Goal: Task Accomplishment & Management: Complete application form

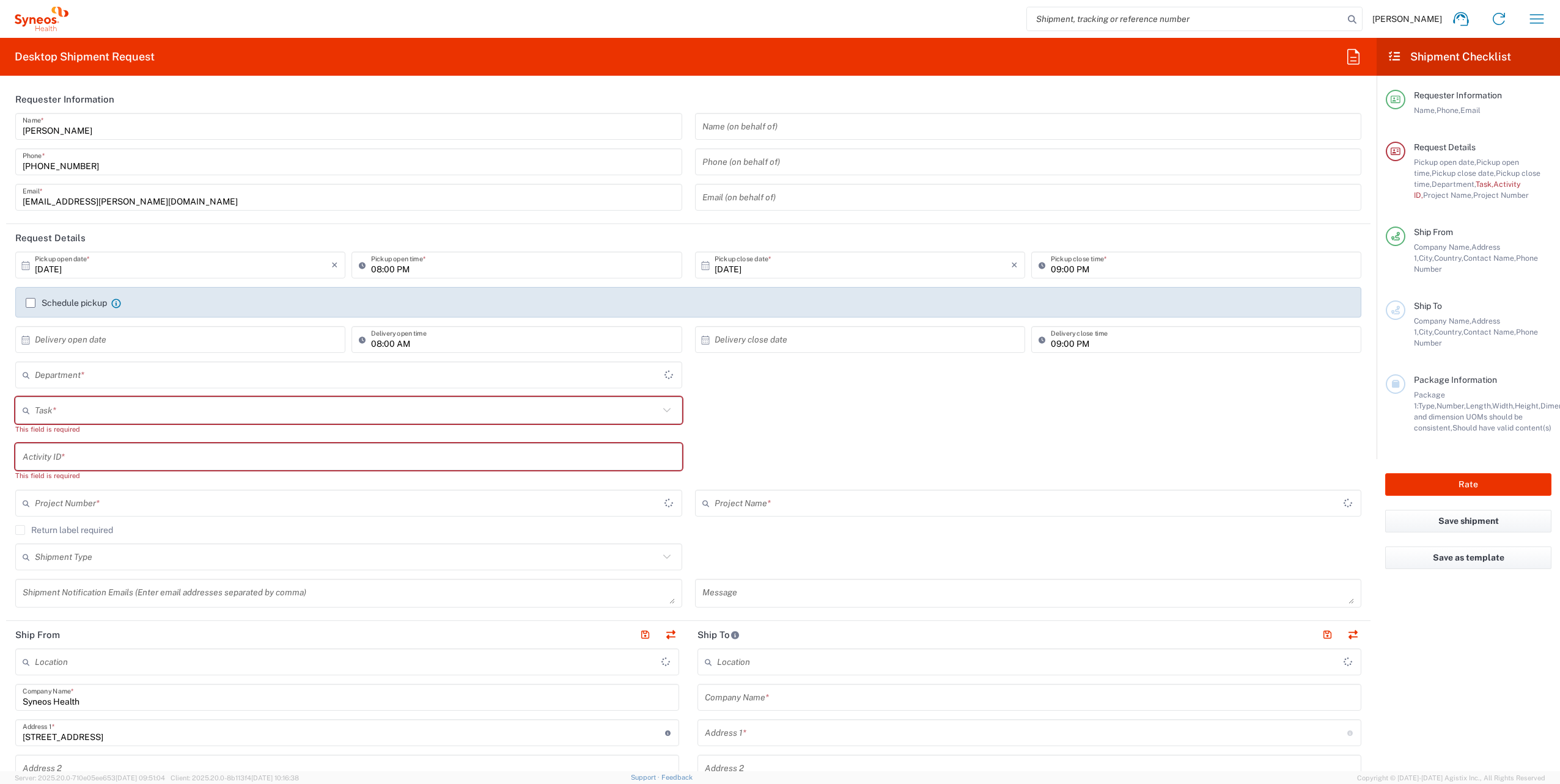
type input "Województwo Małopolskie"
type input "4510"
type input "[GEOGRAPHIC_DATA]"
click at [670, 637] on button "button" at bounding box center [670, 635] width 17 height 17
type input "Syneos Health"
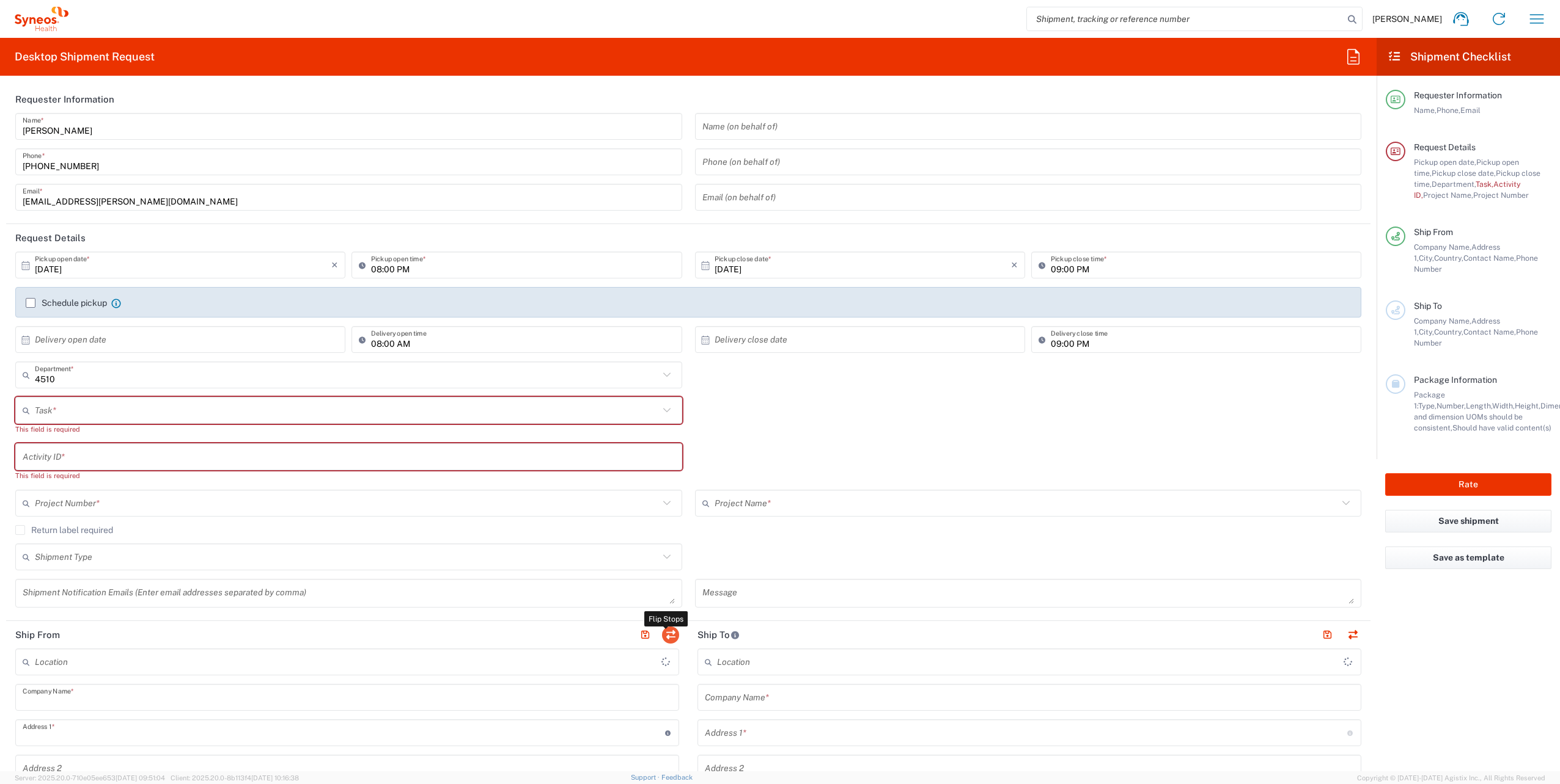
type input "[STREET_ADDRESS]"
type input "[GEOGRAPHIC_DATA]"
type input "30-228"
type input "[PERSON_NAME]"
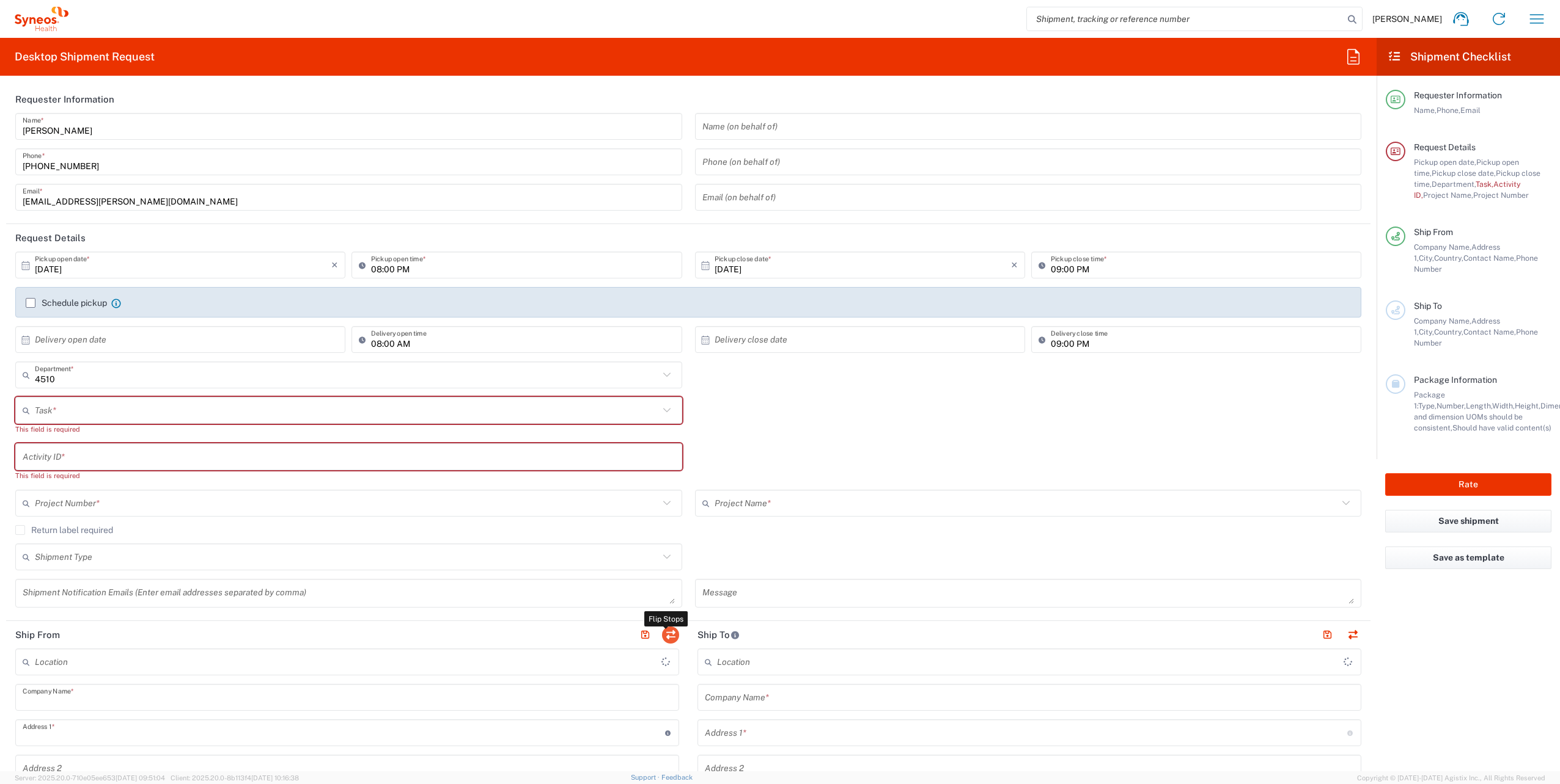
type input "[PHONE_NUMBER]"
type input "[EMAIL_ADDRESS][PERSON_NAME][DOMAIN_NAME]"
type input "EORI"
type input "TIN"
type input "6751158733"
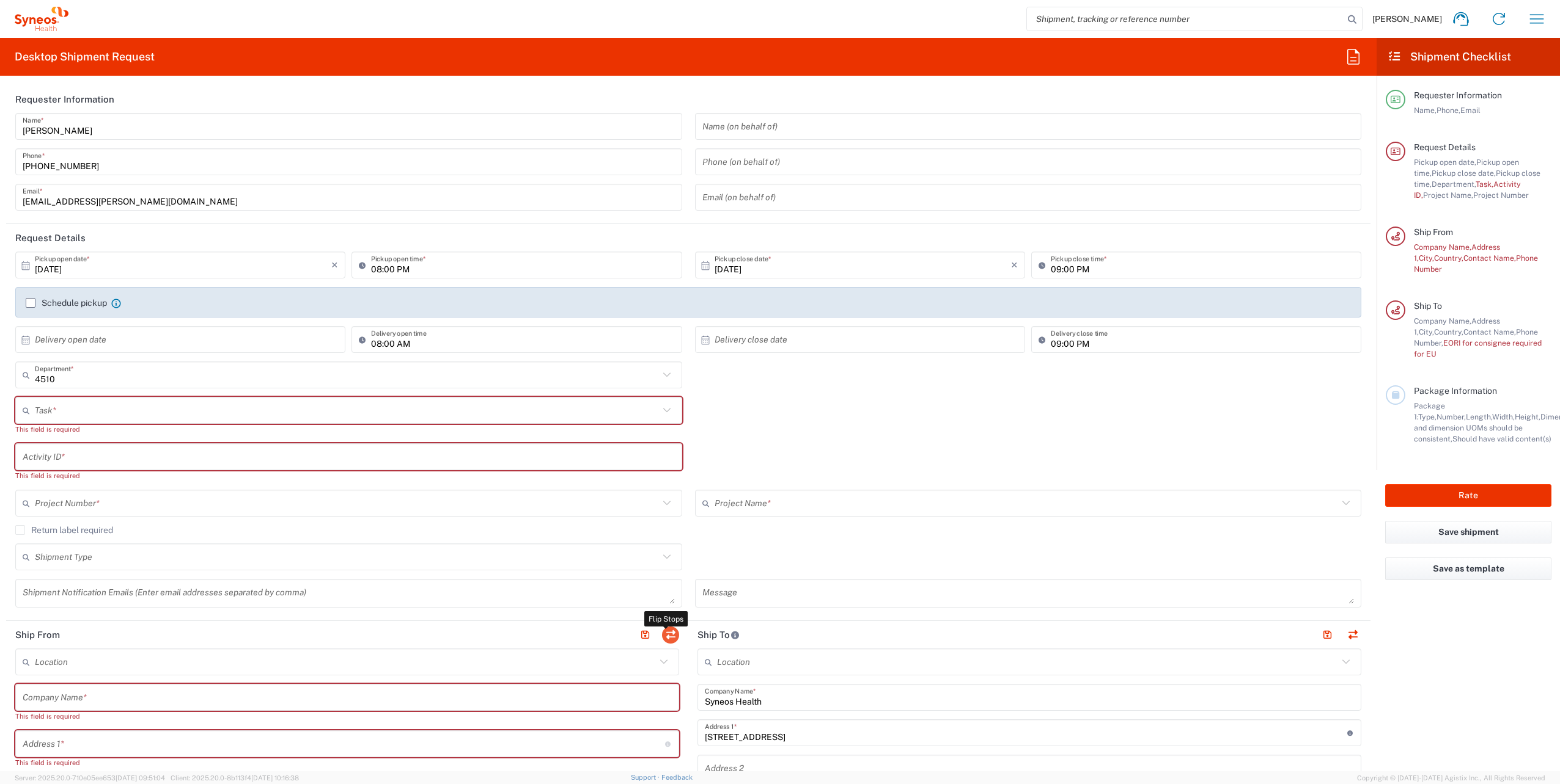
type input "Województwo Małopolskie"
type input "Syneos Health Poland sp. z.o.o"
click at [98, 405] on input "text" at bounding box center [347, 411] width 624 height 22
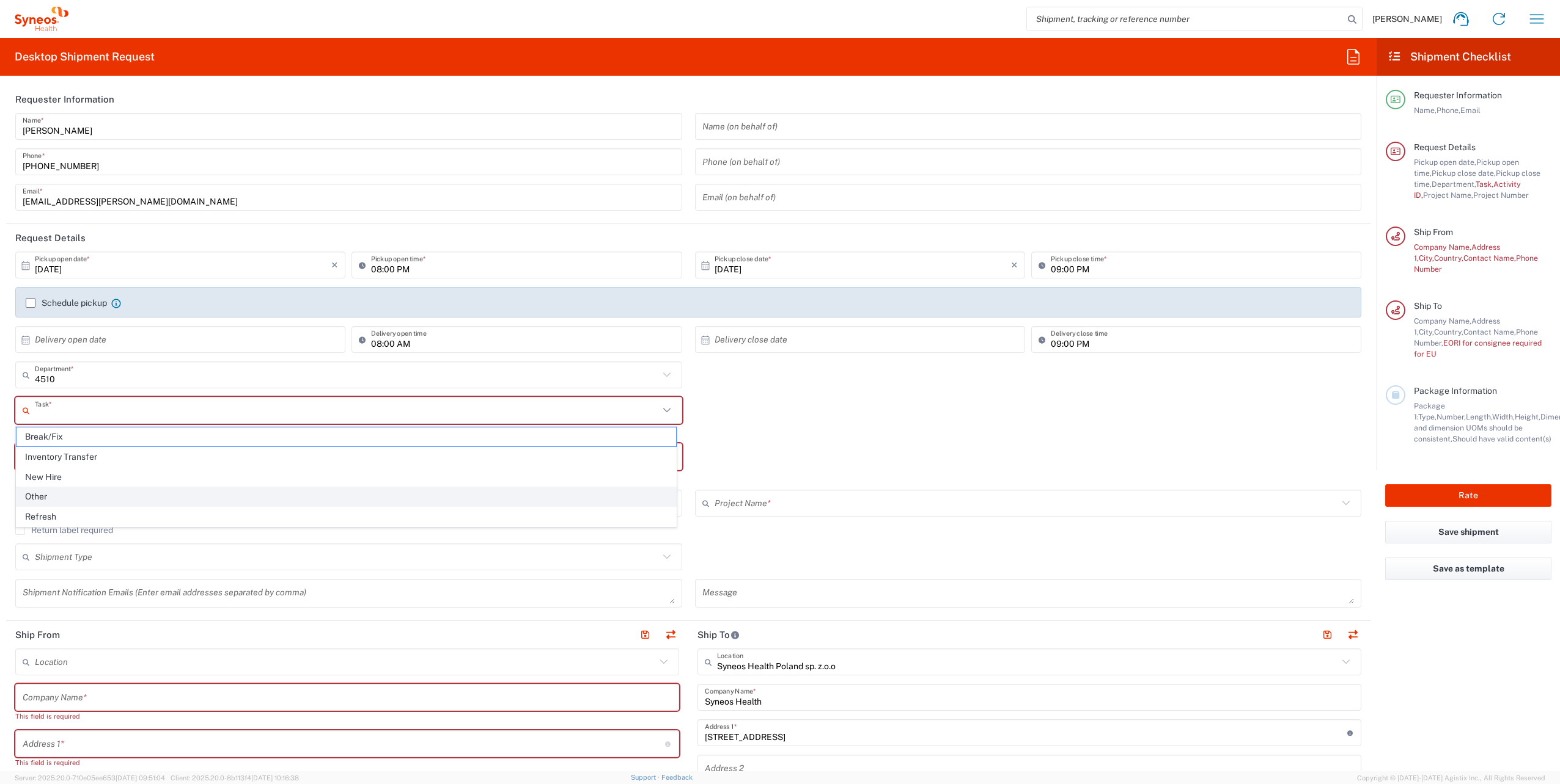
click at [82, 497] on span "Other" at bounding box center [346, 496] width 659 height 19
type input "Other"
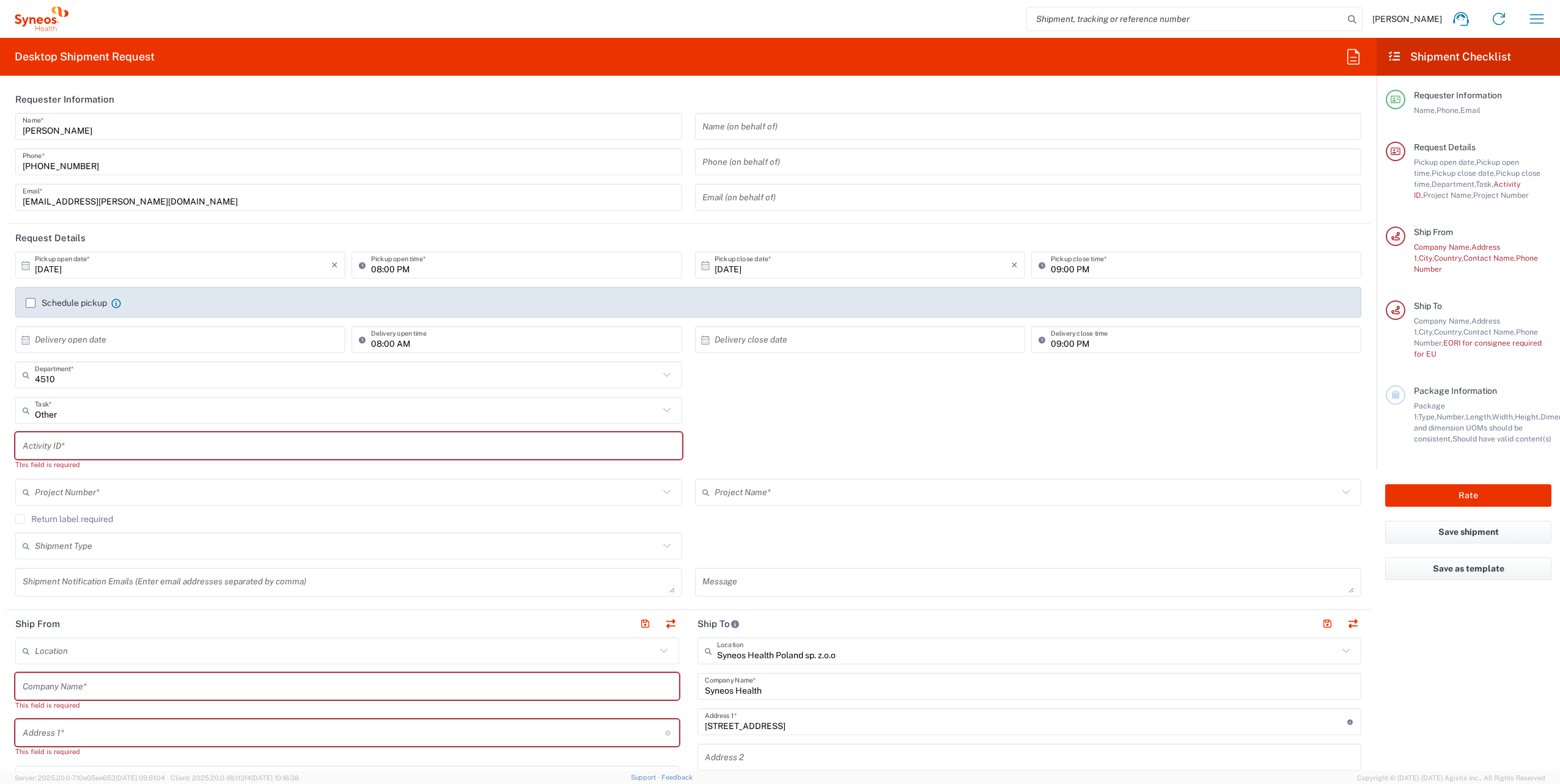
scroll to position [61, 0]
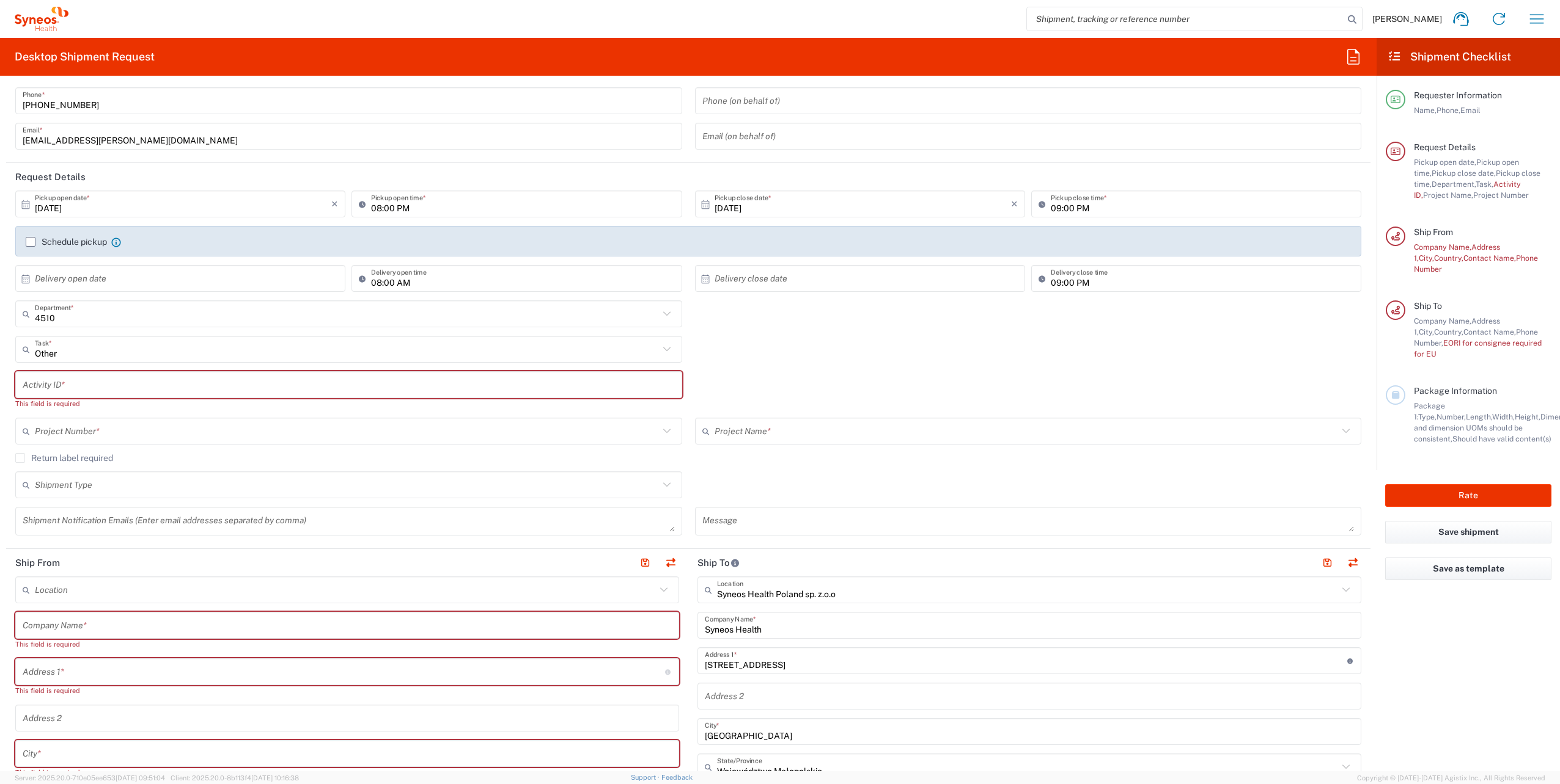
click at [730, 510] on div "Message" at bounding box center [1028, 521] width 667 height 29
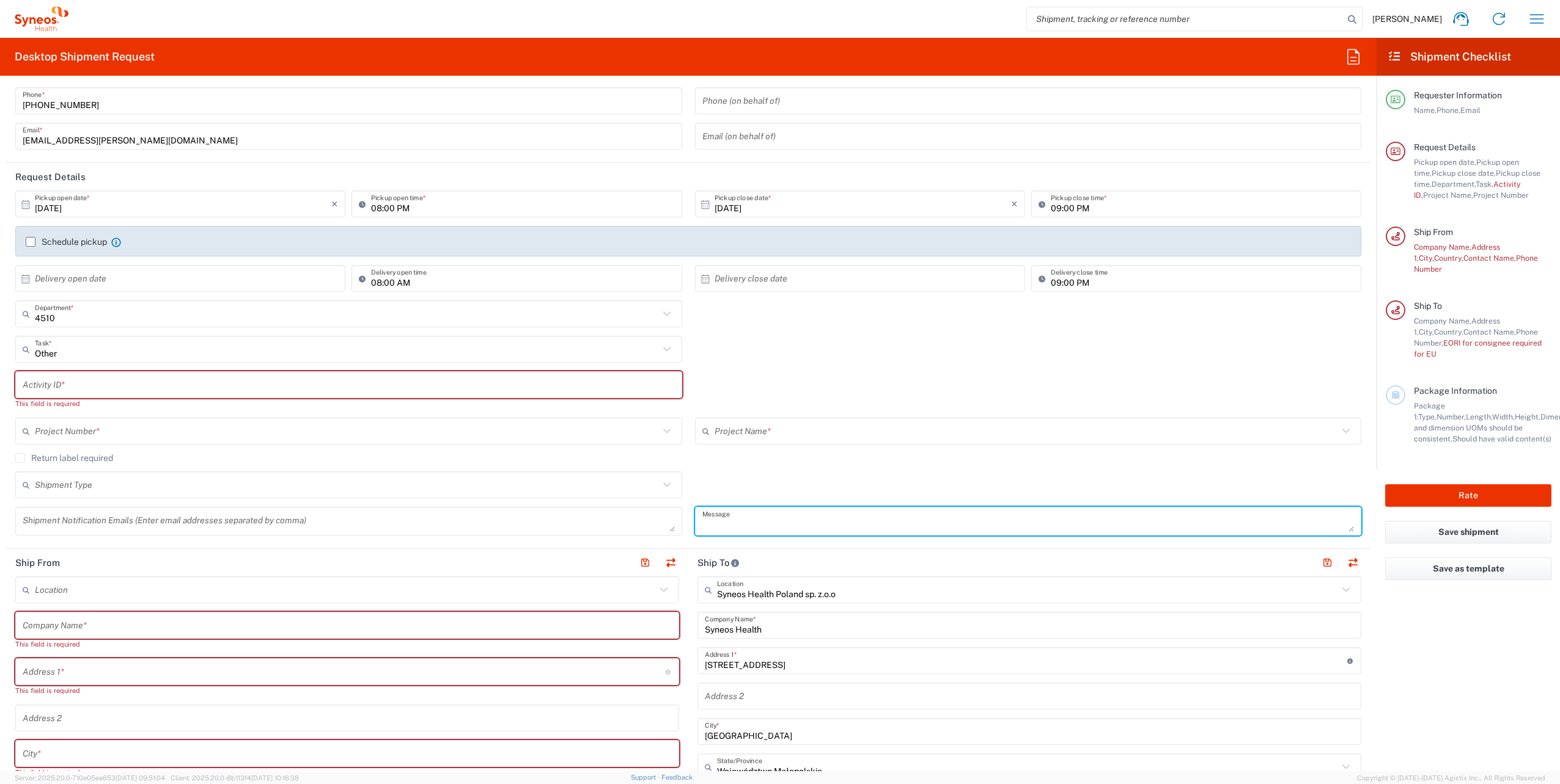
click at [735, 515] on textarea at bounding box center [1028, 521] width 652 height 22
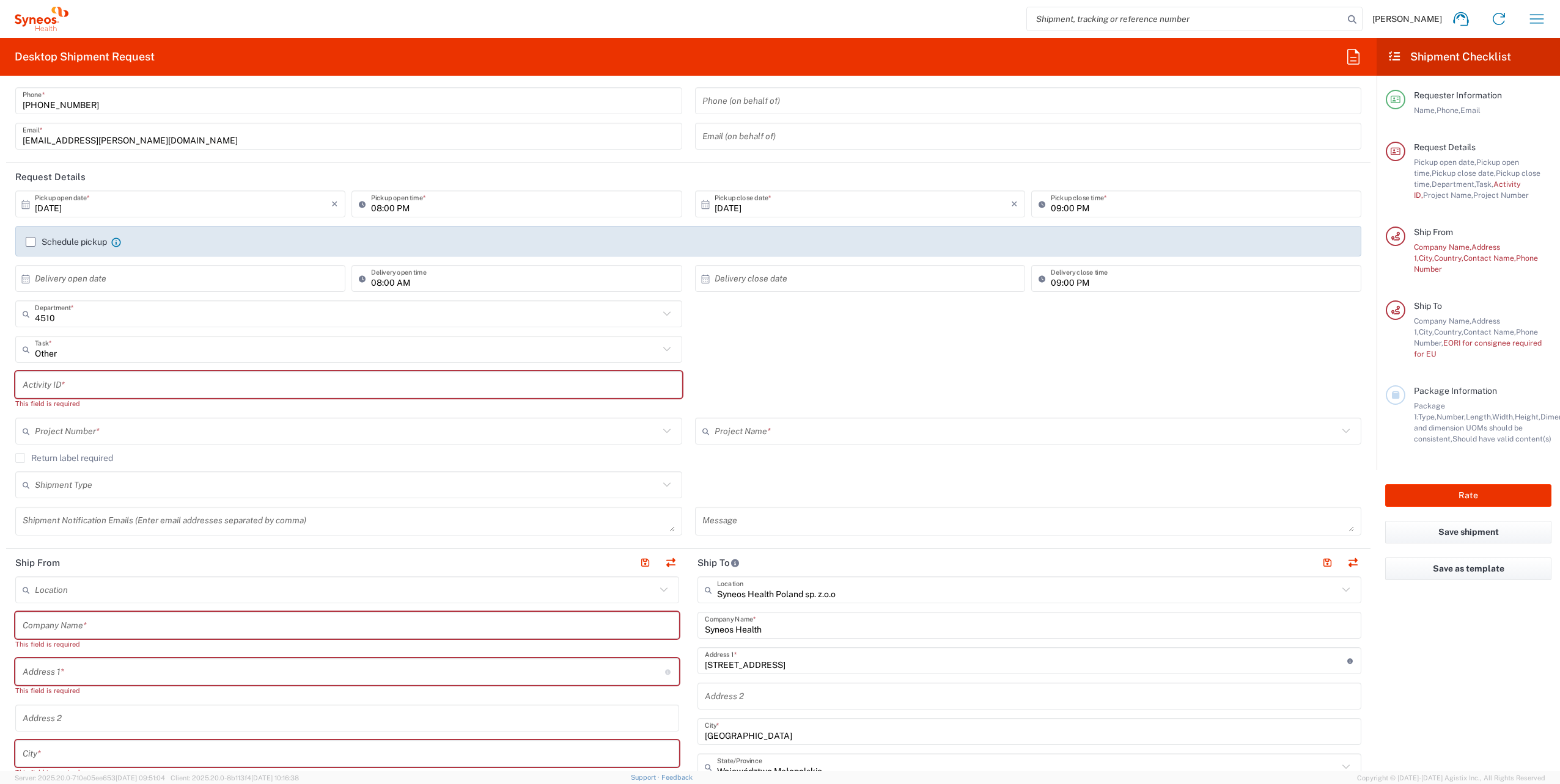
click at [733, 508] on div "Message" at bounding box center [1028, 521] width 667 height 29
click at [742, 433] on input "text" at bounding box center [1026, 431] width 624 height 22
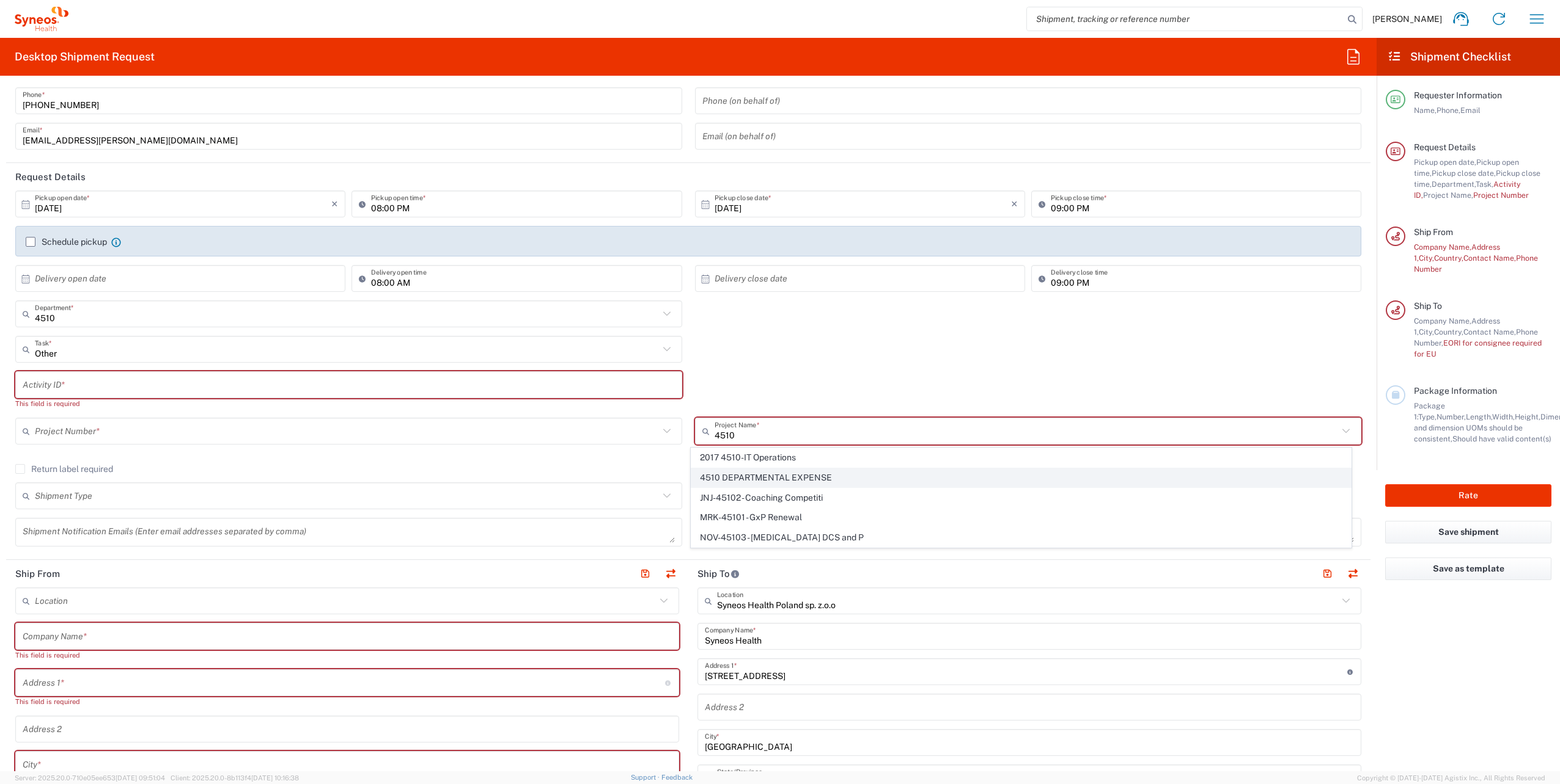
click at [830, 479] on span "4510 DEPARTMENTAL EXPENSE" at bounding box center [1021, 477] width 659 height 19
type input "4510 DEPARTMENTAL EXPENSE"
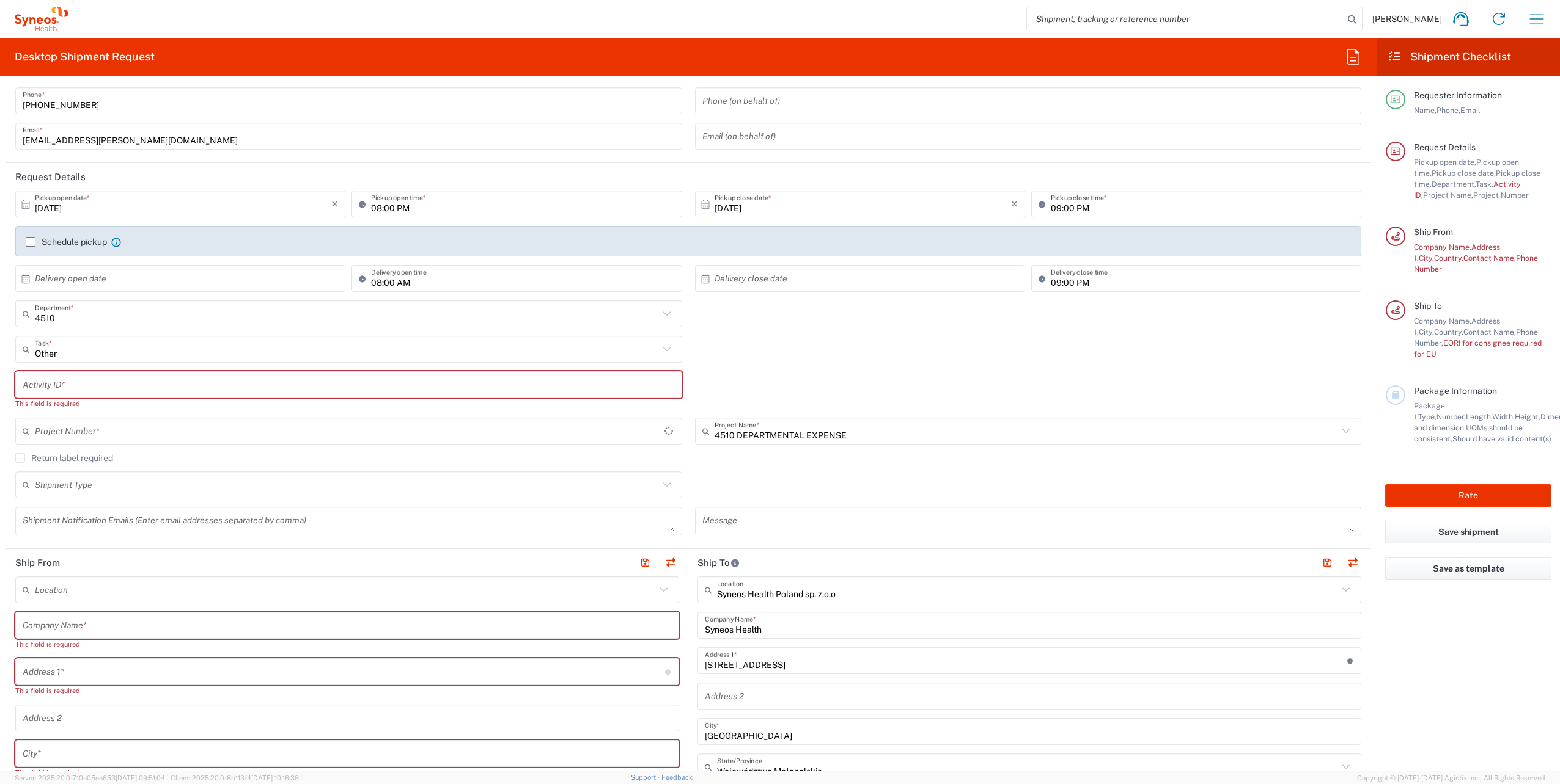
type input "4510 DEPARTMENTAL EXPENSE"
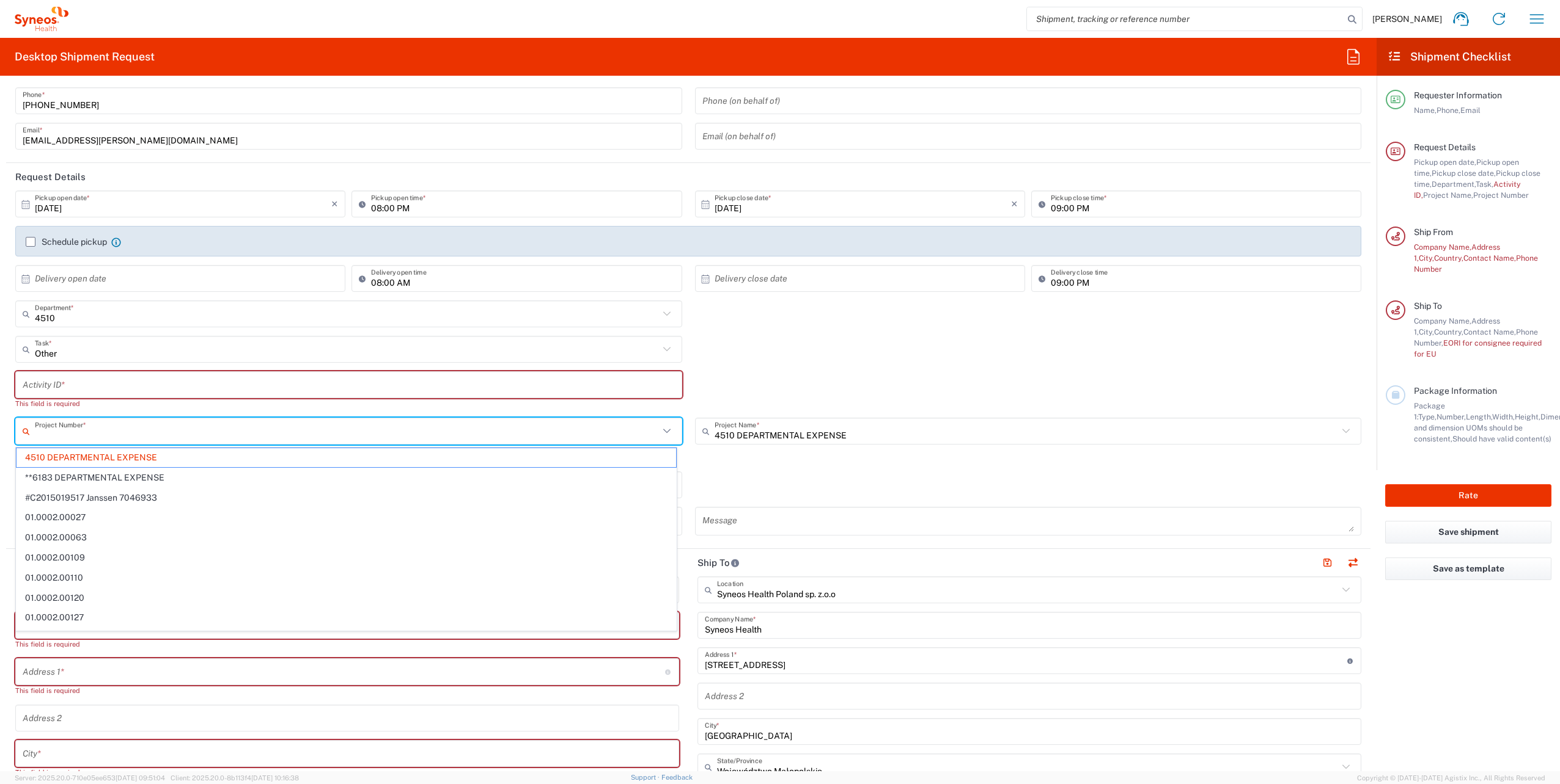
click at [173, 436] on input "text" at bounding box center [347, 431] width 624 height 22
click at [131, 455] on span "4510 DEPARTMENTAL EXPENSE" at bounding box center [346, 457] width 659 height 19
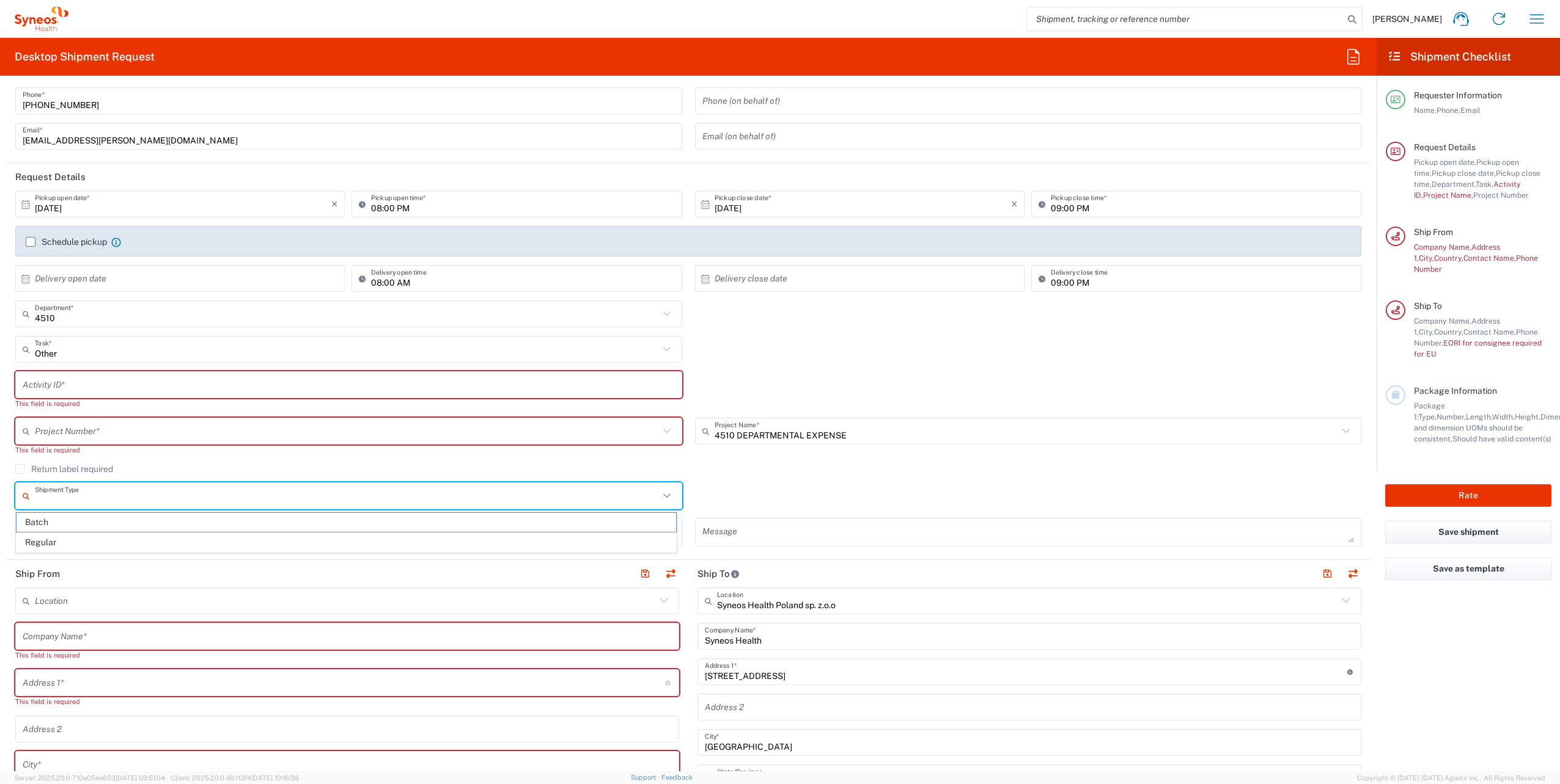
click at [100, 500] on input "text" at bounding box center [347, 496] width 624 height 22
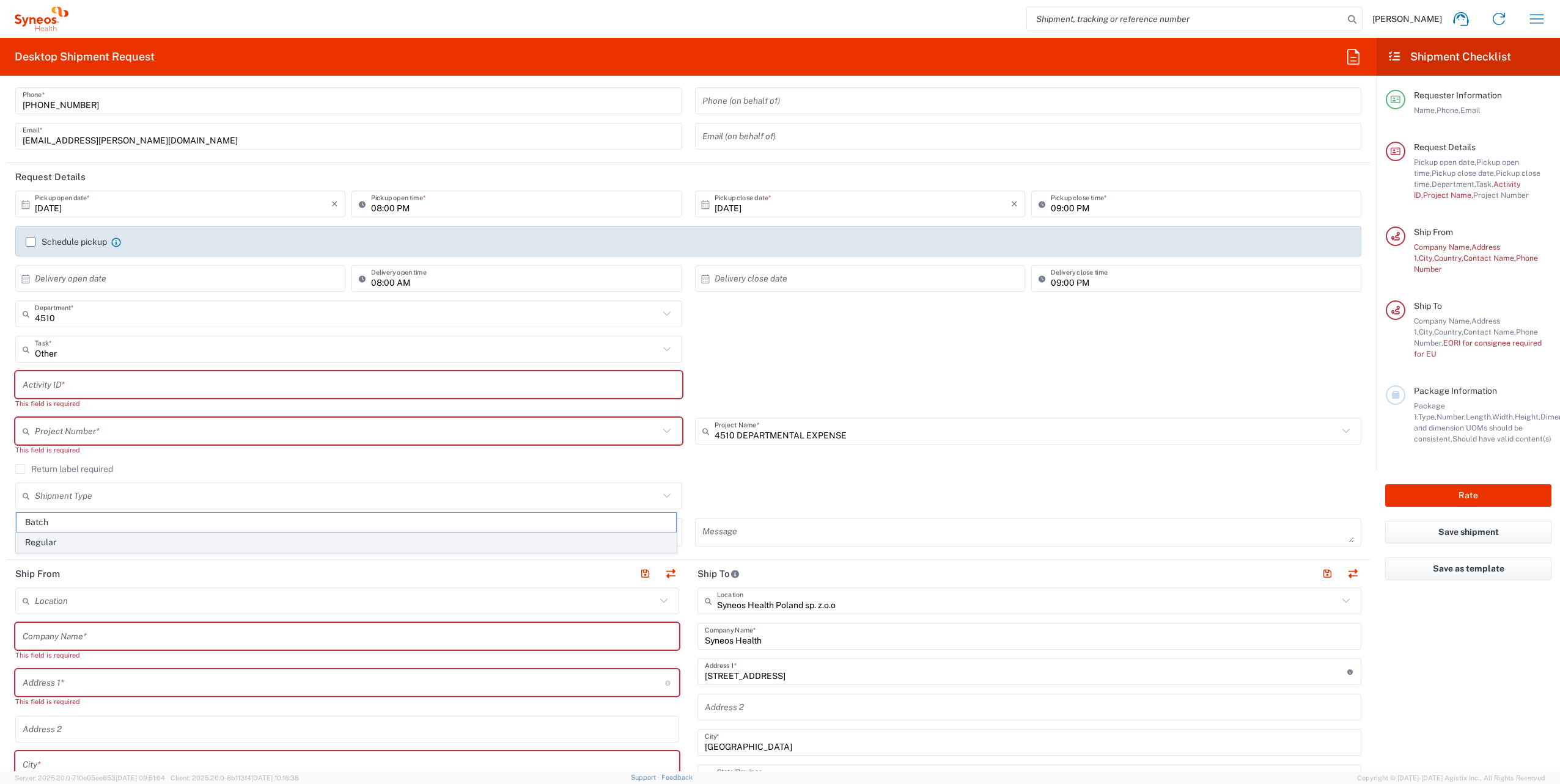
click at [87, 545] on span "Regular" at bounding box center [346, 542] width 659 height 19
type input "Regular"
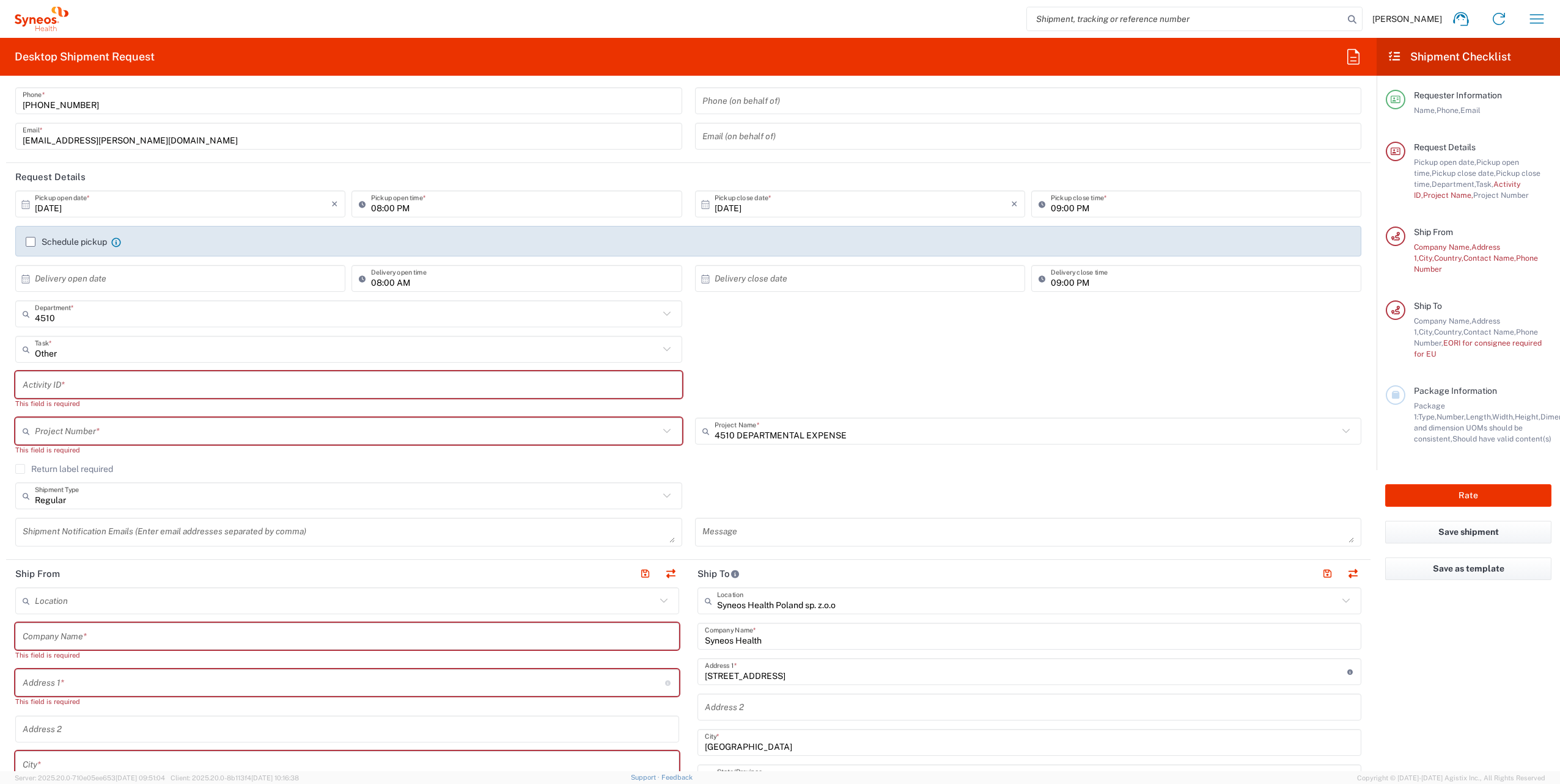
click at [85, 536] on textarea at bounding box center [348, 532] width 652 height 22
click at [102, 380] on input "text" at bounding box center [348, 385] width 652 height 22
click at [110, 430] on input "text" at bounding box center [347, 431] width 624 height 22
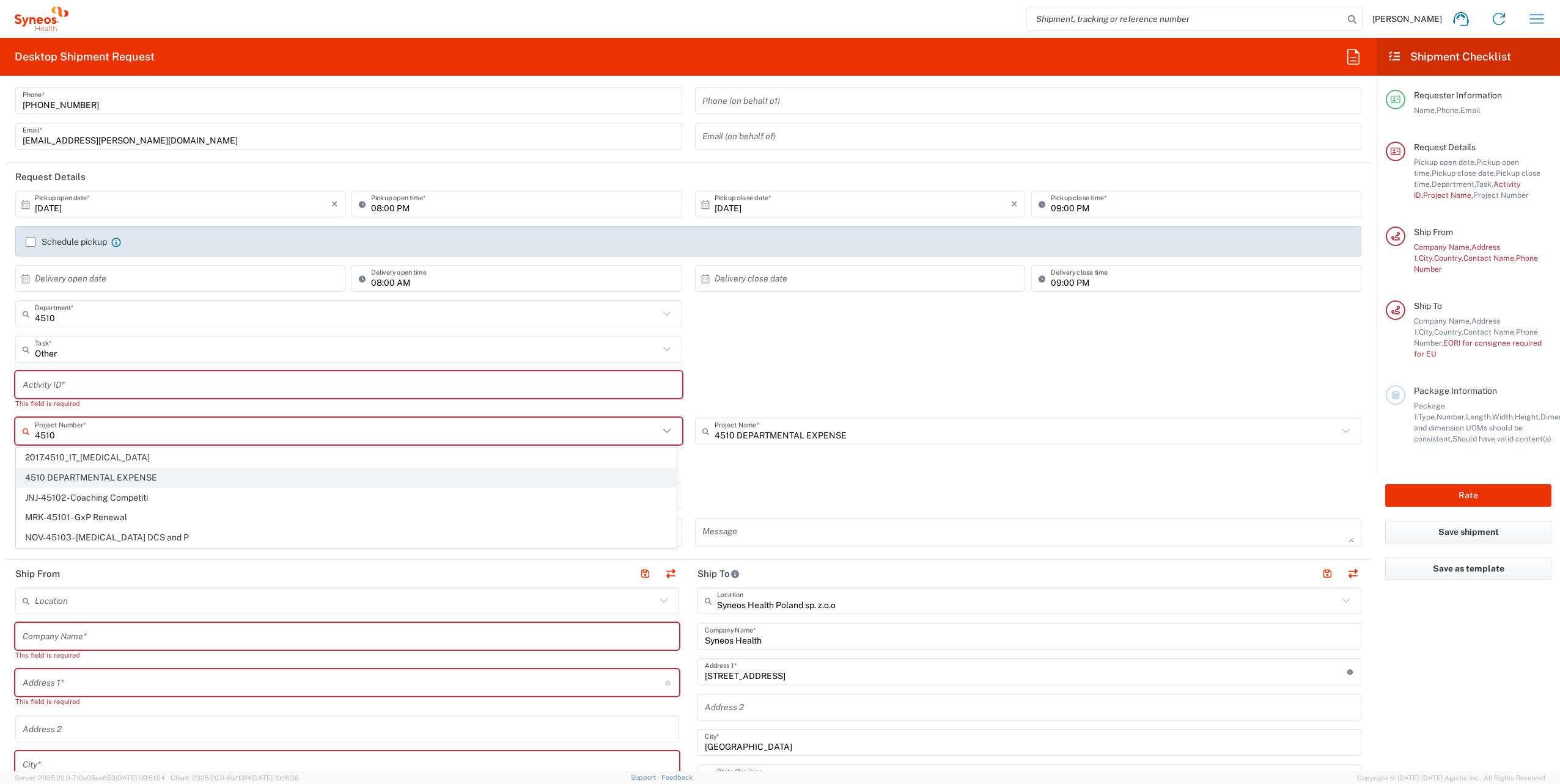
click at [132, 475] on span "4510 DEPARTMENTAL EXPENSE" at bounding box center [346, 477] width 659 height 19
type input "4510 DEPARTMENTAL EXPENSE"
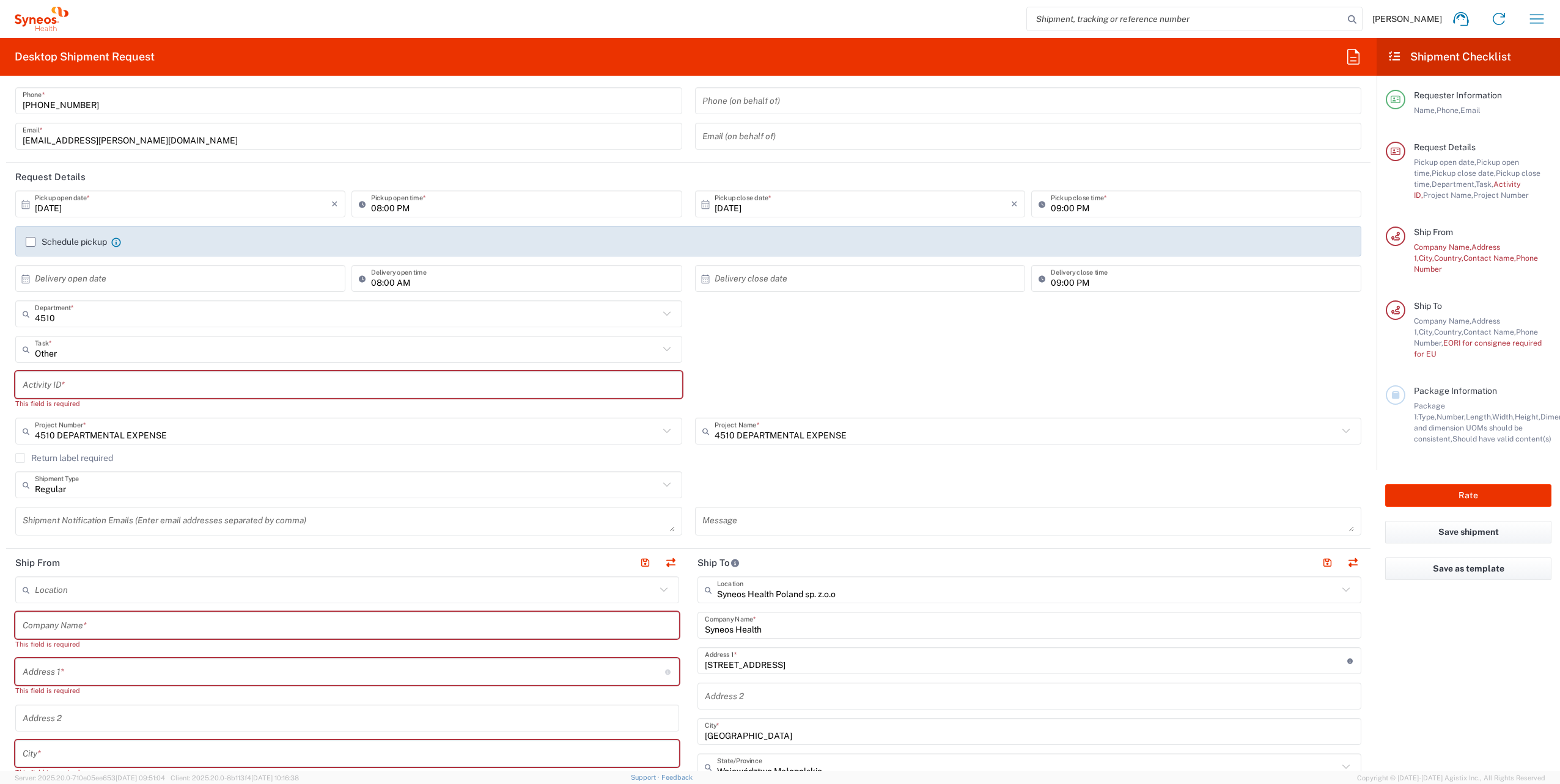
type input "4510 DEPARTMENTAL EXPENSE"
click at [305, 539] on div "Shipment Notification Emails (Enter email addresses separated by comma)" at bounding box center [348, 525] width 680 height 37
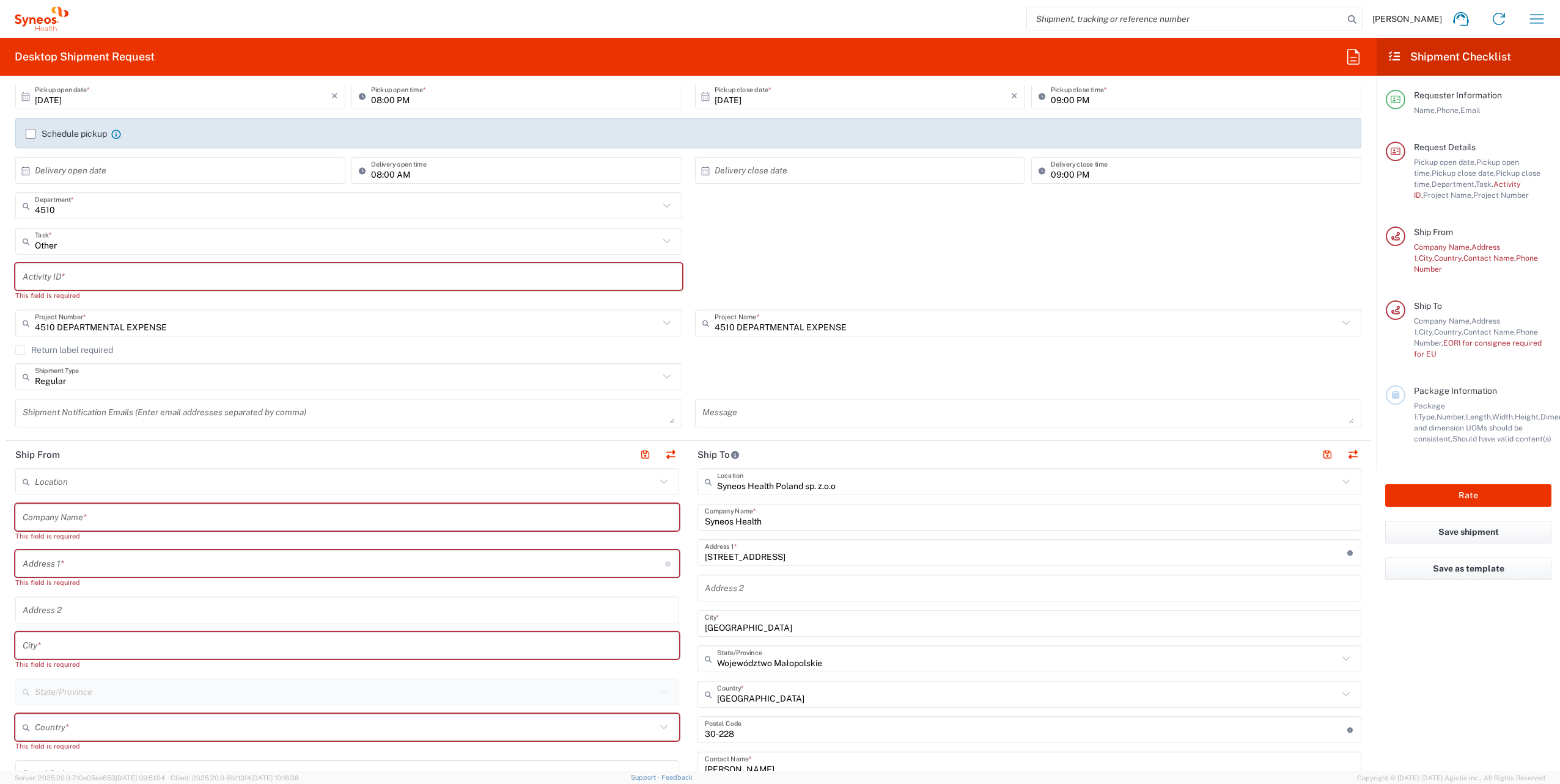
scroll to position [183, 0]
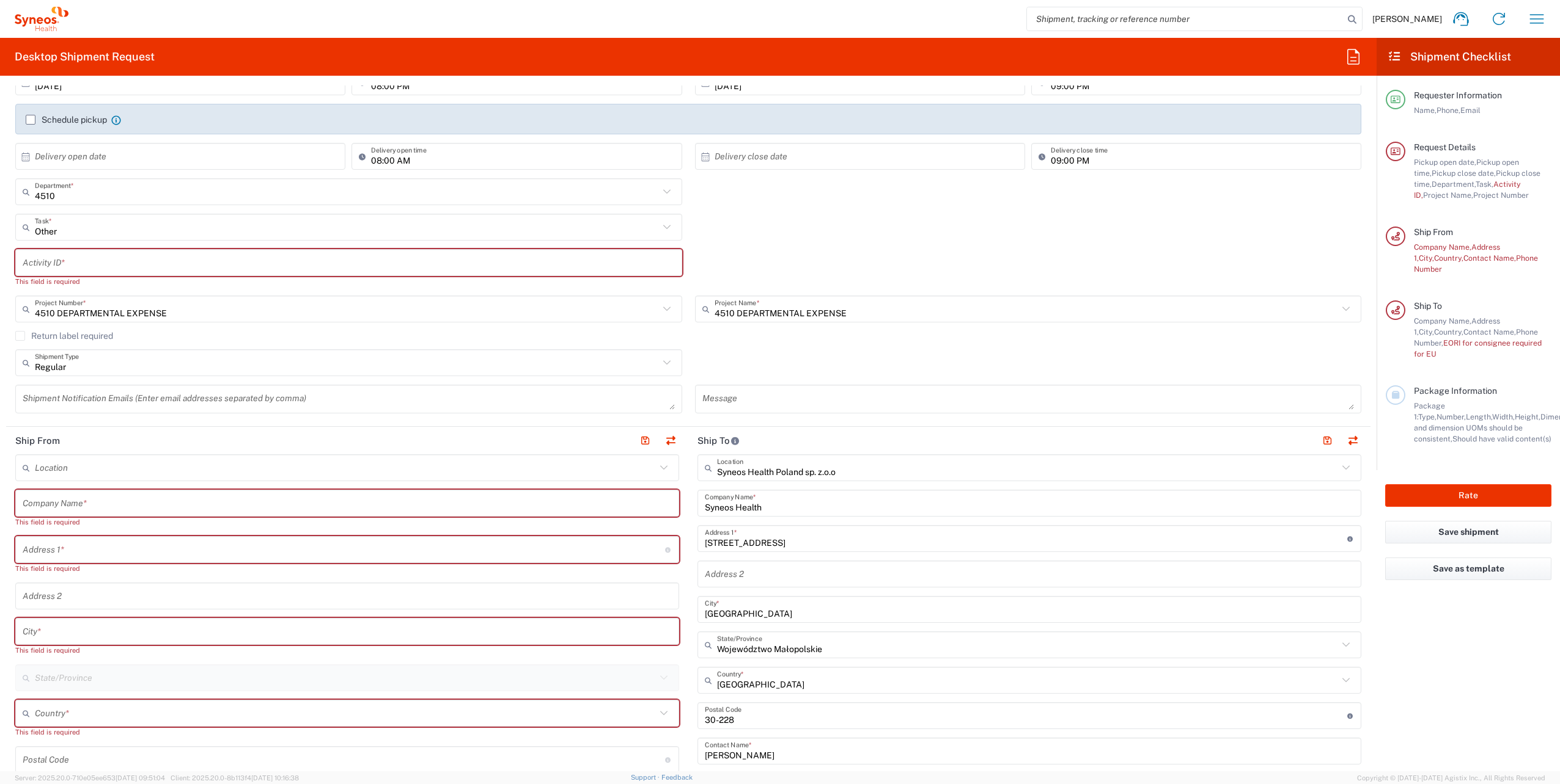
click at [99, 541] on input "text" at bounding box center [343, 550] width 643 height 22
paste input "Oskara [STREET_ADDRESS]"
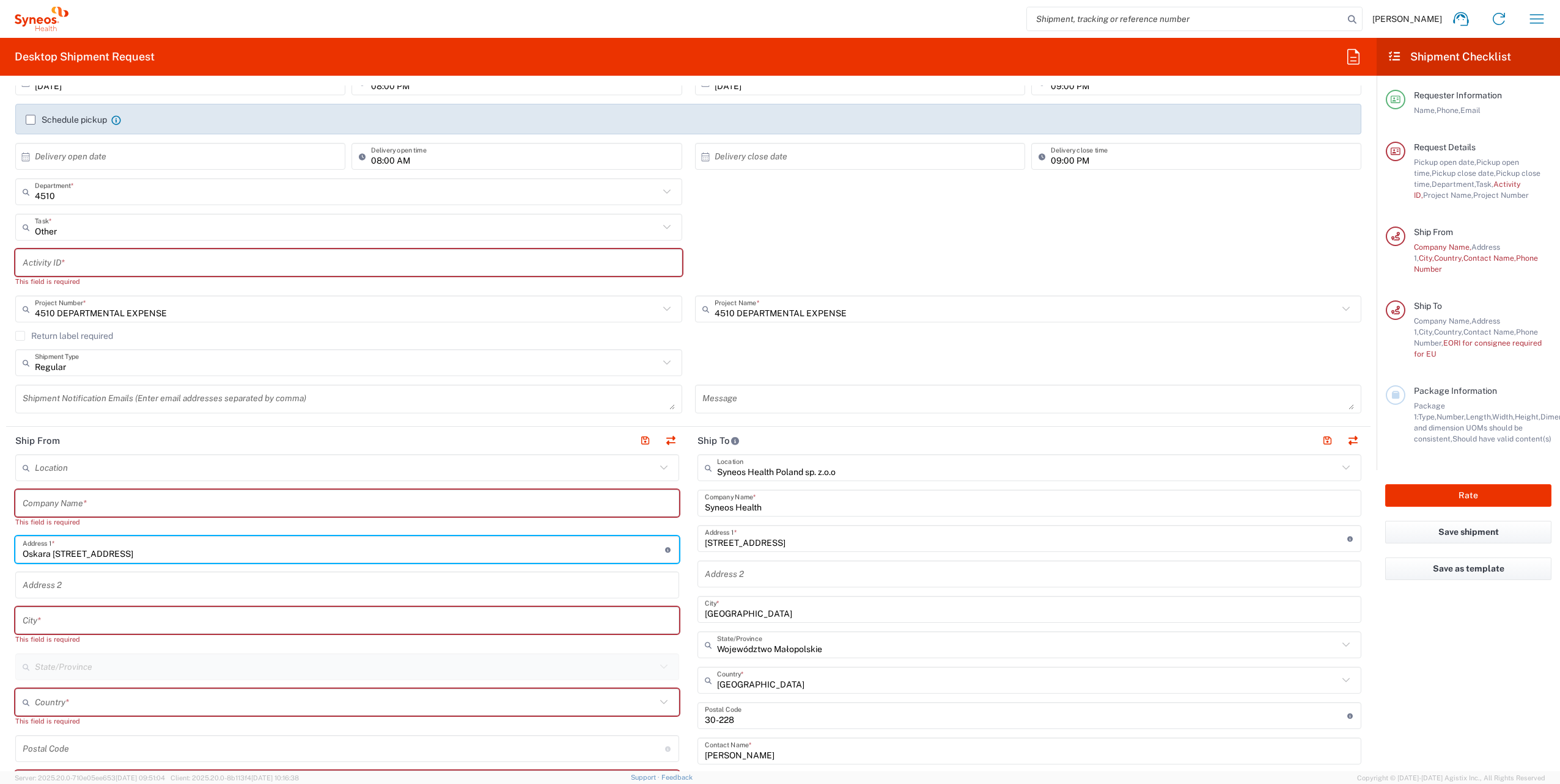
type input "Oskara [STREET_ADDRESS]"
click at [69, 623] on input "text" at bounding box center [347, 620] width 649 height 22
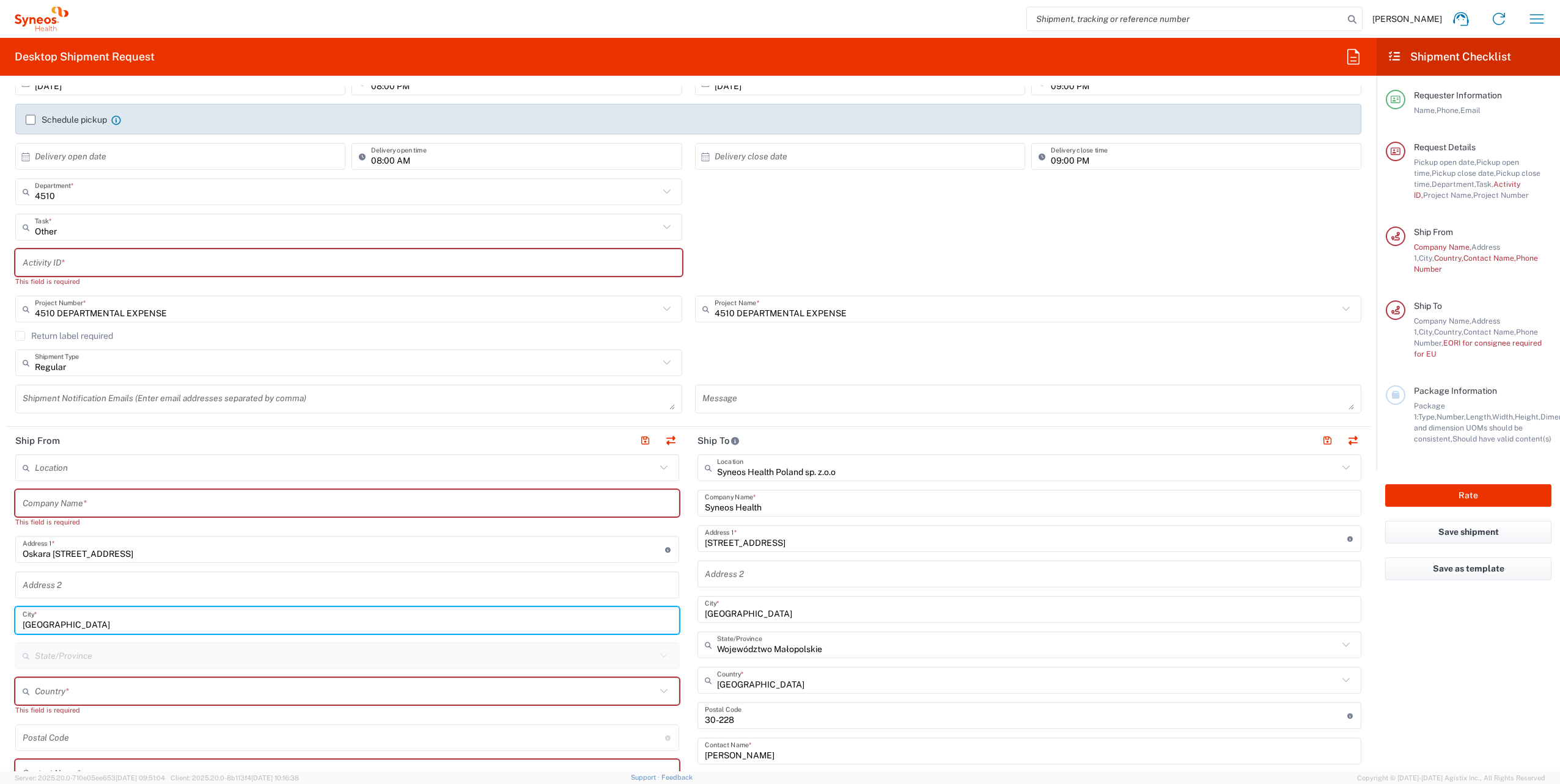
type input "[GEOGRAPHIC_DATA]"
click at [85, 699] on input "text" at bounding box center [345, 691] width 621 height 22
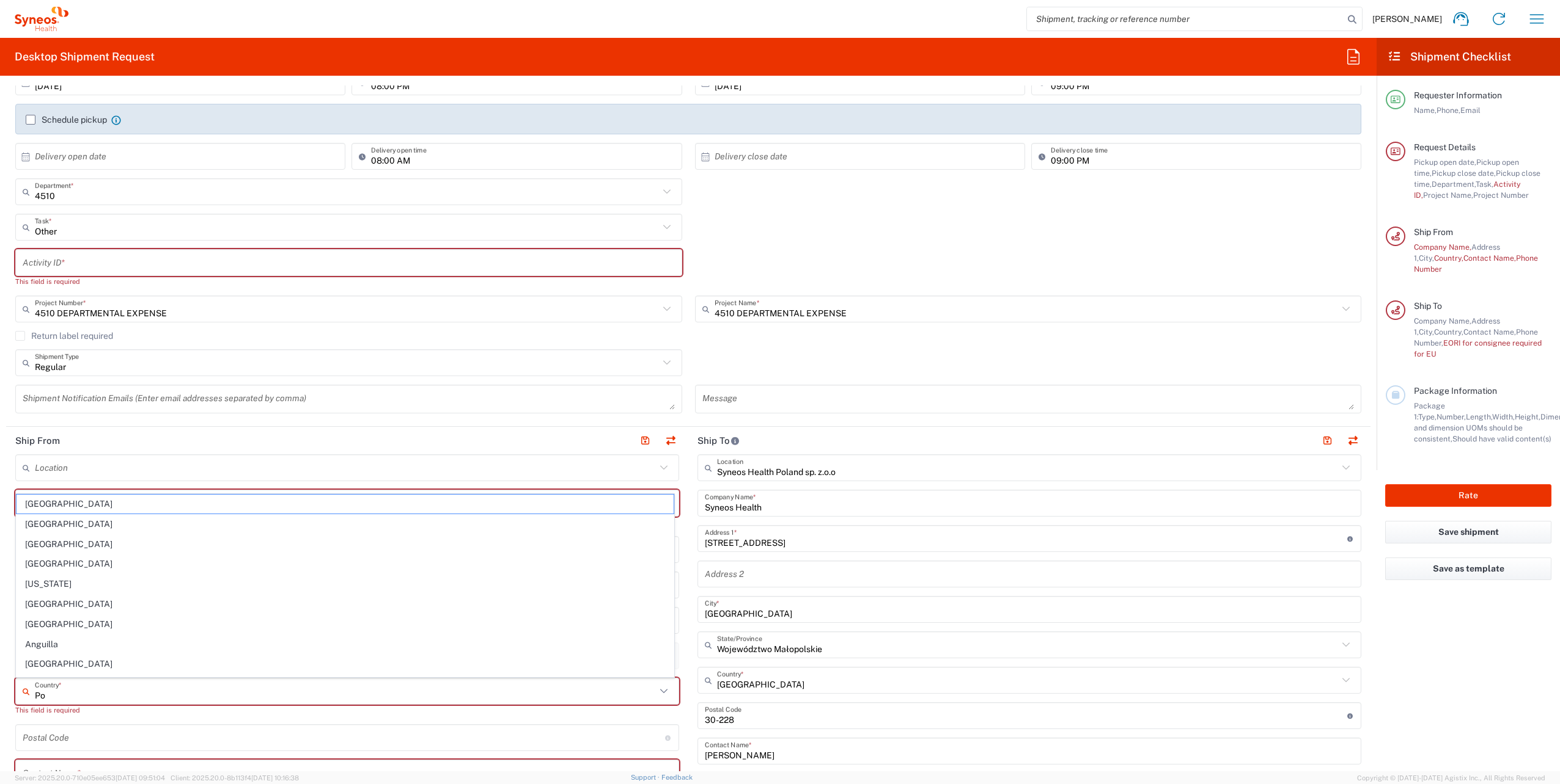
type input "Pol"
click at [60, 696] on input "Pol" at bounding box center [345, 691] width 621 height 22
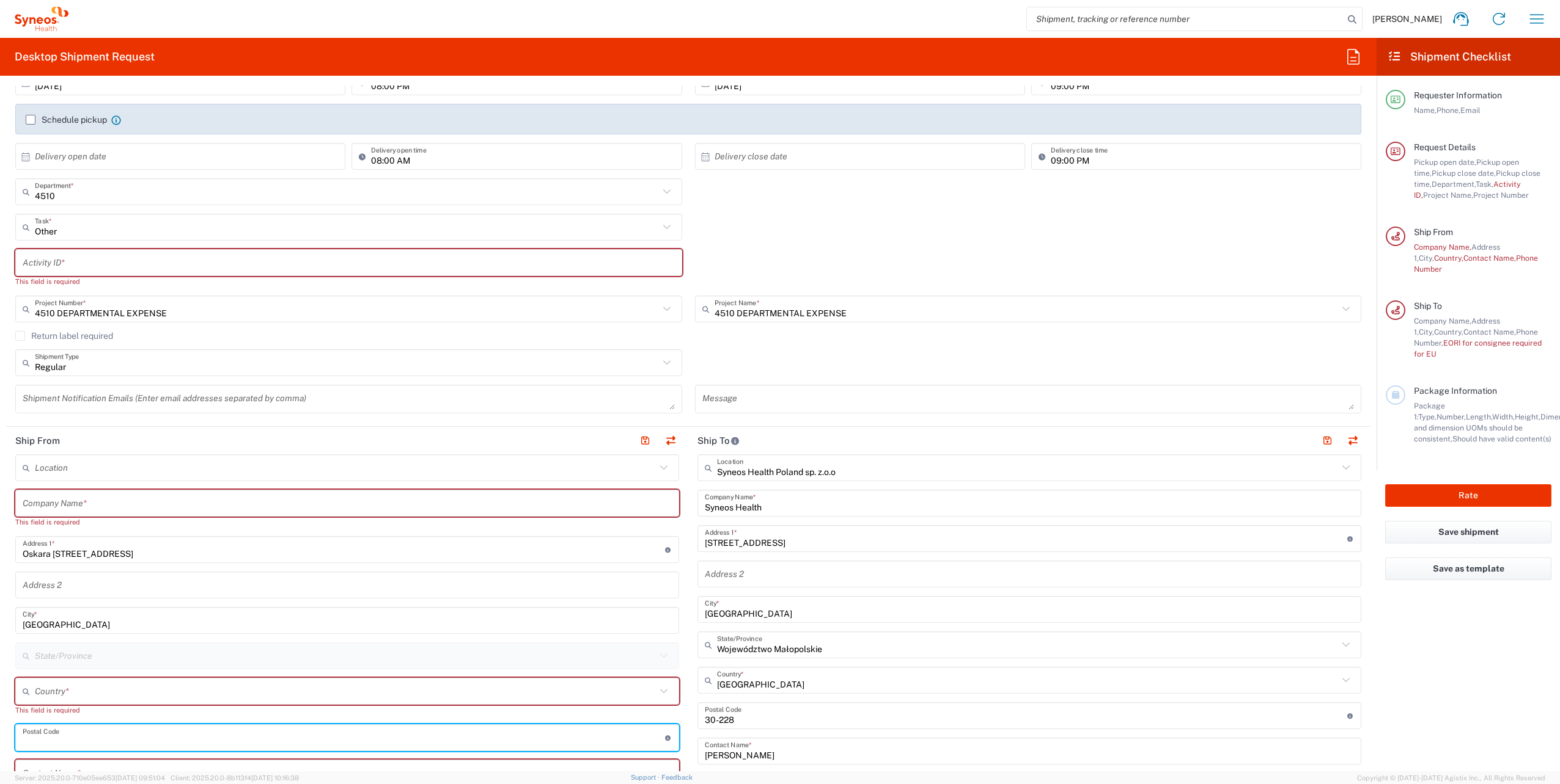
click at [103, 689] on input "text" at bounding box center [345, 691] width 621 height 22
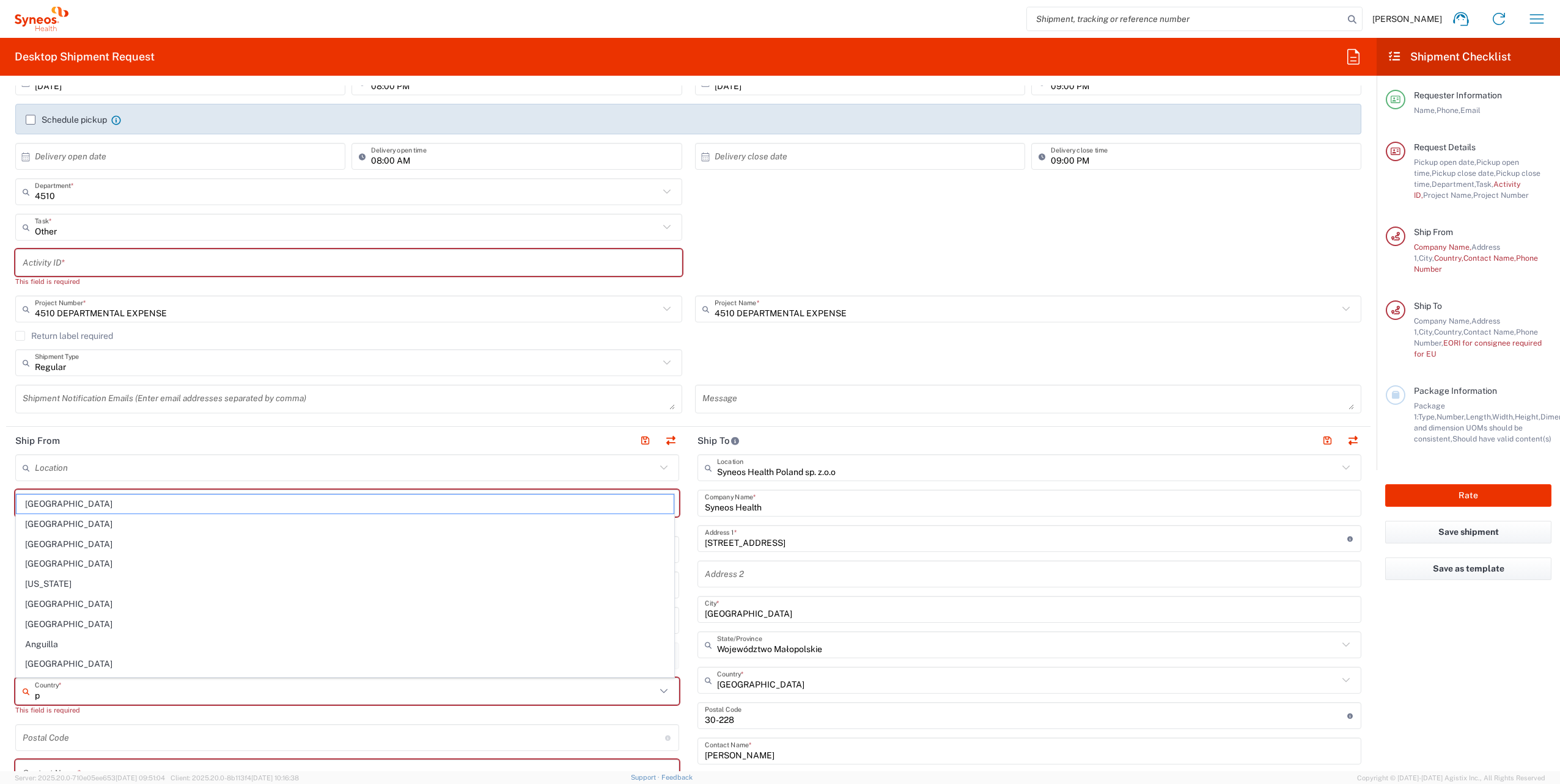
type input "po"
click at [92, 688] on input "text" at bounding box center [345, 691] width 621 height 22
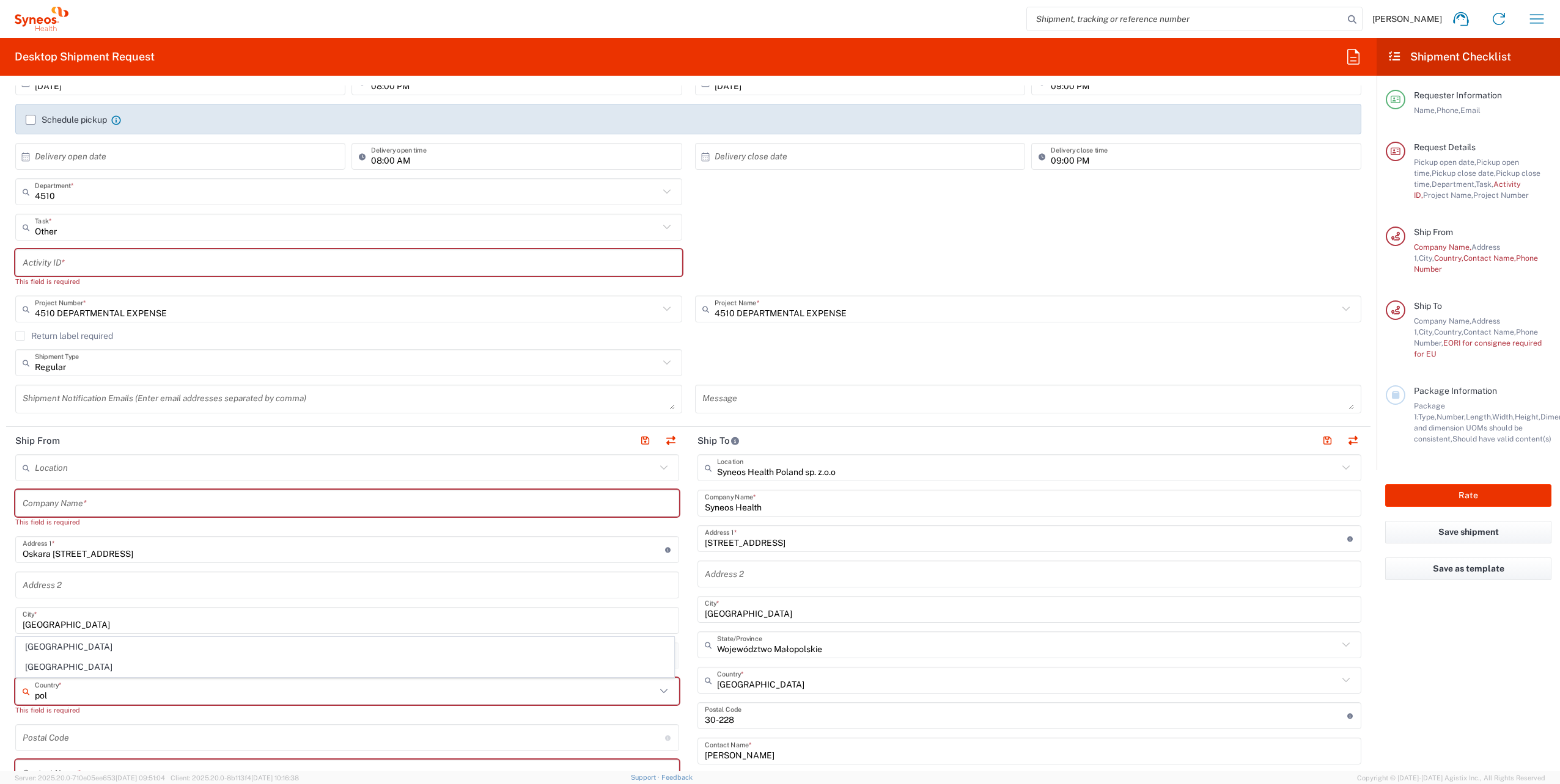
click at [55, 697] on input "pol" at bounding box center [345, 691] width 621 height 22
click at [64, 691] on input "pol" at bounding box center [345, 691] width 621 height 22
click at [68, 697] on input "pol" at bounding box center [345, 691] width 621 height 22
click at [26, 692] on icon at bounding box center [28, 691] width 12 height 19
click at [64, 699] on input "pol" at bounding box center [345, 691] width 621 height 22
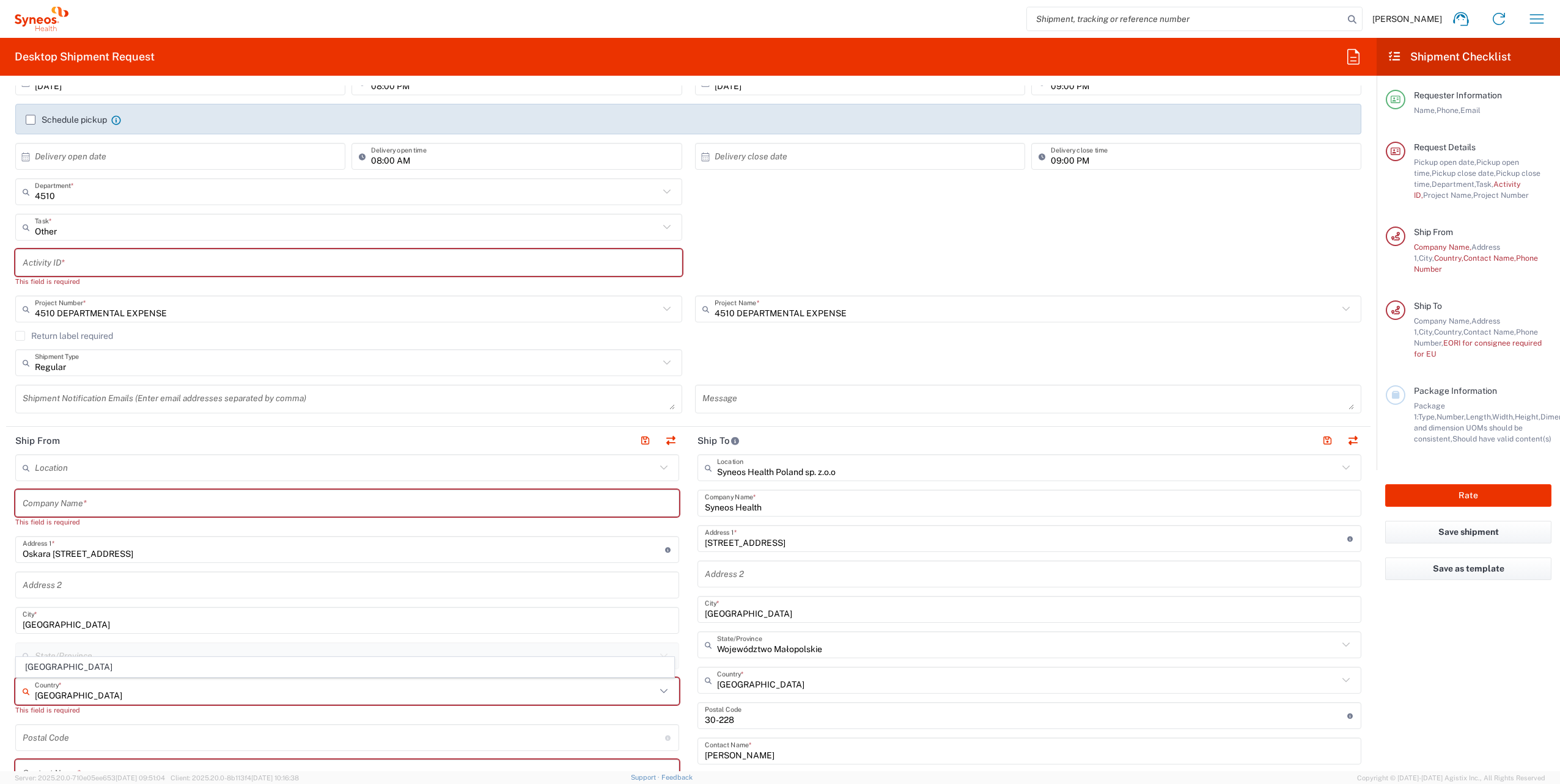
type input "[GEOGRAPHIC_DATA]"
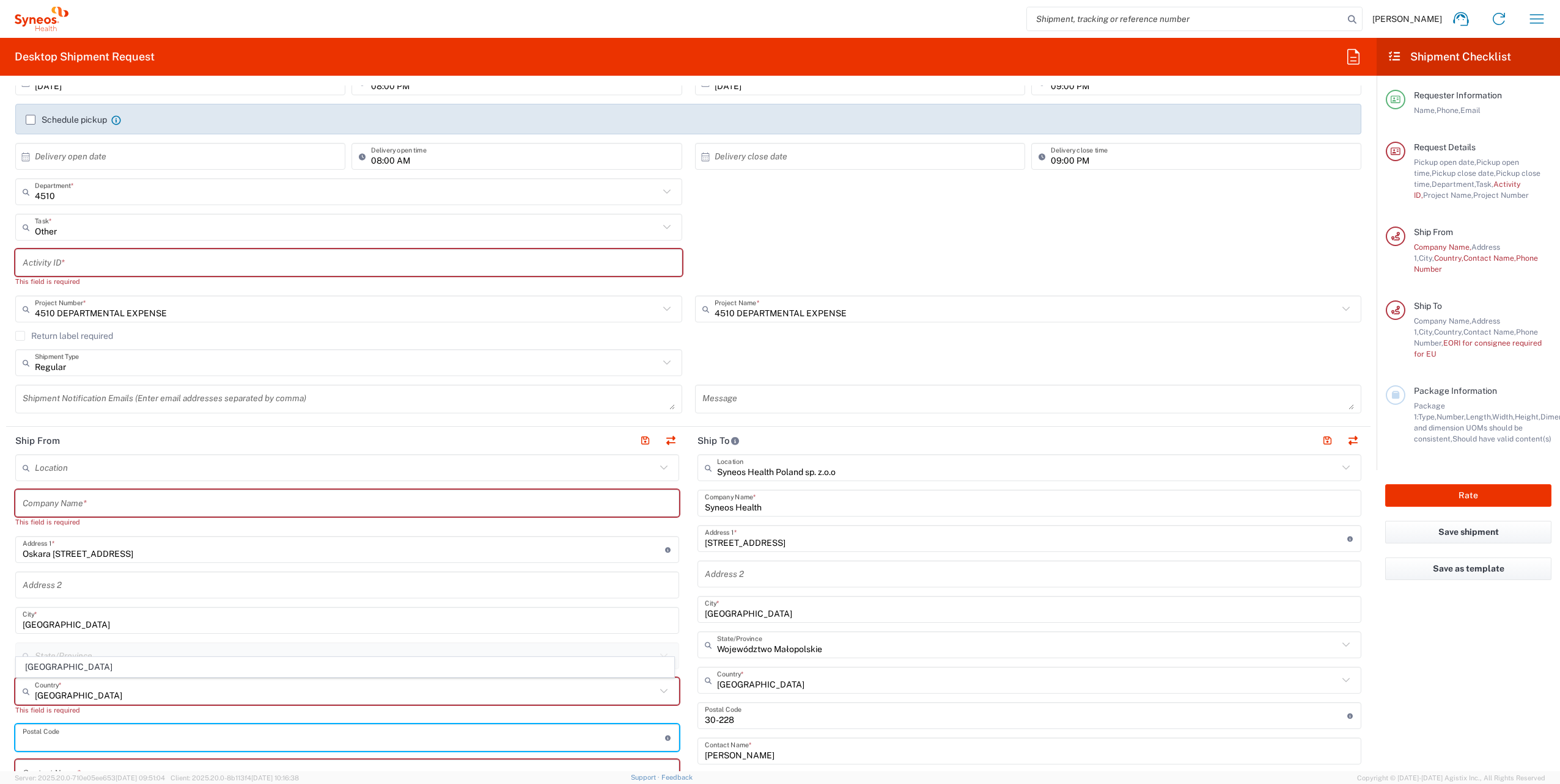
click at [112, 728] on input "undefined" at bounding box center [343, 738] width 643 height 22
click at [252, 691] on input "text" at bounding box center [345, 691] width 621 height 22
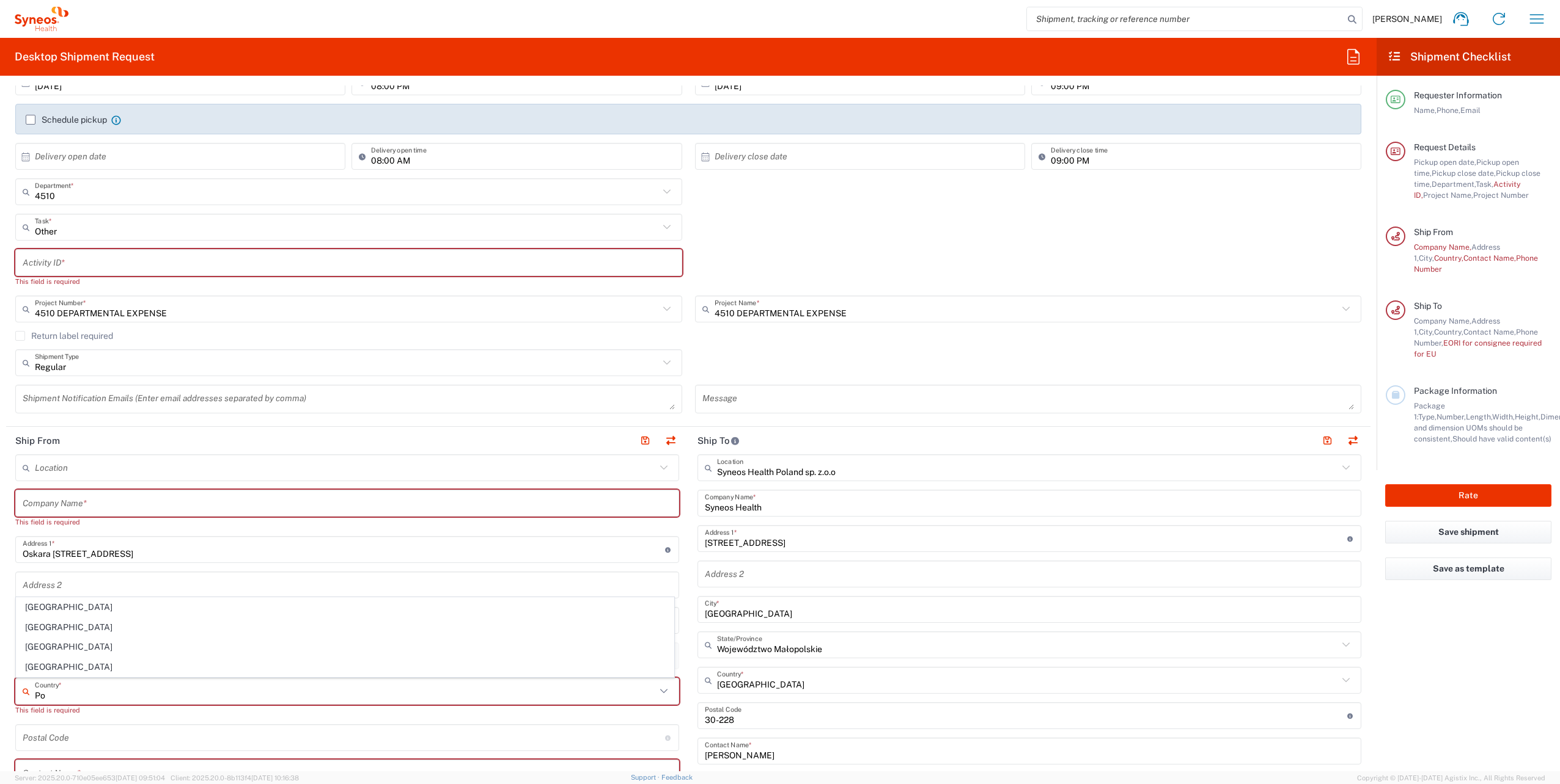
click at [44, 695] on input "Po" at bounding box center [345, 691] width 621 height 22
click at [46, 695] on input "Po" at bounding box center [345, 691] width 621 height 22
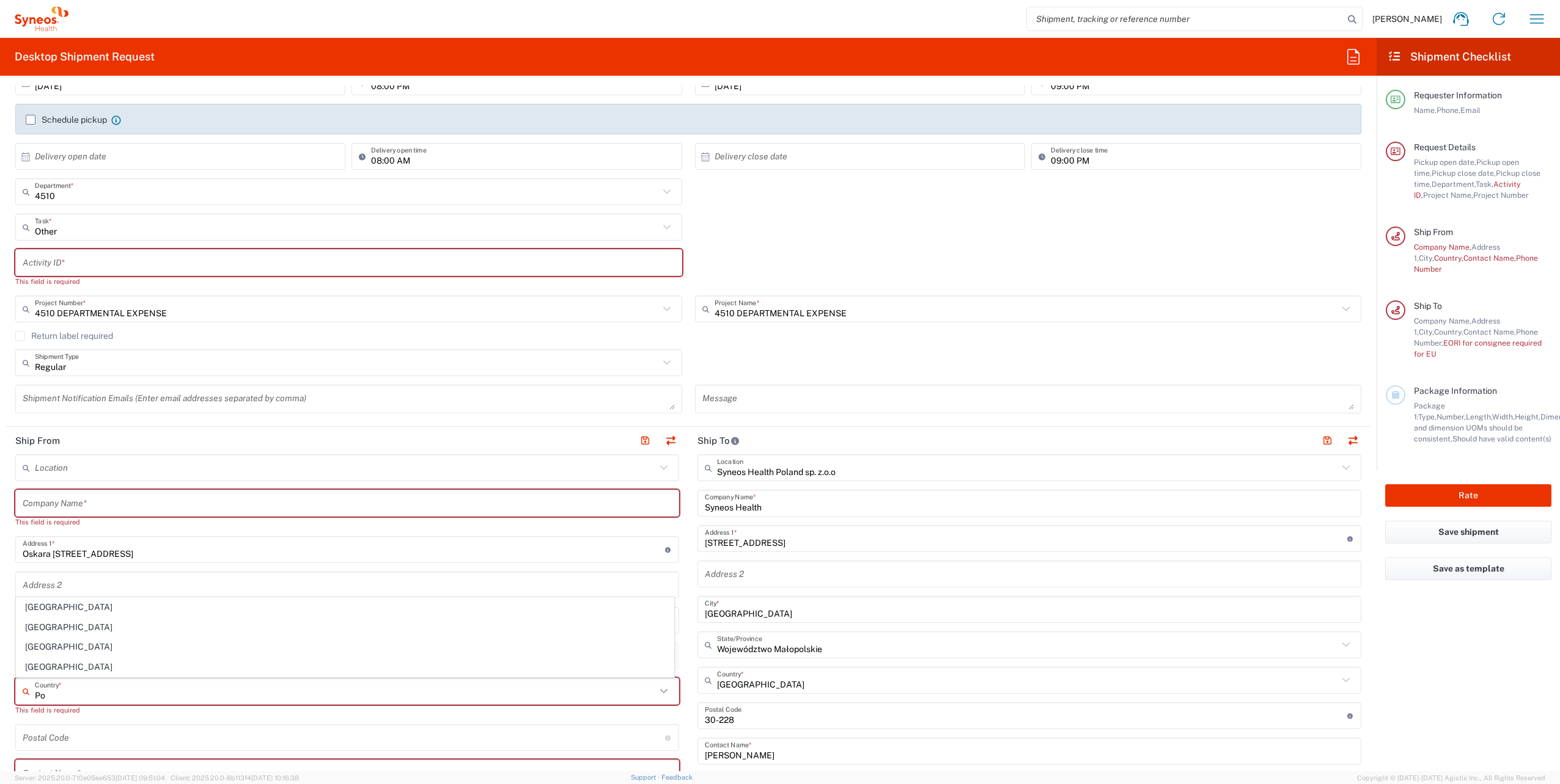
click at [46, 695] on input "Po" at bounding box center [345, 691] width 621 height 22
click at [47, 695] on input "Po" at bounding box center [345, 691] width 621 height 22
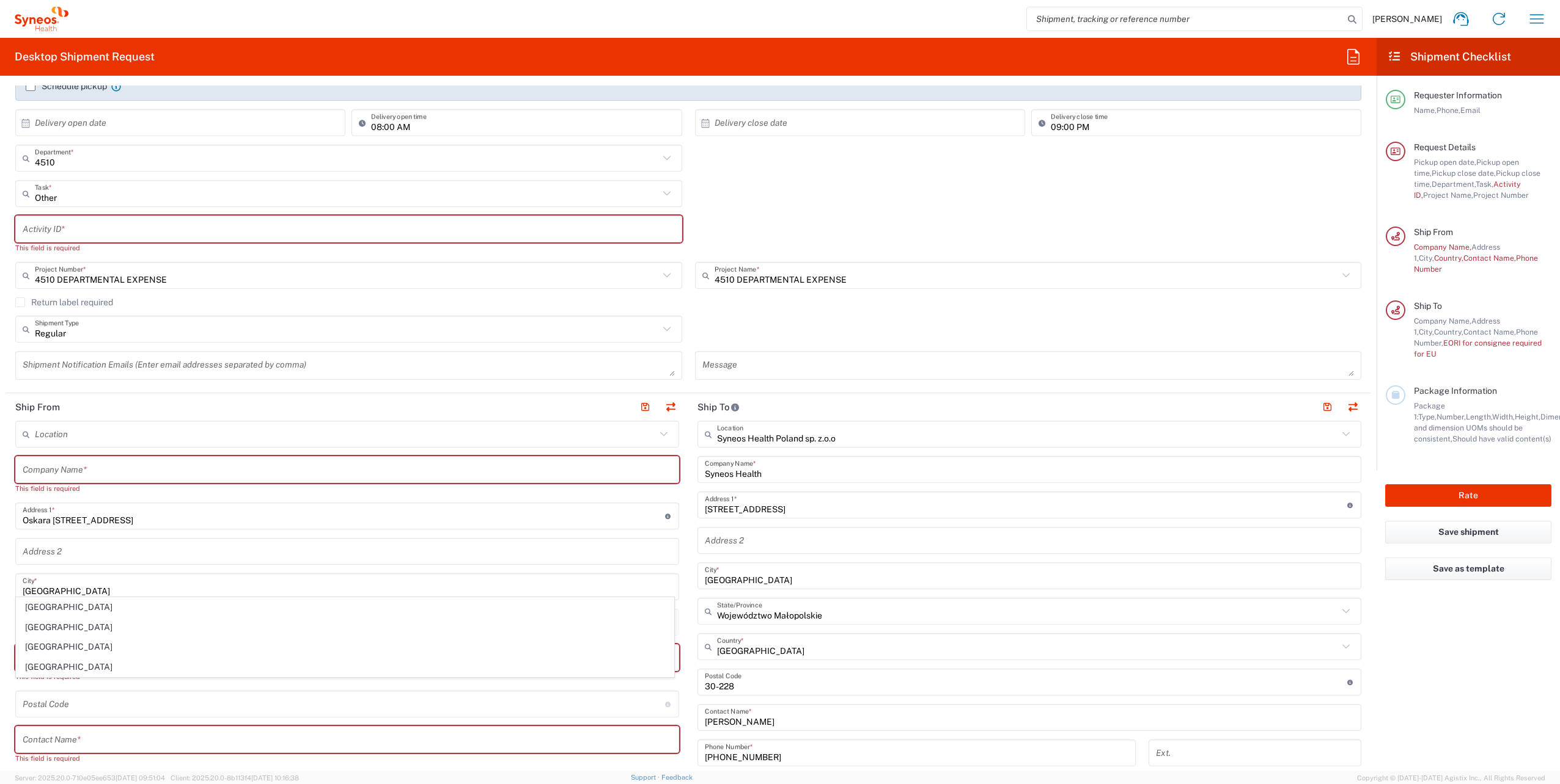
scroll to position [244, 0]
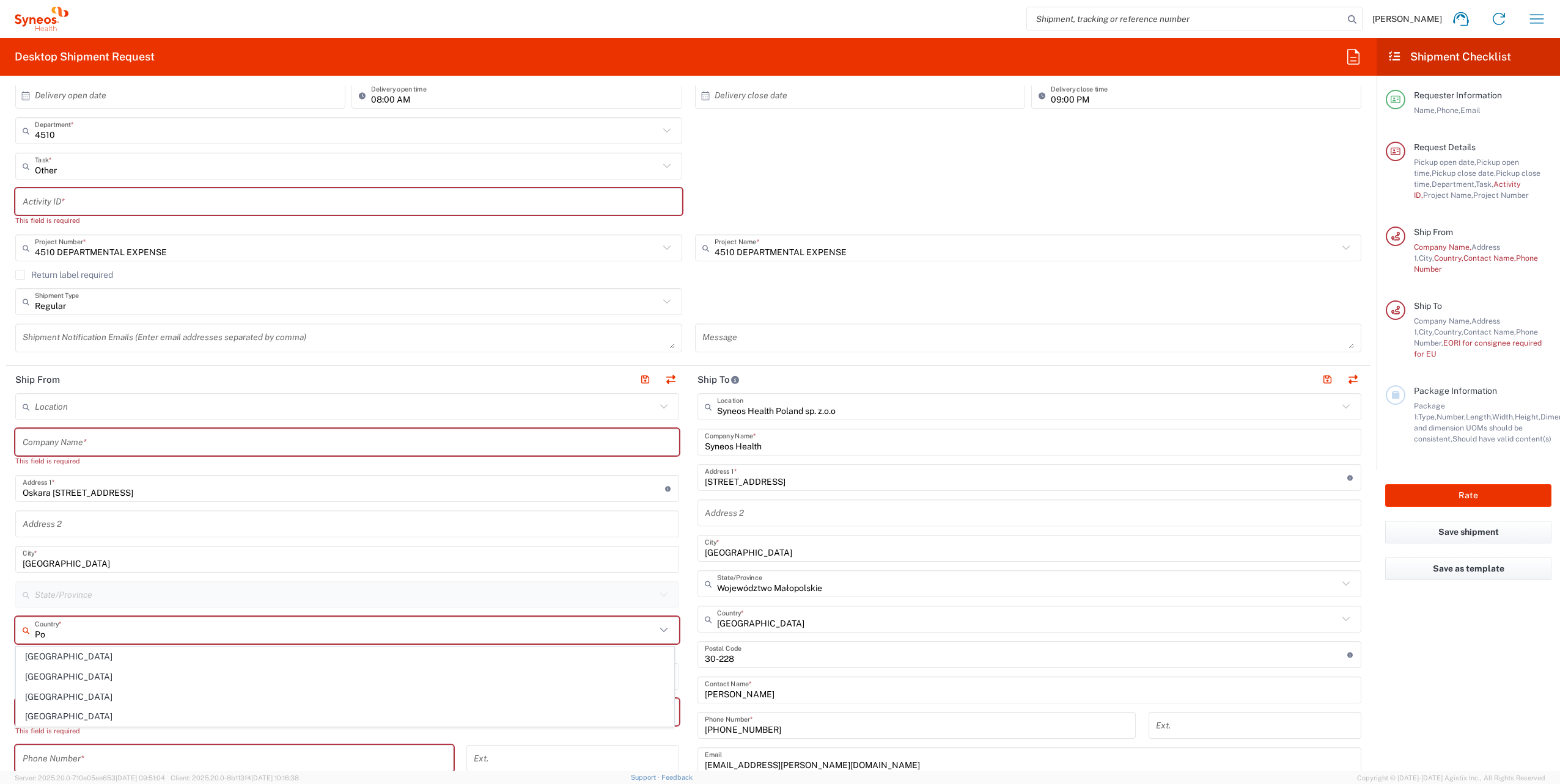
click at [657, 635] on icon at bounding box center [664, 630] width 16 height 16
click at [43, 680] on span "[GEOGRAPHIC_DATA]" at bounding box center [344, 677] width 657 height 19
type input "[GEOGRAPHIC_DATA]"
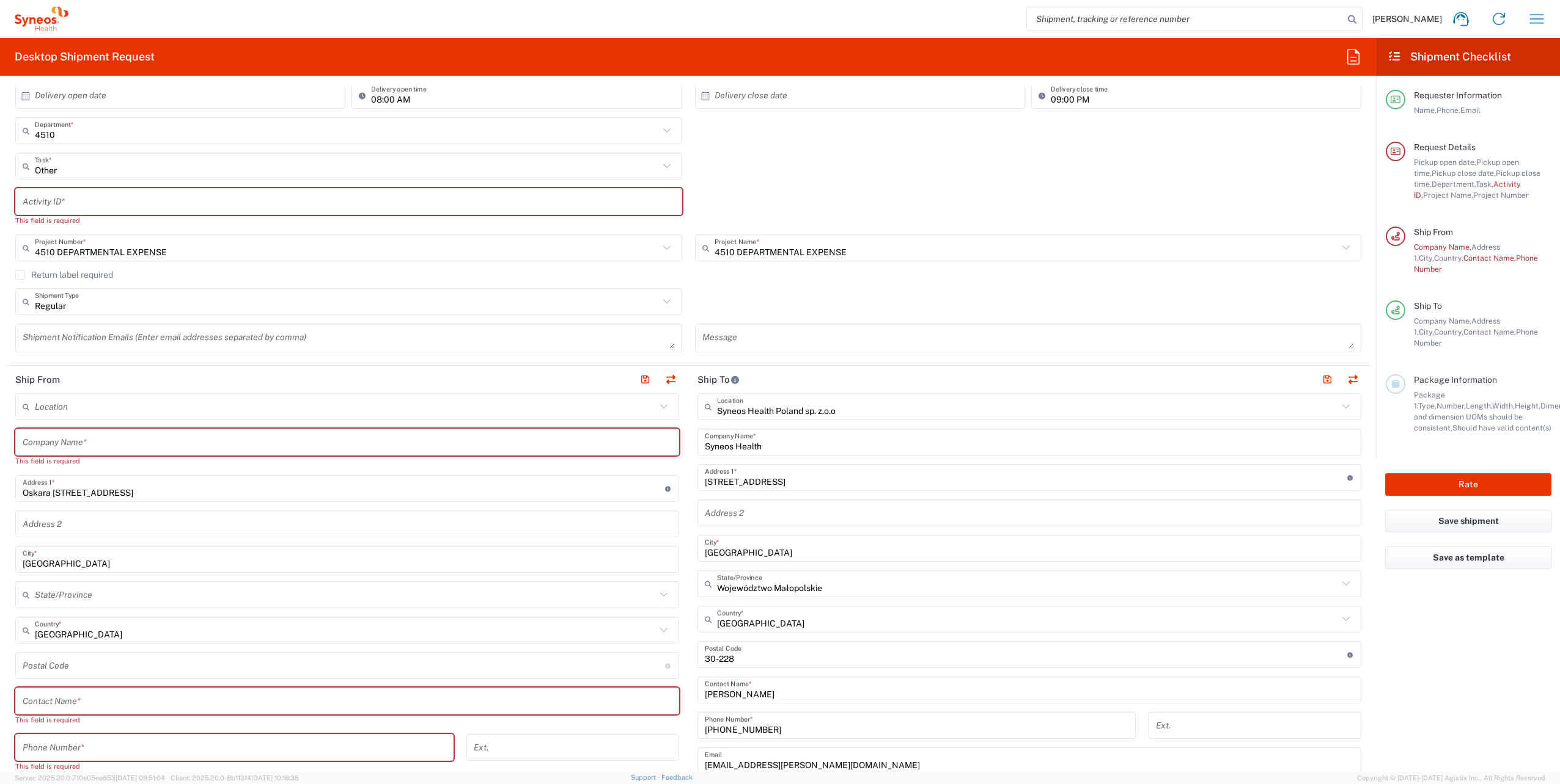
click at [131, 662] on input "undefined" at bounding box center [343, 666] width 643 height 22
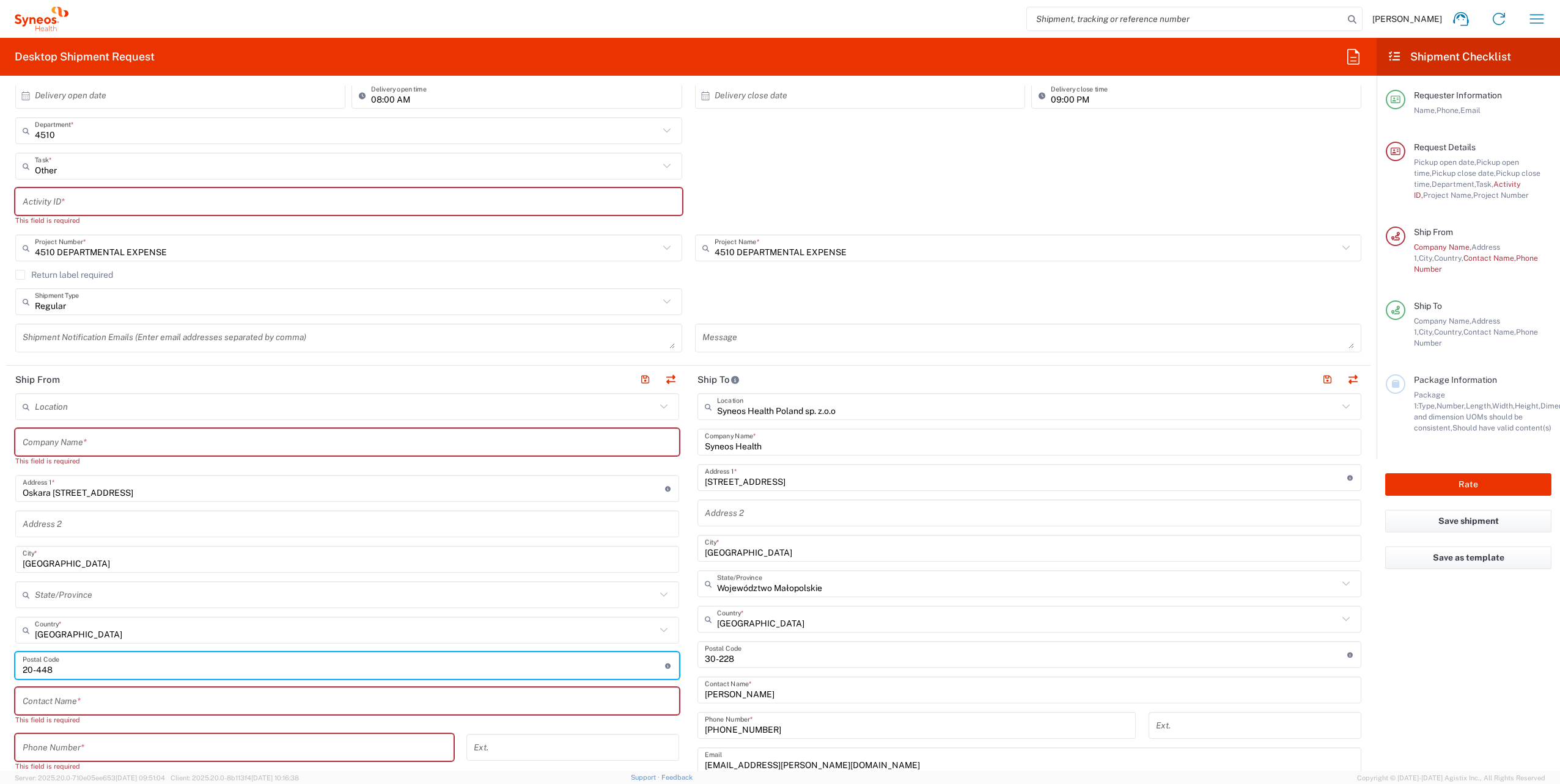
type input "20-448"
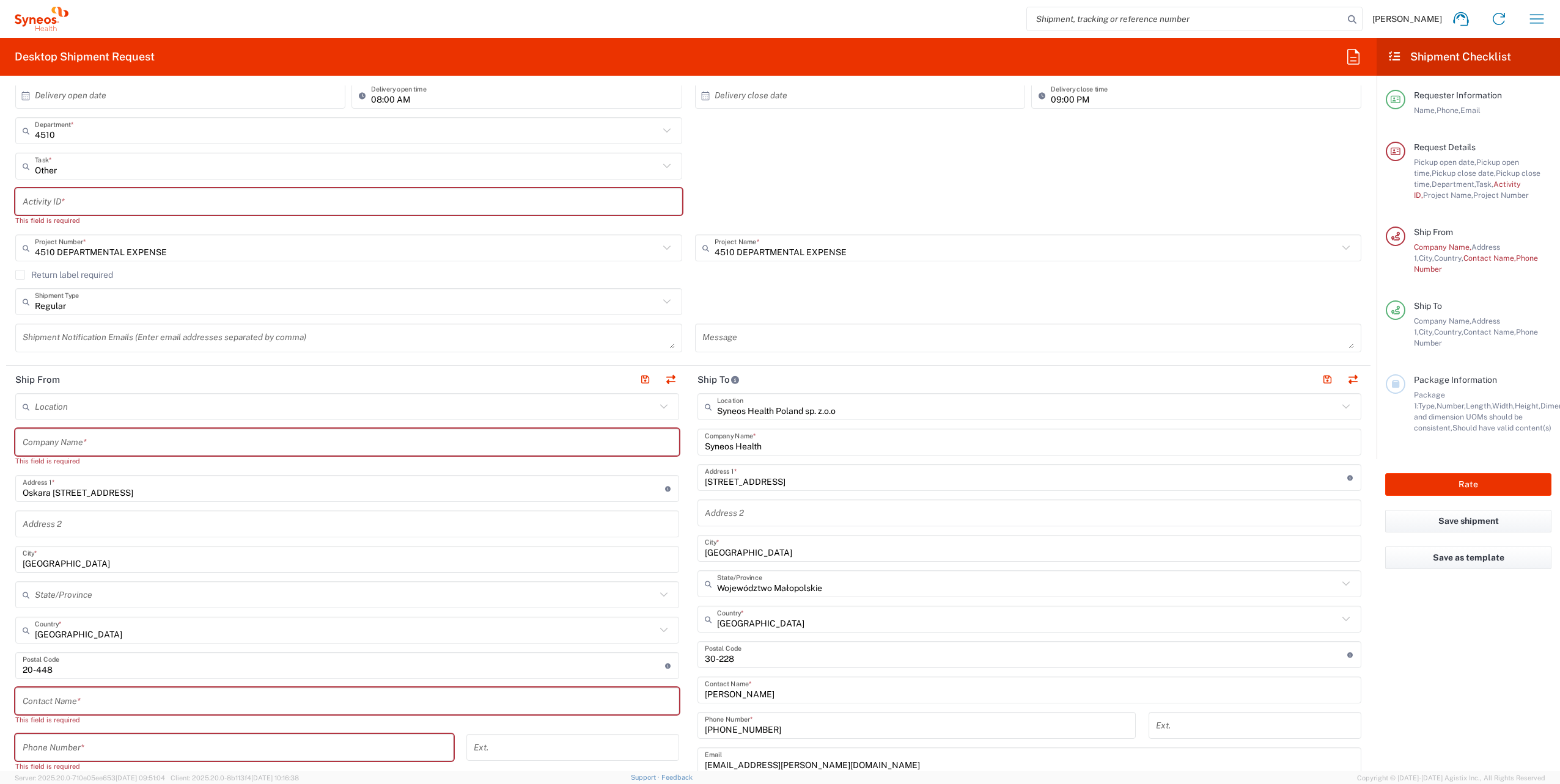
click at [140, 680] on div "Location [PERSON_NAME] LLC-[GEOGRAPHIC_DATA] [GEOGRAPHIC_DATA] [GEOGRAPHIC_DATA…" at bounding box center [347, 702] width 664 height 617
click at [143, 688] on div "Contact Name *" at bounding box center [347, 701] width 664 height 27
type input "[PERSON_NAME]"
click at [74, 439] on input "text" at bounding box center [347, 442] width 649 height 22
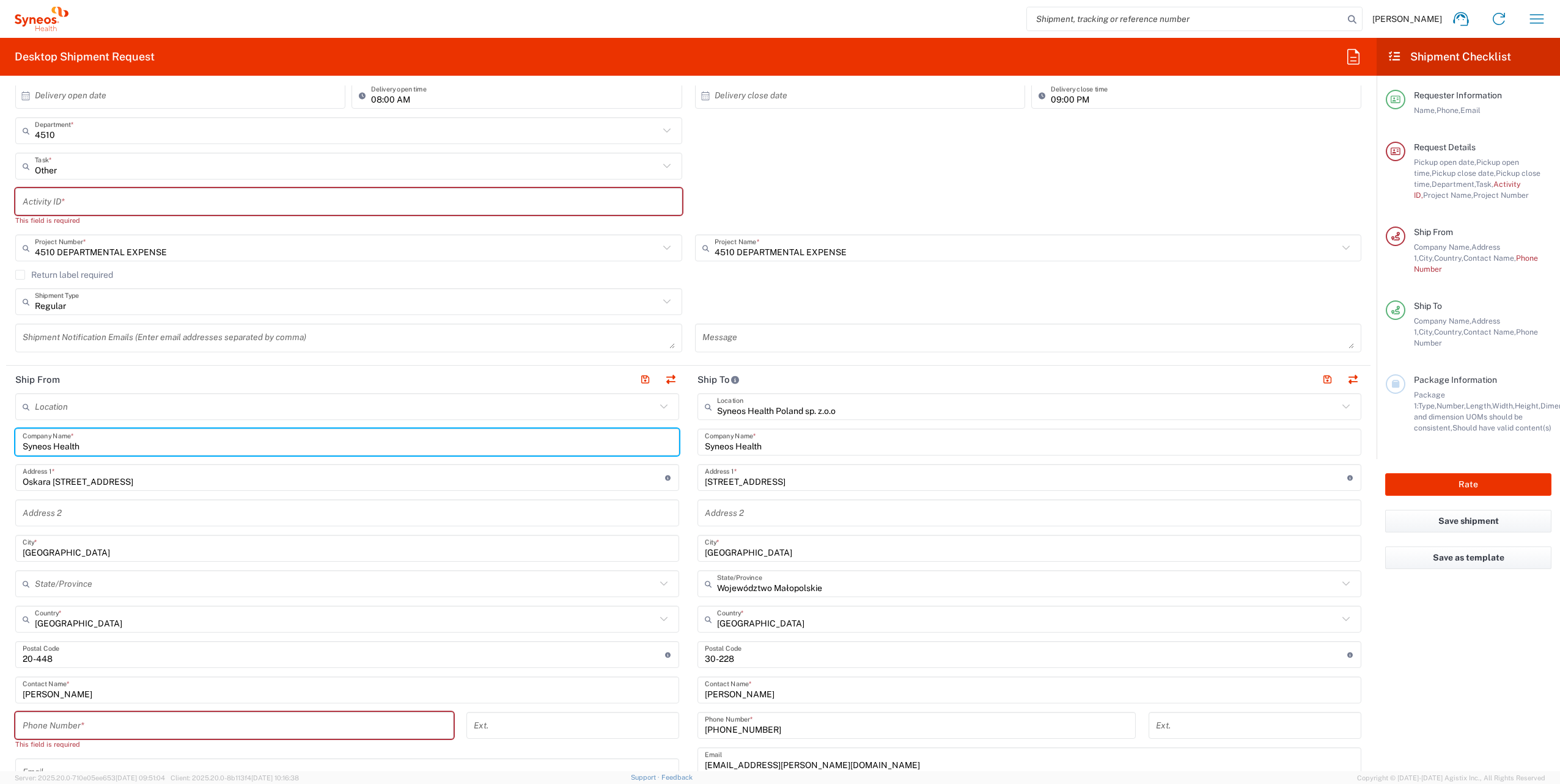
type input "Syneos Health"
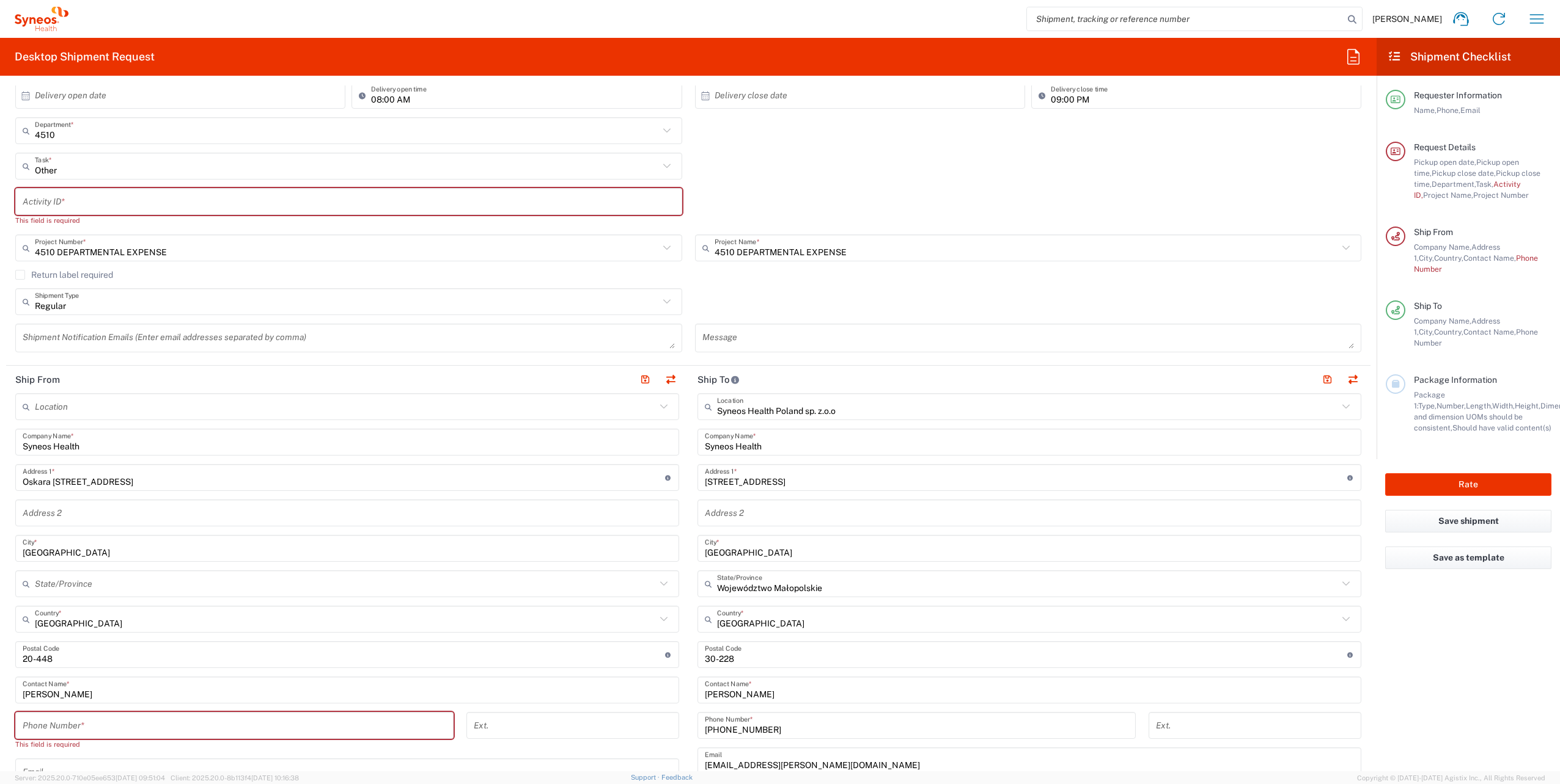
click at [131, 724] on input "tel" at bounding box center [234, 726] width 423 height 22
paste input "661223418"
click at [54, 727] on input "661223418" at bounding box center [234, 726] width 423 height 22
click at [37, 730] on input "661223 418" at bounding box center [234, 726] width 423 height 22
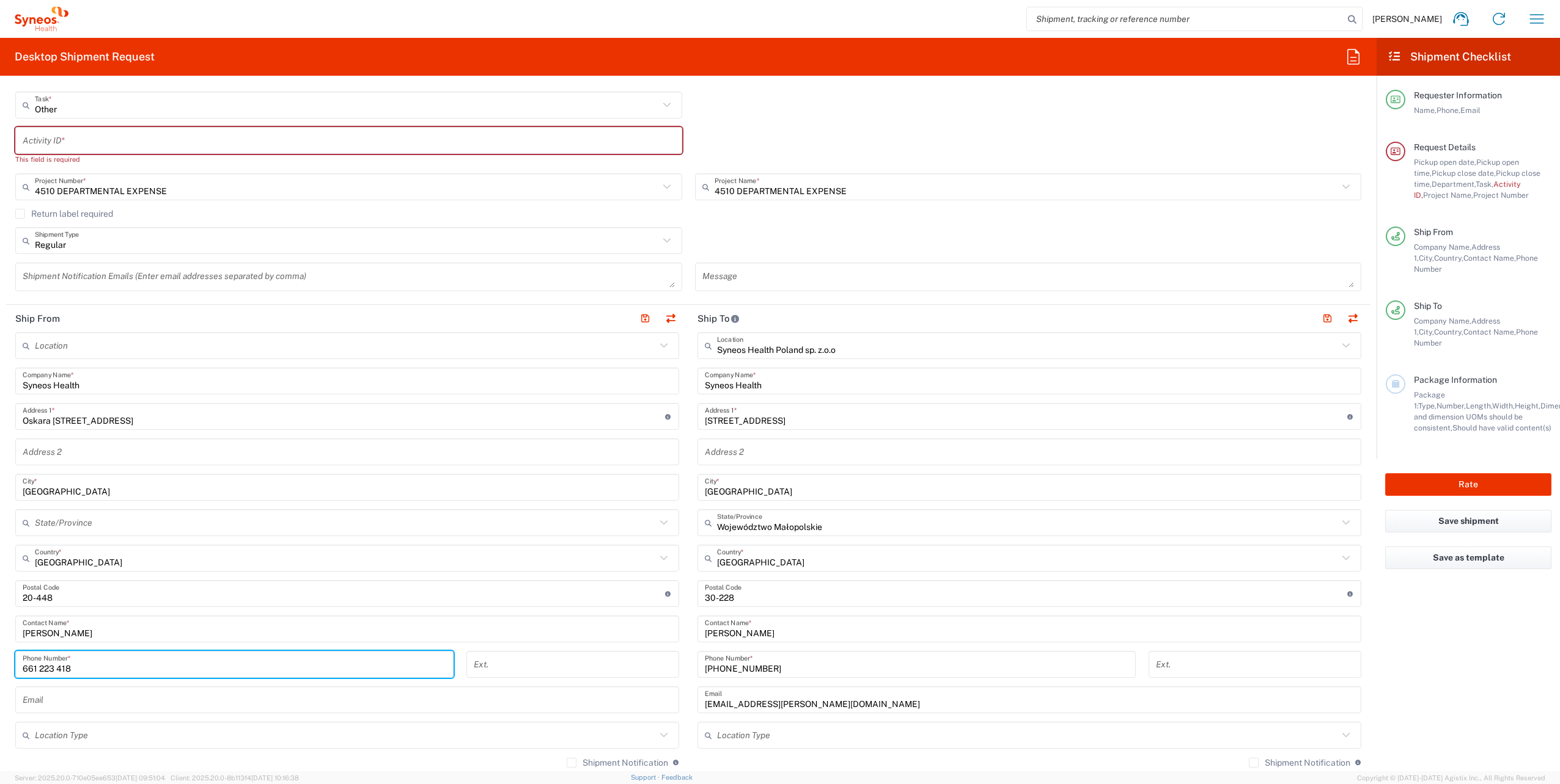
type input "661 223 418"
click at [115, 703] on input "text" at bounding box center [347, 700] width 649 height 22
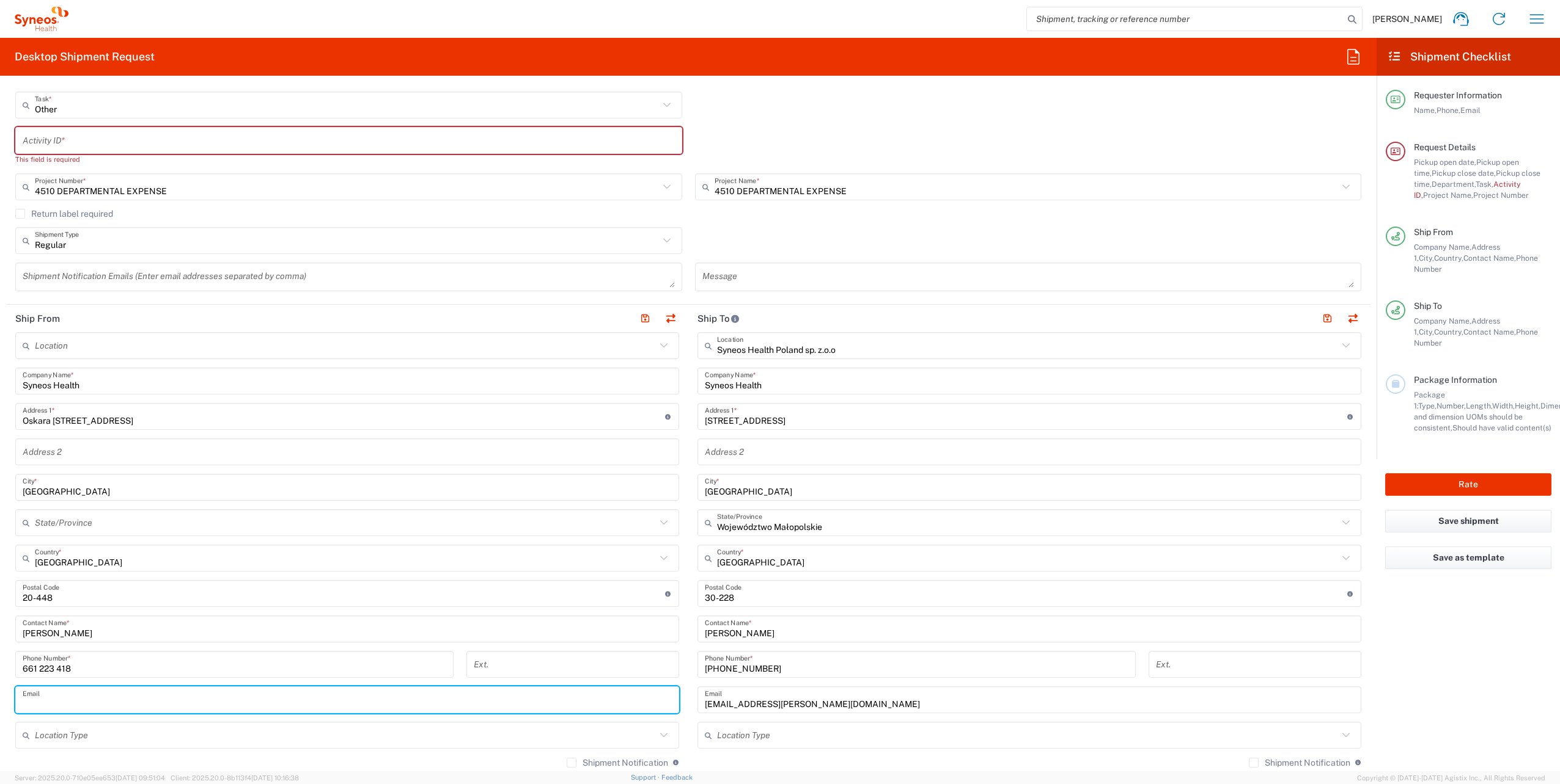
paste input "[PERSON_NAME][EMAIL_ADDRESS][DOMAIN_NAME]"
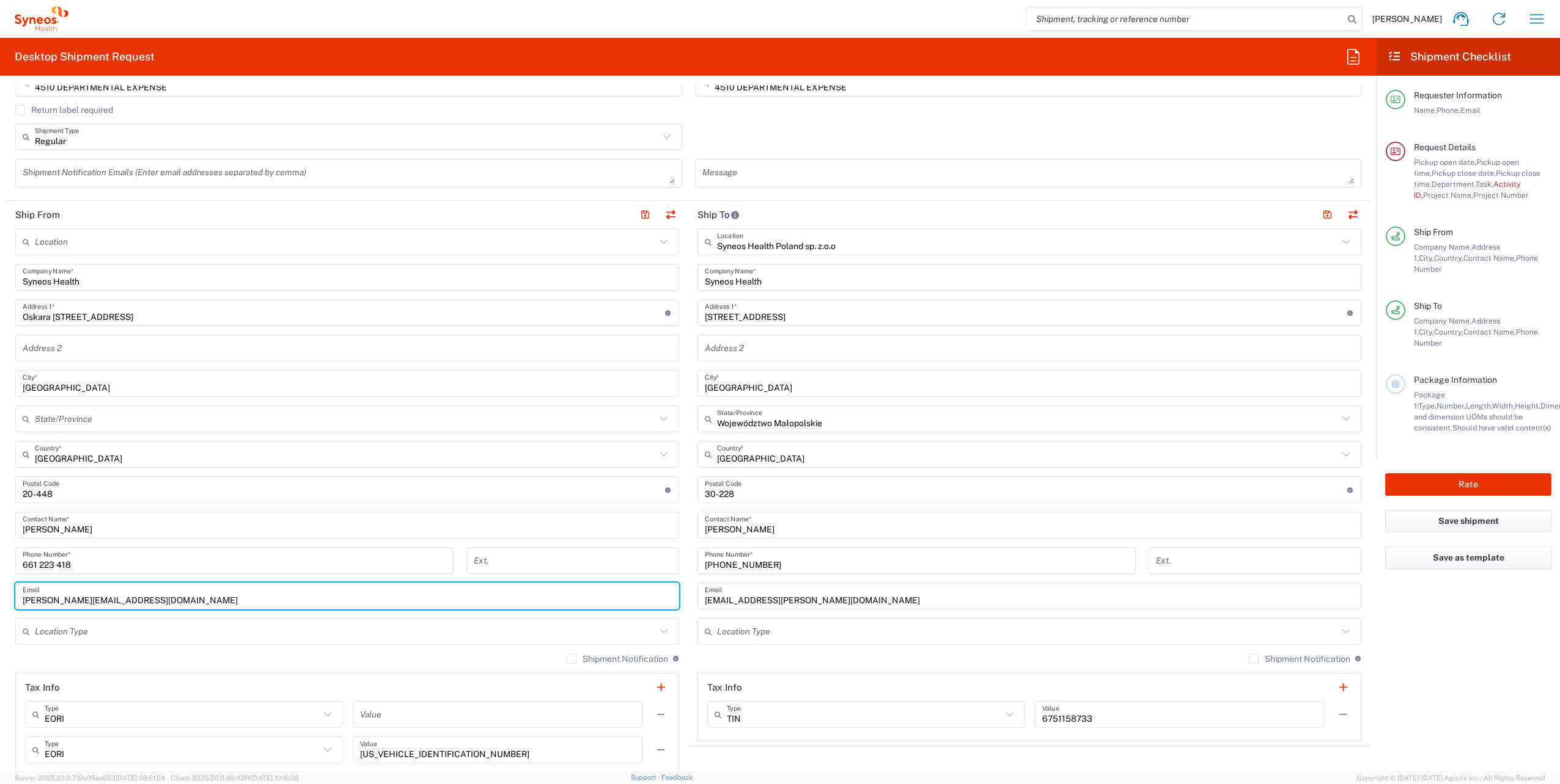
scroll to position [428, 0]
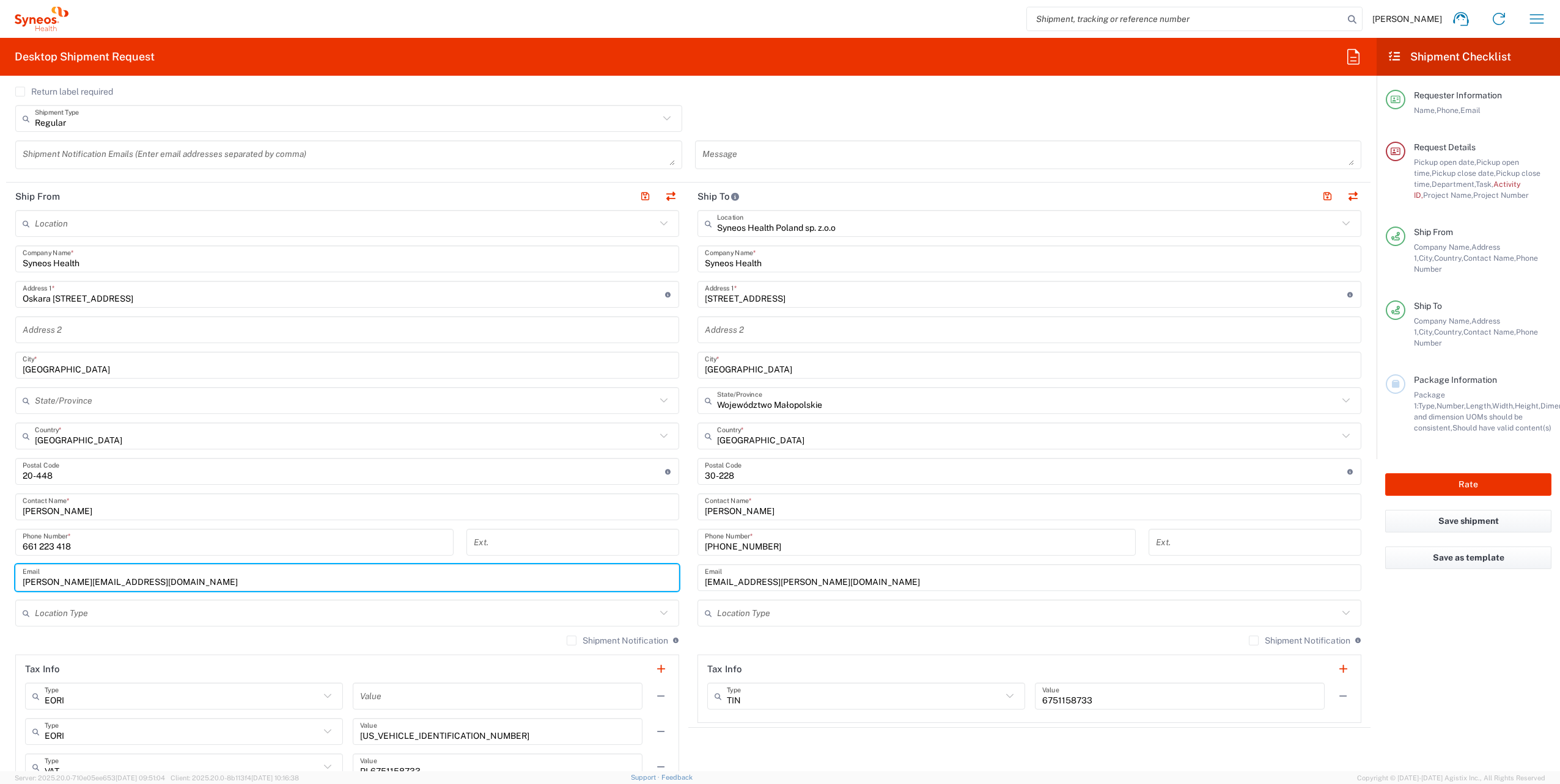
type input "[PERSON_NAME][EMAIL_ADDRESS][DOMAIN_NAME]"
click at [202, 622] on input "text" at bounding box center [345, 613] width 621 height 22
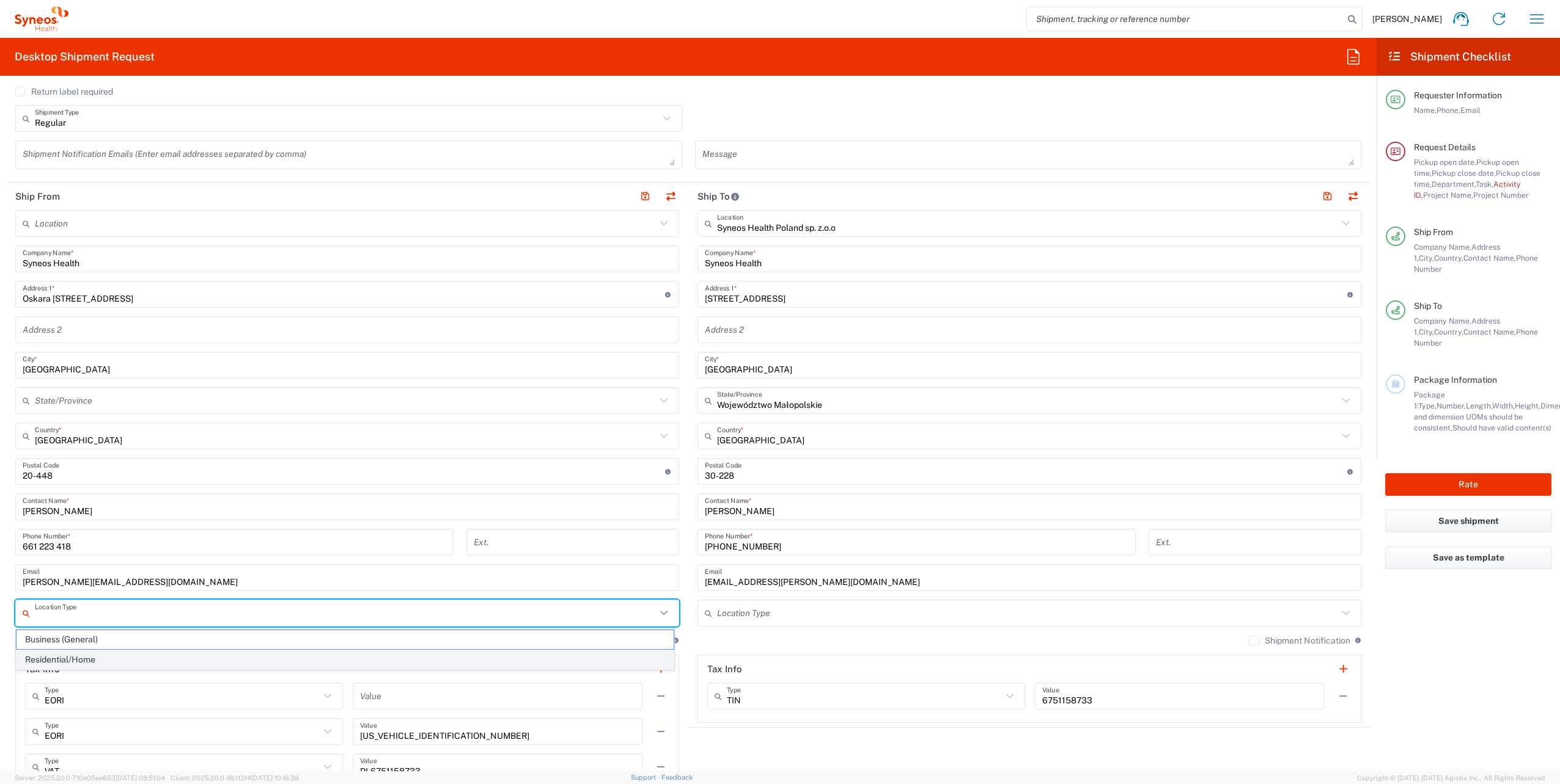
click at [98, 654] on span "Residential/Home" at bounding box center [344, 659] width 657 height 19
type input "Residential/Home"
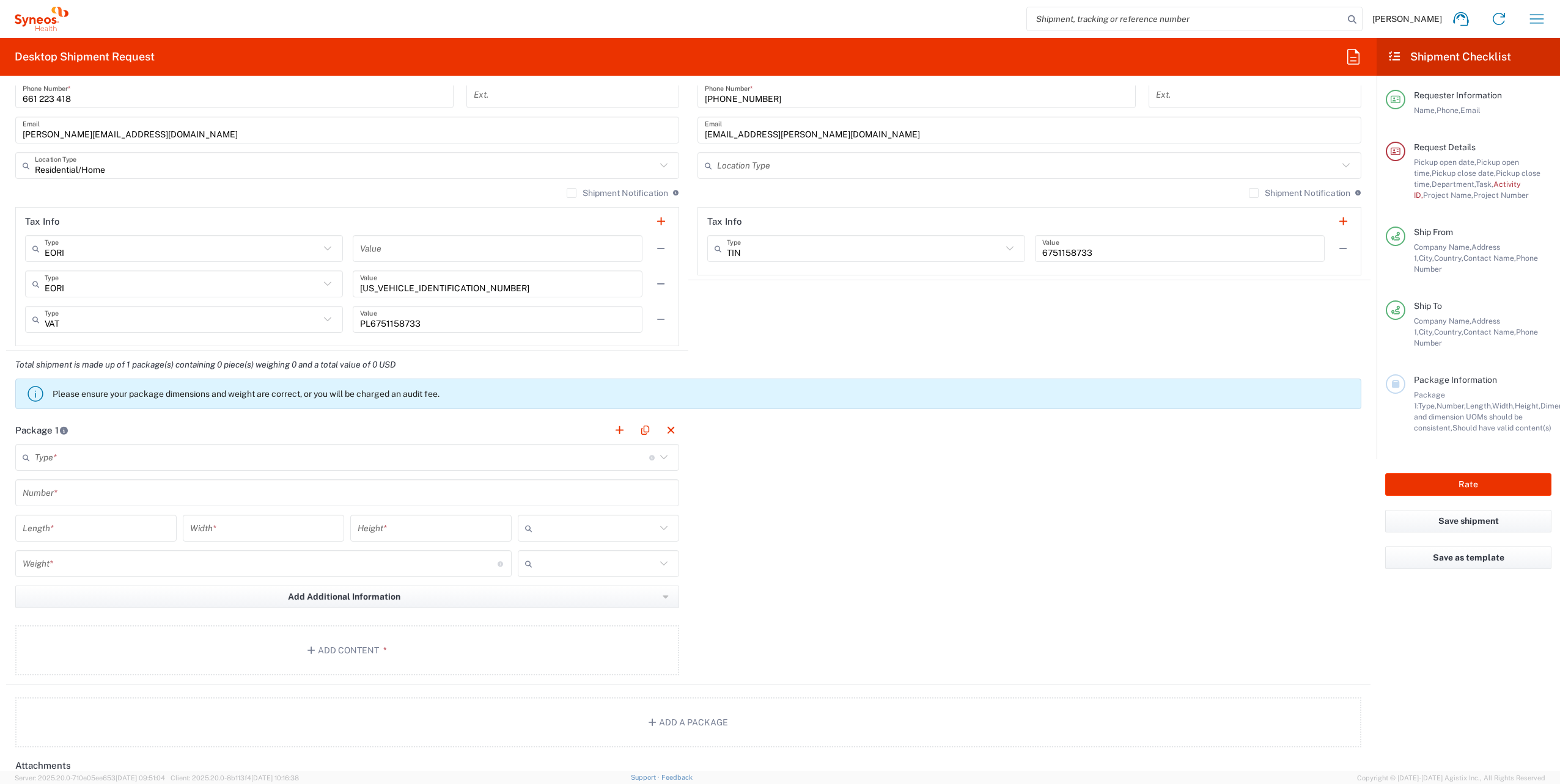
scroll to position [977, 0]
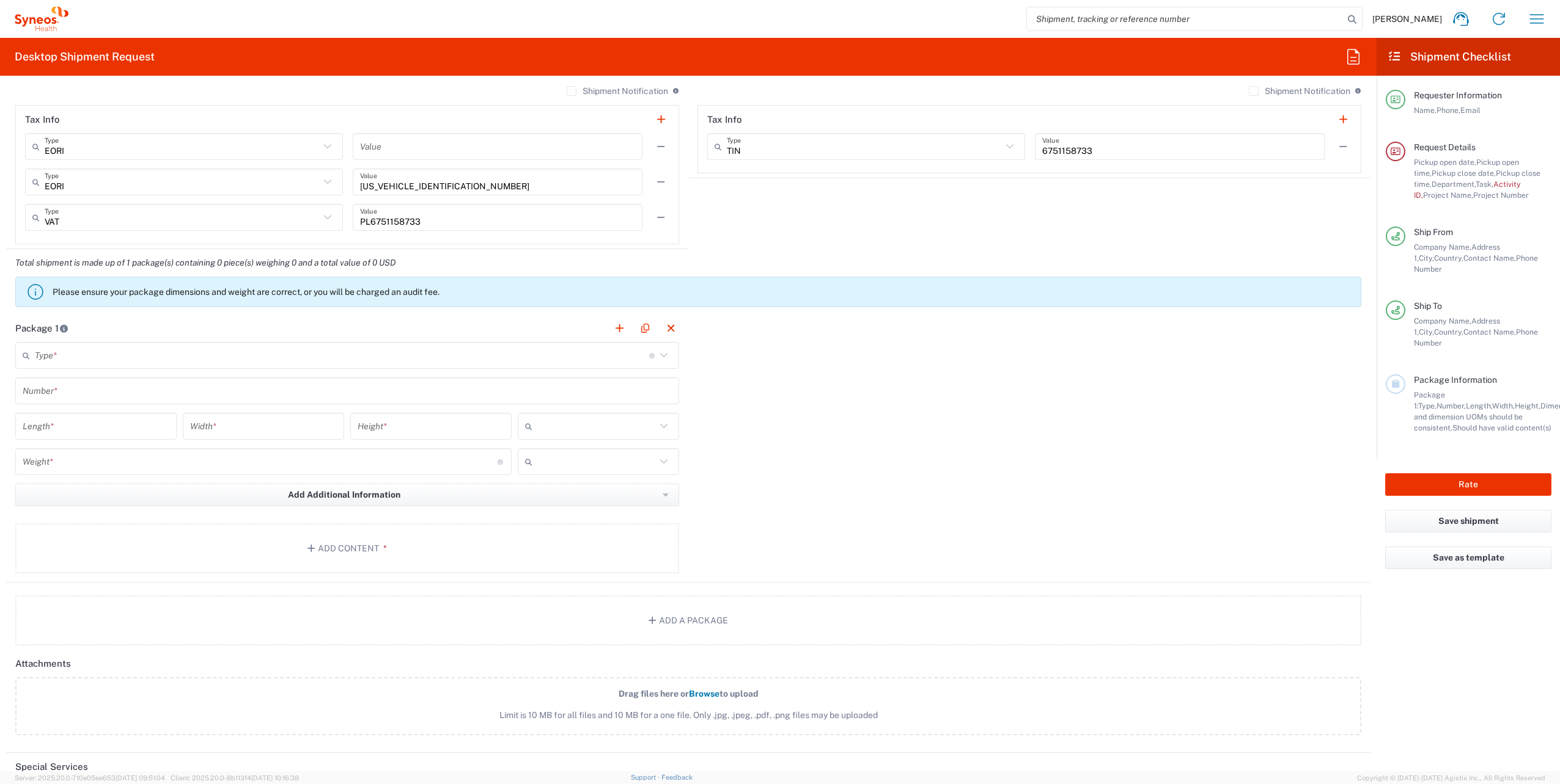
click at [96, 363] on input "text" at bounding box center [342, 355] width 614 height 22
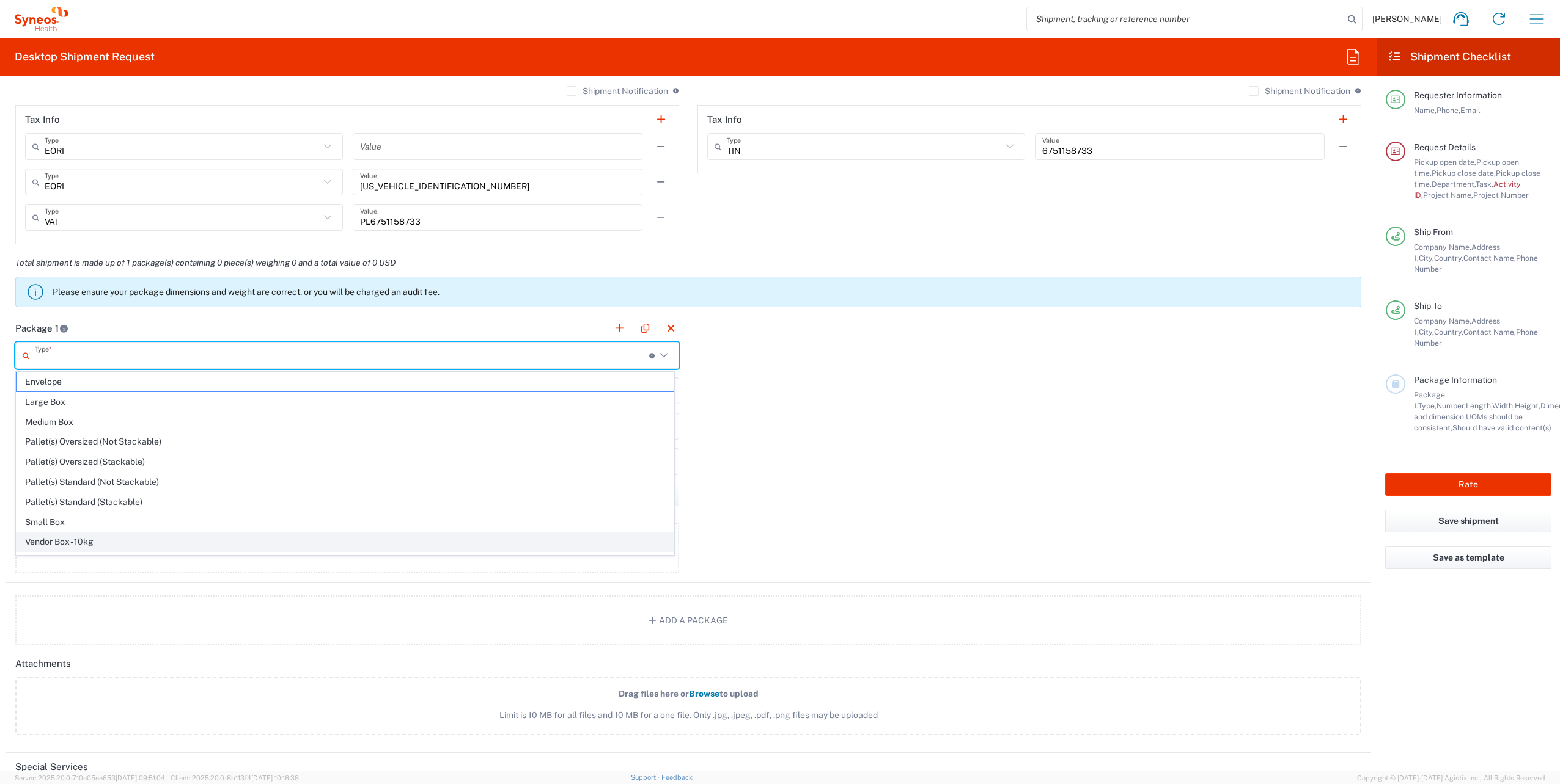
scroll to position [37, 0]
click at [106, 541] on span "Your Packaging" at bounding box center [344, 545] width 657 height 19
type input "Your Packaging"
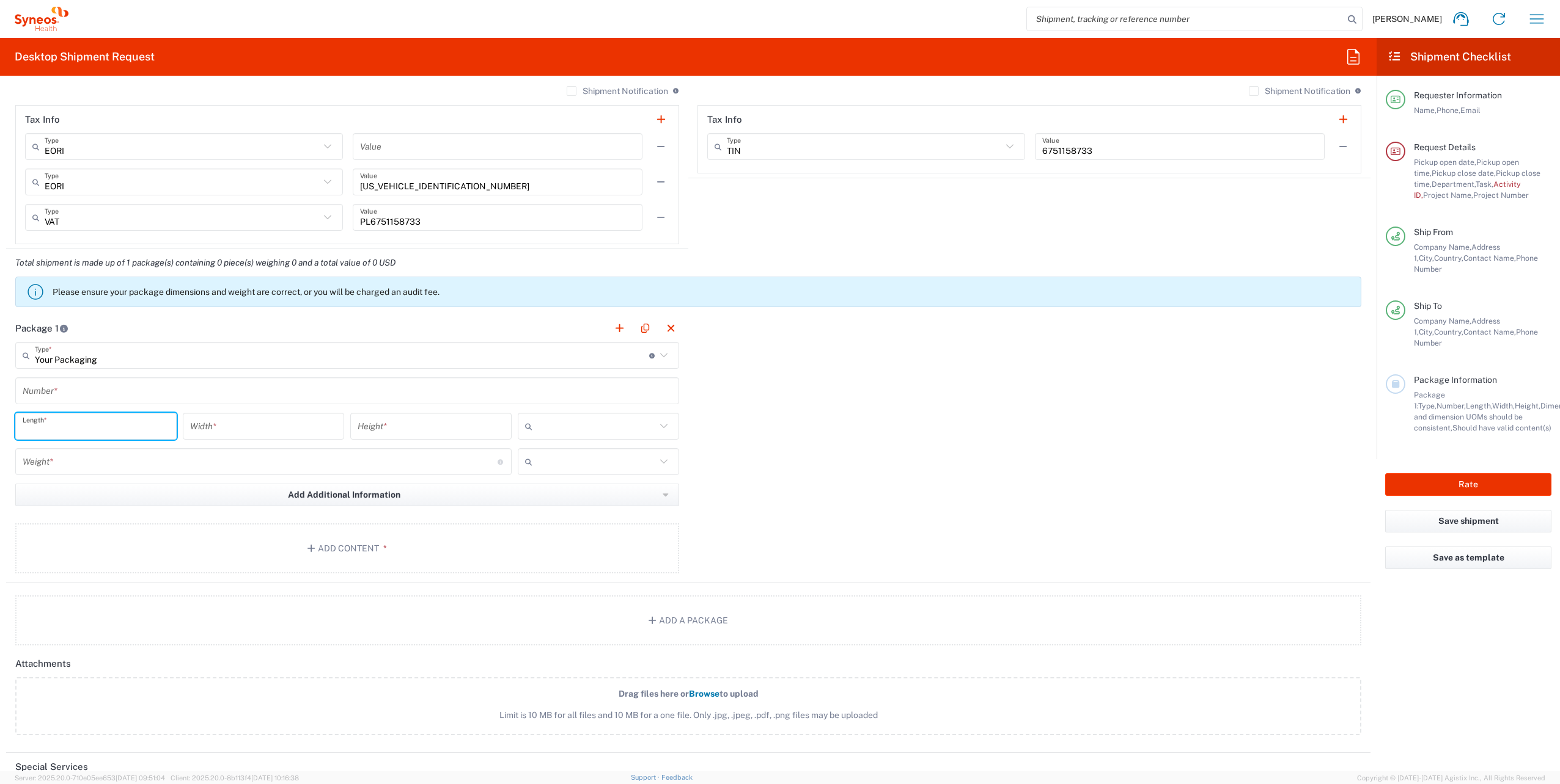
click at [102, 422] on input "number" at bounding box center [96, 426] width 147 height 22
type input "44"
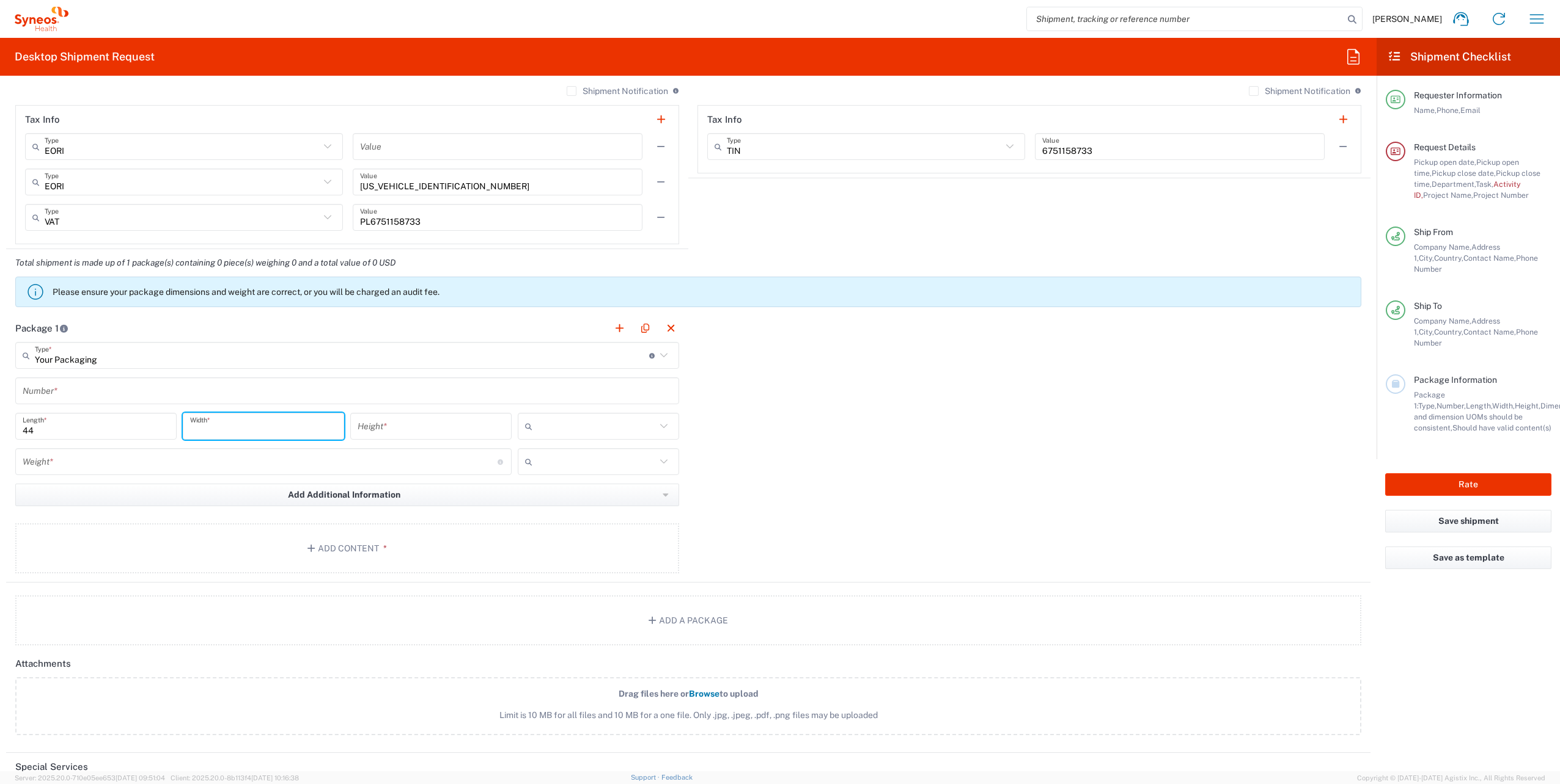
click at [230, 430] on input "number" at bounding box center [264, 426] width 147 height 22
type input "30"
click at [369, 427] on input "number" at bounding box center [431, 426] width 147 height 22
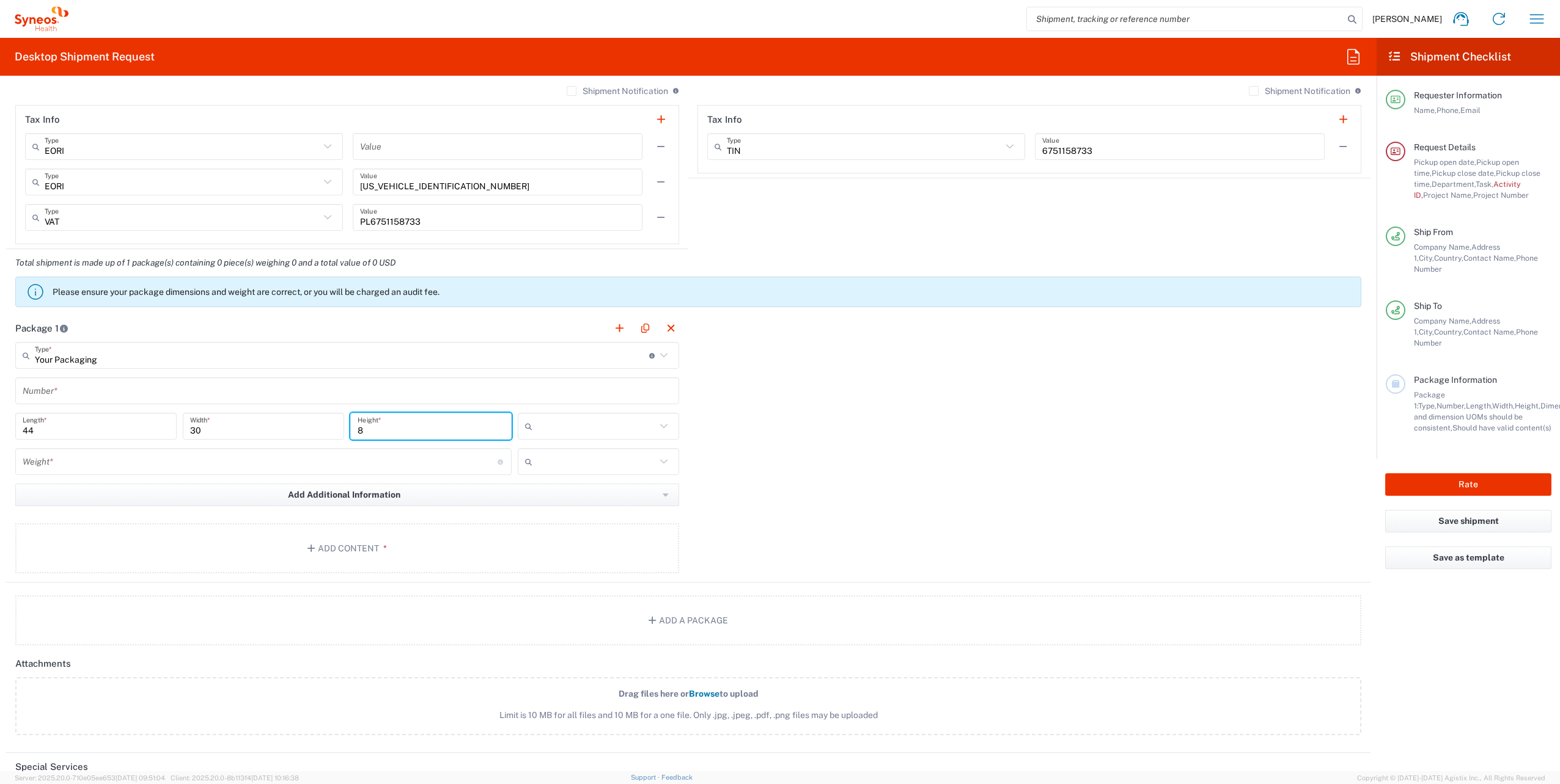
type input "8"
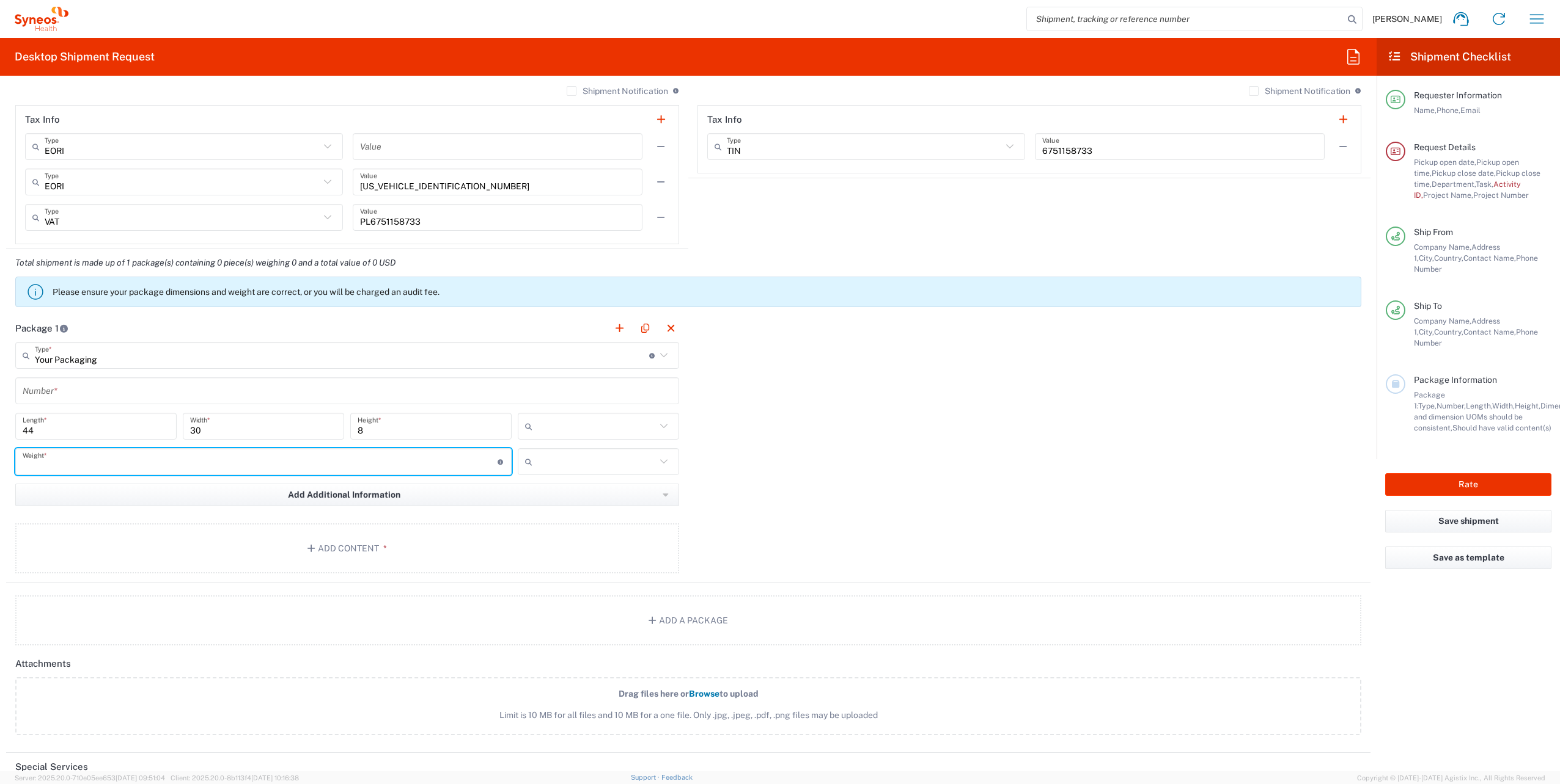
click at [201, 466] on input "number" at bounding box center [260, 462] width 475 height 22
type input "2"
click at [660, 441] on div "cm ft in" at bounding box center [598, 430] width 168 height 35
click at [661, 428] on icon at bounding box center [664, 426] width 16 height 16
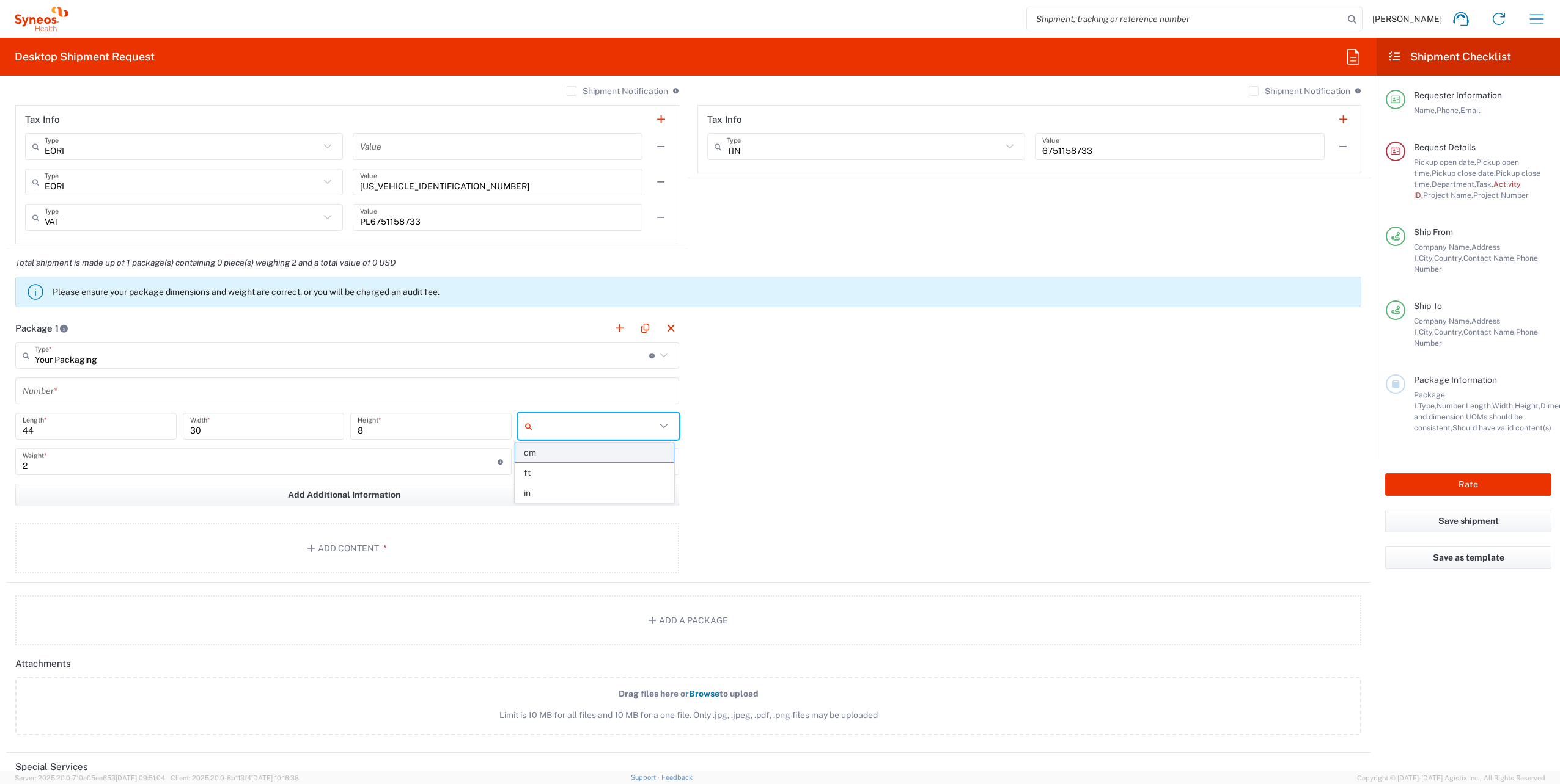
click at [599, 458] on span "cm" at bounding box center [594, 452] width 158 height 19
type input "cm"
click at [625, 454] on input "text" at bounding box center [596, 462] width 119 height 19
click at [555, 491] on span "kgs" at bounding box center [594, 487] width 158 height 19
type input "kgs"
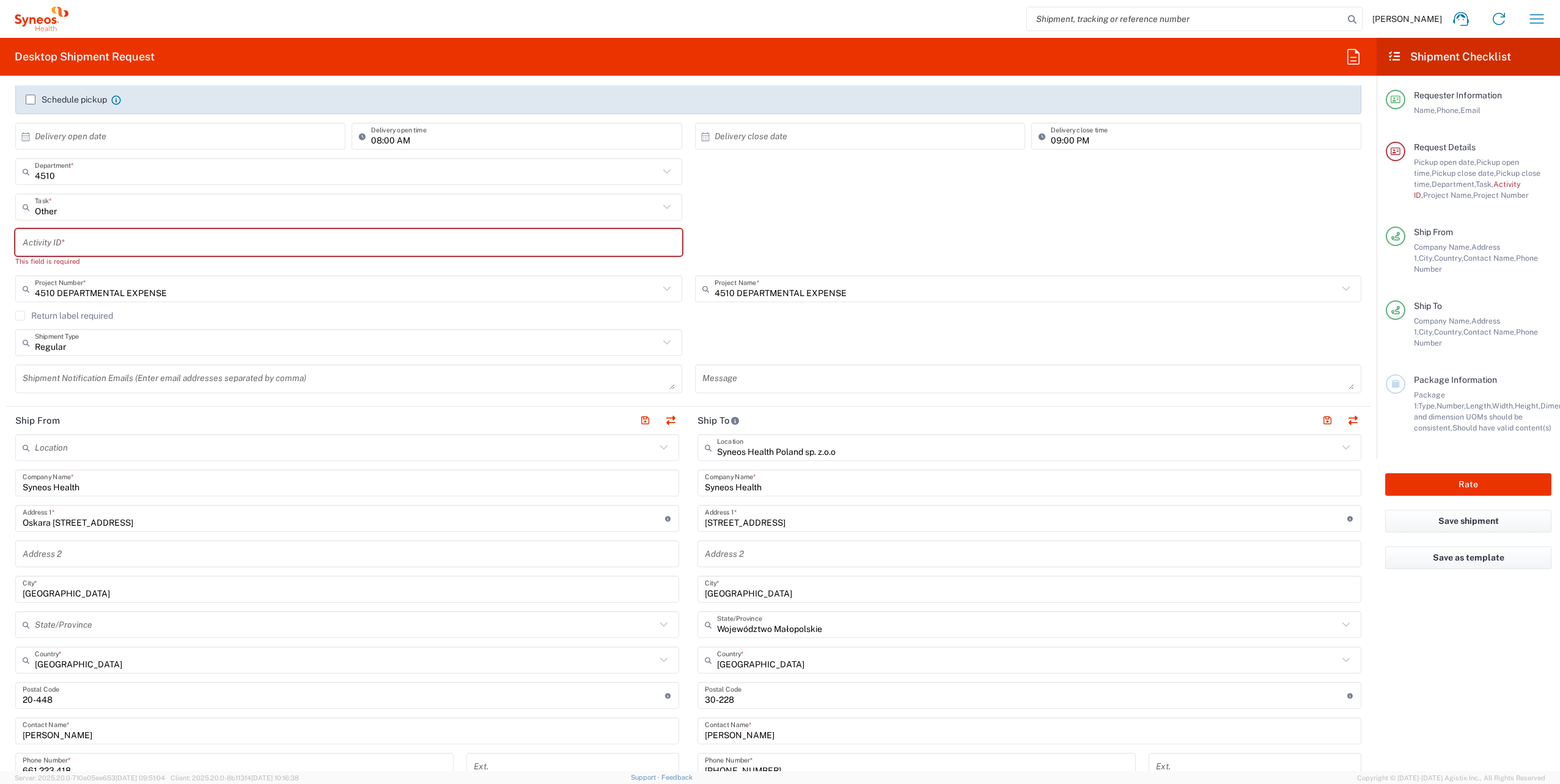
scroll to position [0, 0]
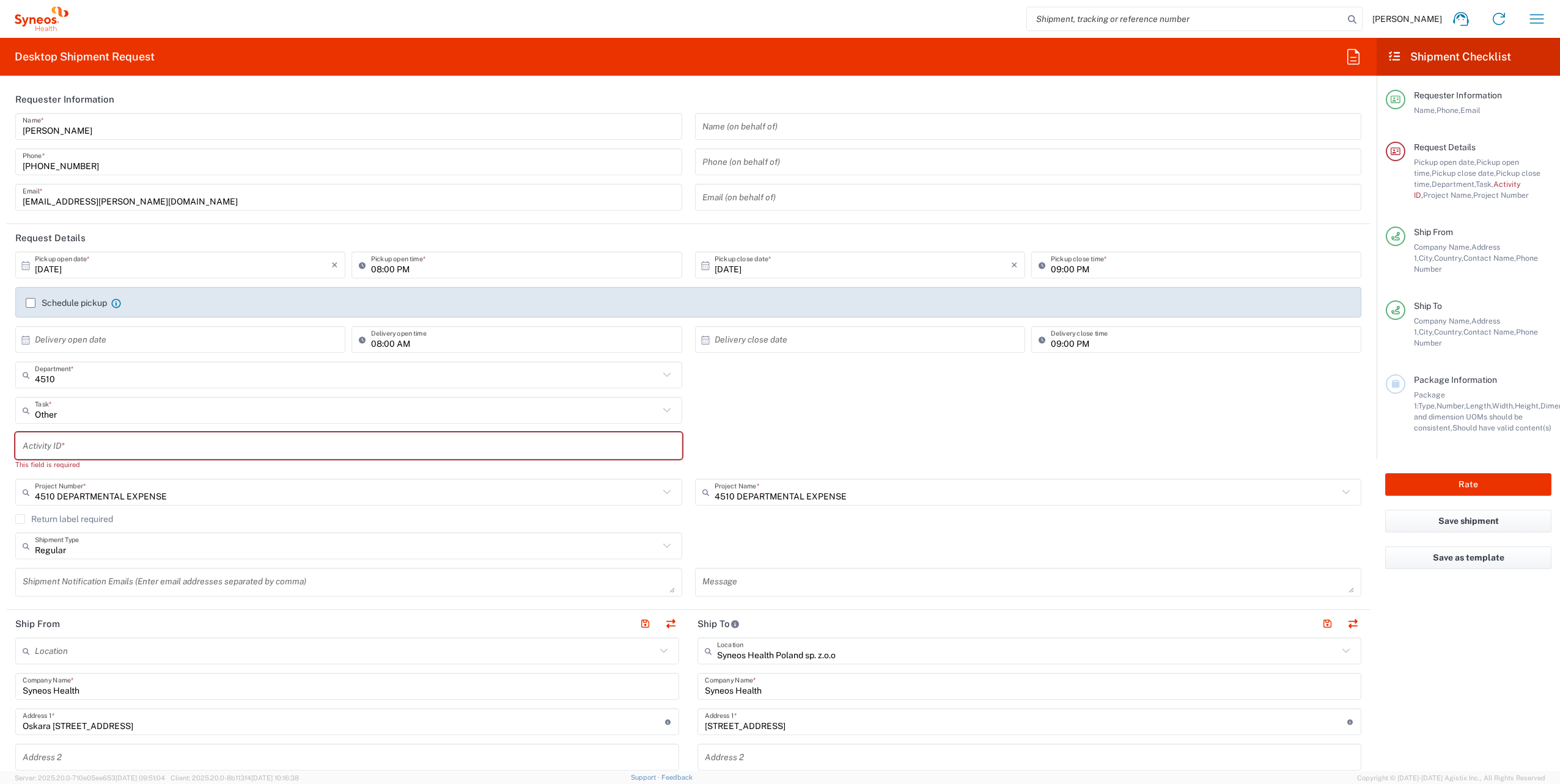
click at [35, 309] on div "Schedule pickup When scheduling a pickup please be sure to meet the following c…" at bounding box center [688, 307] width 1337 height 19
click at [30, 308] on div "Schedule pickup When scheduling a pickup please be sure to meet the following c…" at bounding box center [73, 303] width 95 height 11
click at [29, 301] on label "Schedule pickup" at bounding box center [66, 303] width 81 height 10
click at [31, 303] on input "Schedule pickup" at bounding box center [31, 303] width 0 height 0
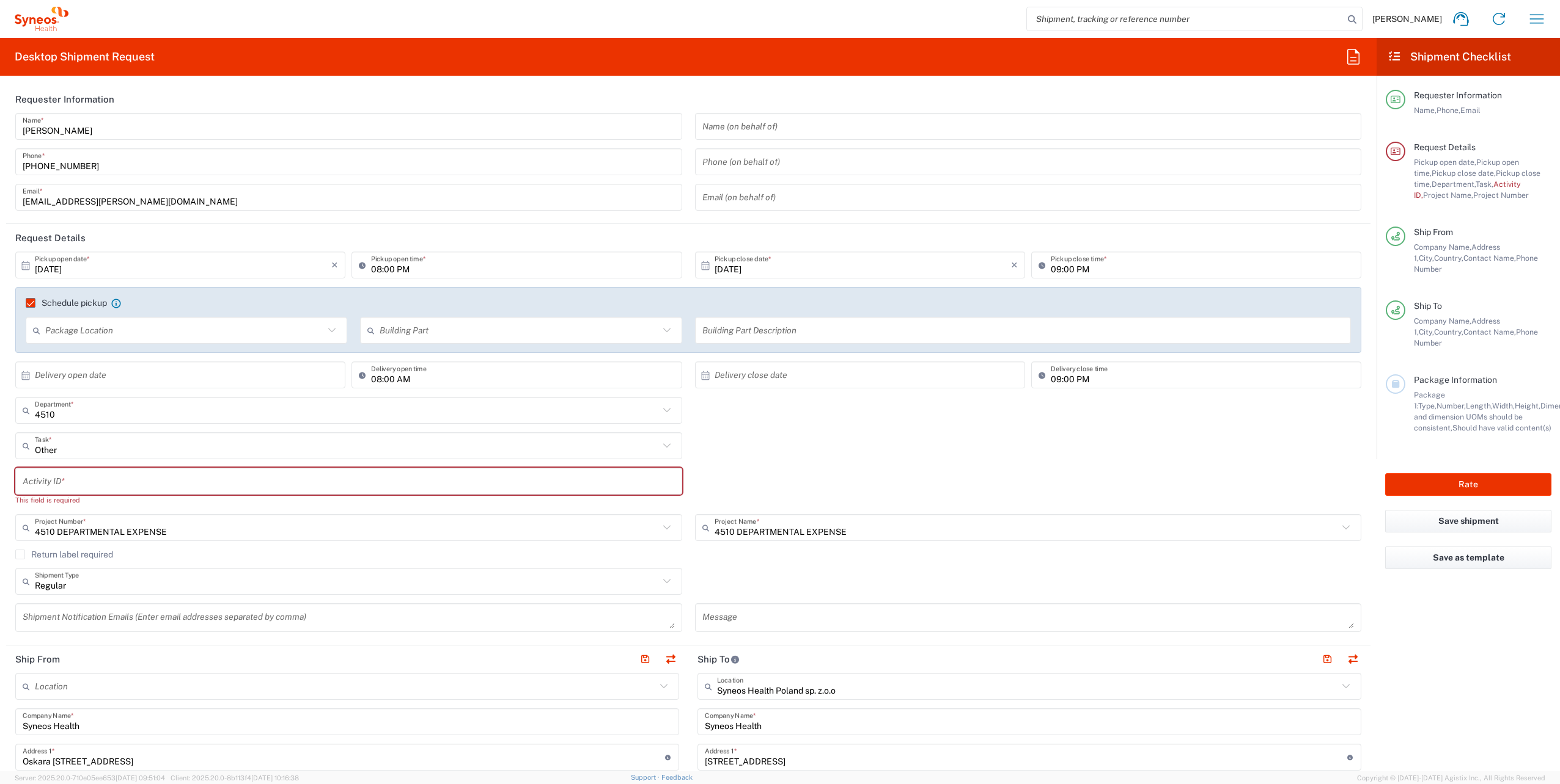
click at [40, 277] on div "[DATE] × Pickup open date *" at bounding box center [180, 264] width 330 height 27
click at [40, 269] on input "[DATE]" at bounding box center [183, 265] width 297 height 22
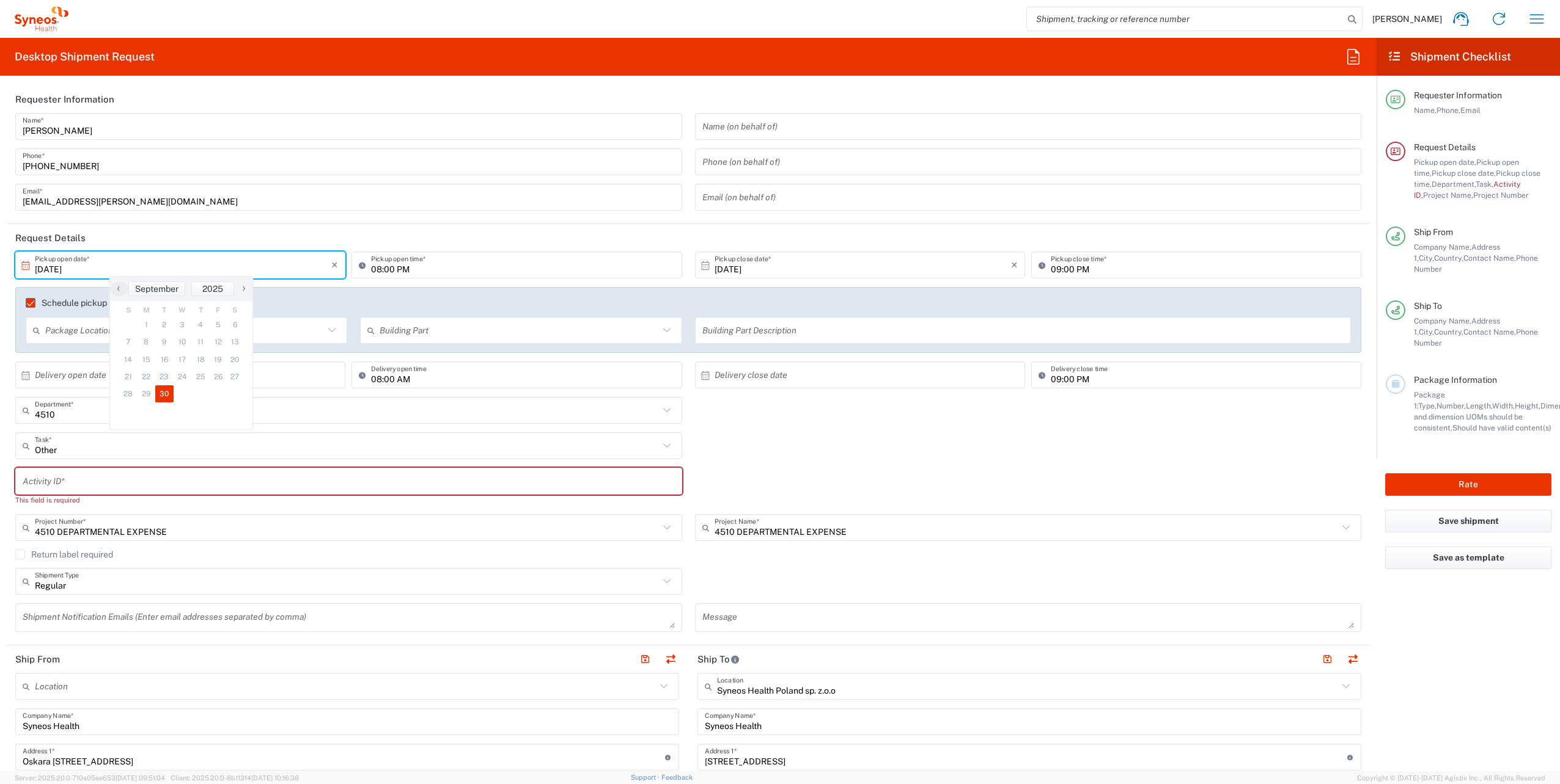
type input "[DATE]"
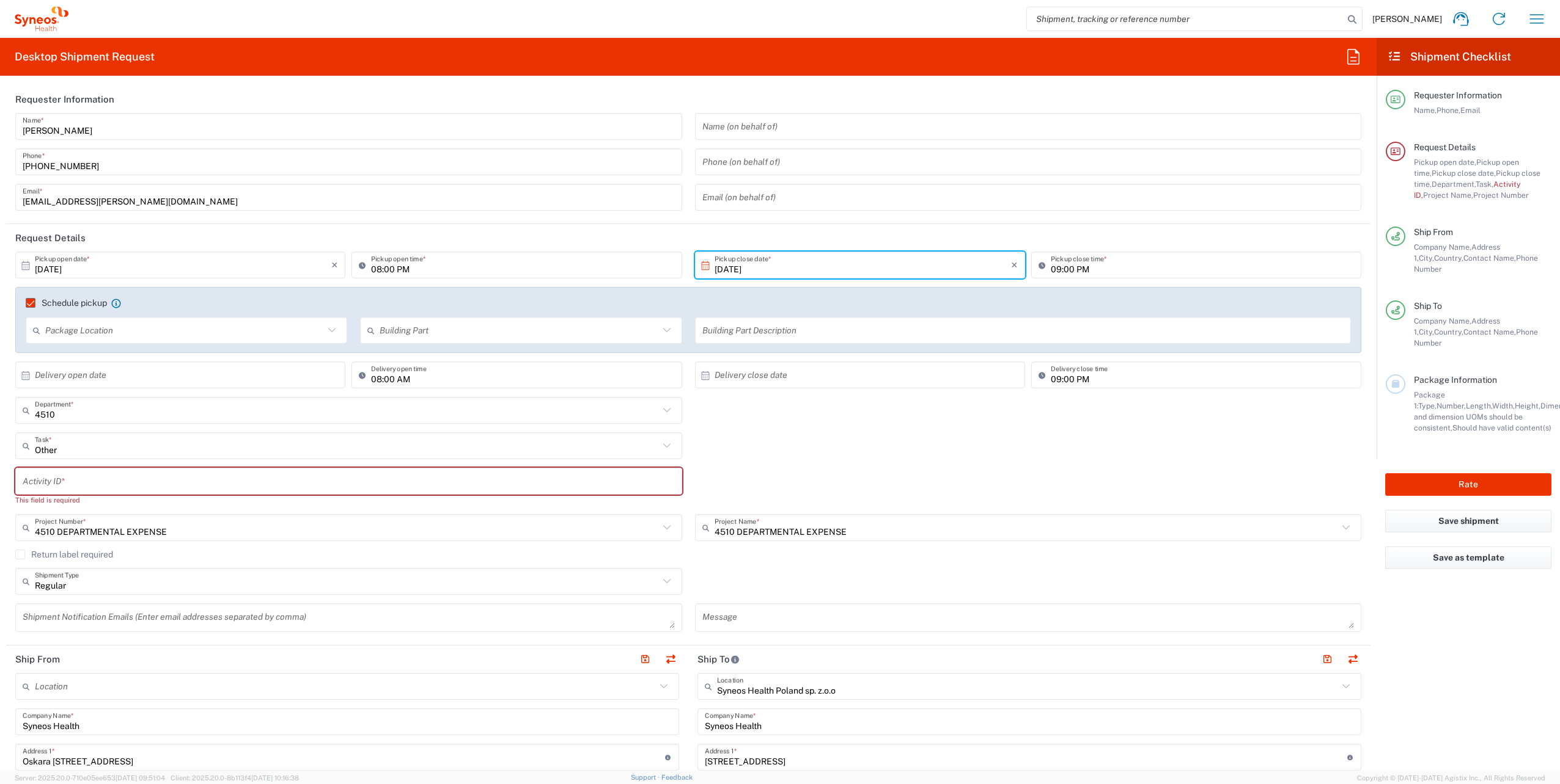
type input "[DATE]"
click at [413, 268] on input "08:00 PM" at bounding box center [522, 265] width 303 height 22
click at [390, 272] on input "08:00 PM" at bounding box center [522, 265] width 303 height 22
click at [376, 269] on input "08:00 PM" at bounding box center [522, 265] width 303 height 22
type input "09:00 AM"
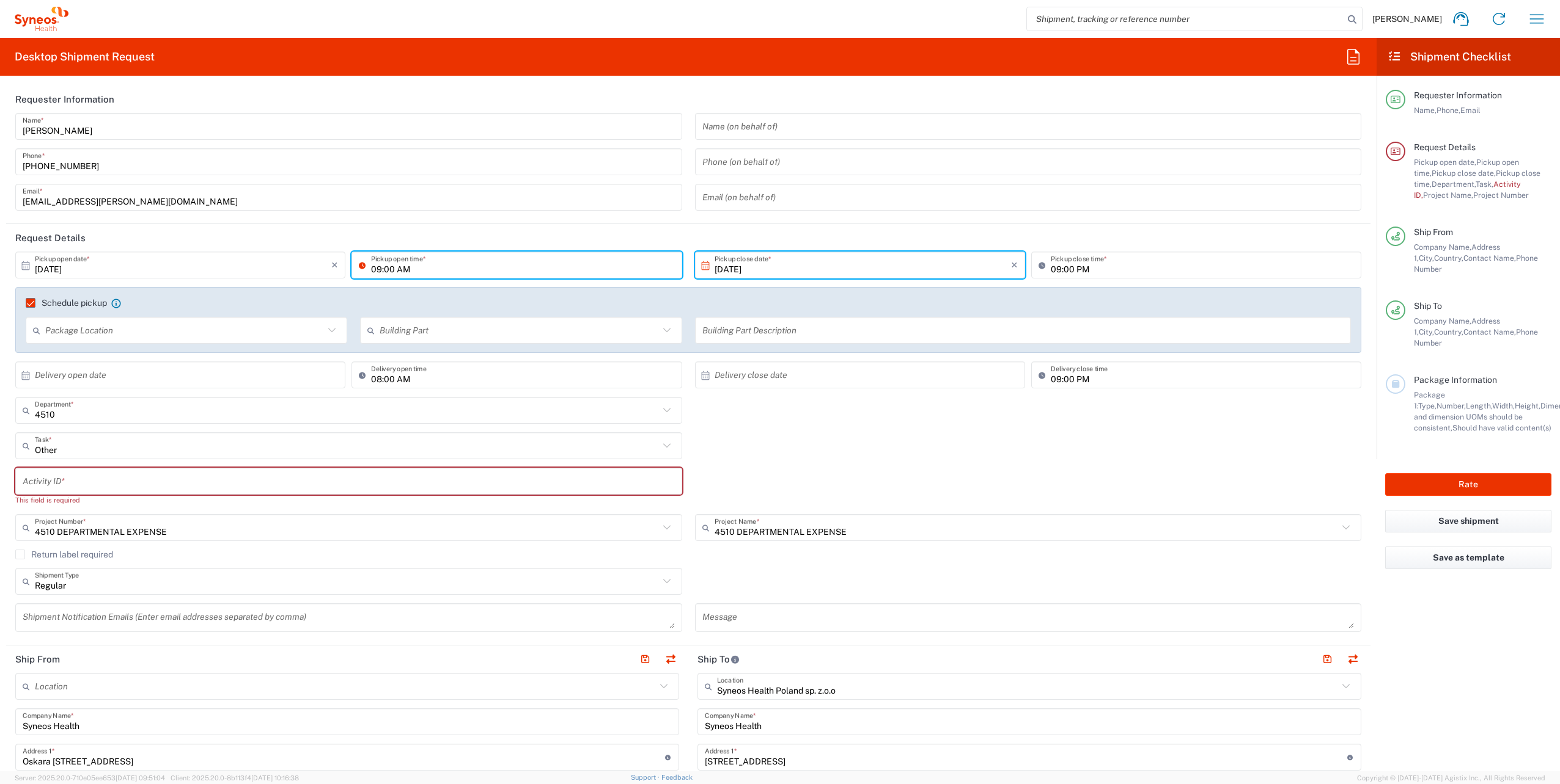
click at [1058, 268] on input "09:00 PM" at bounding box center [1202, 265] width 303 height 22
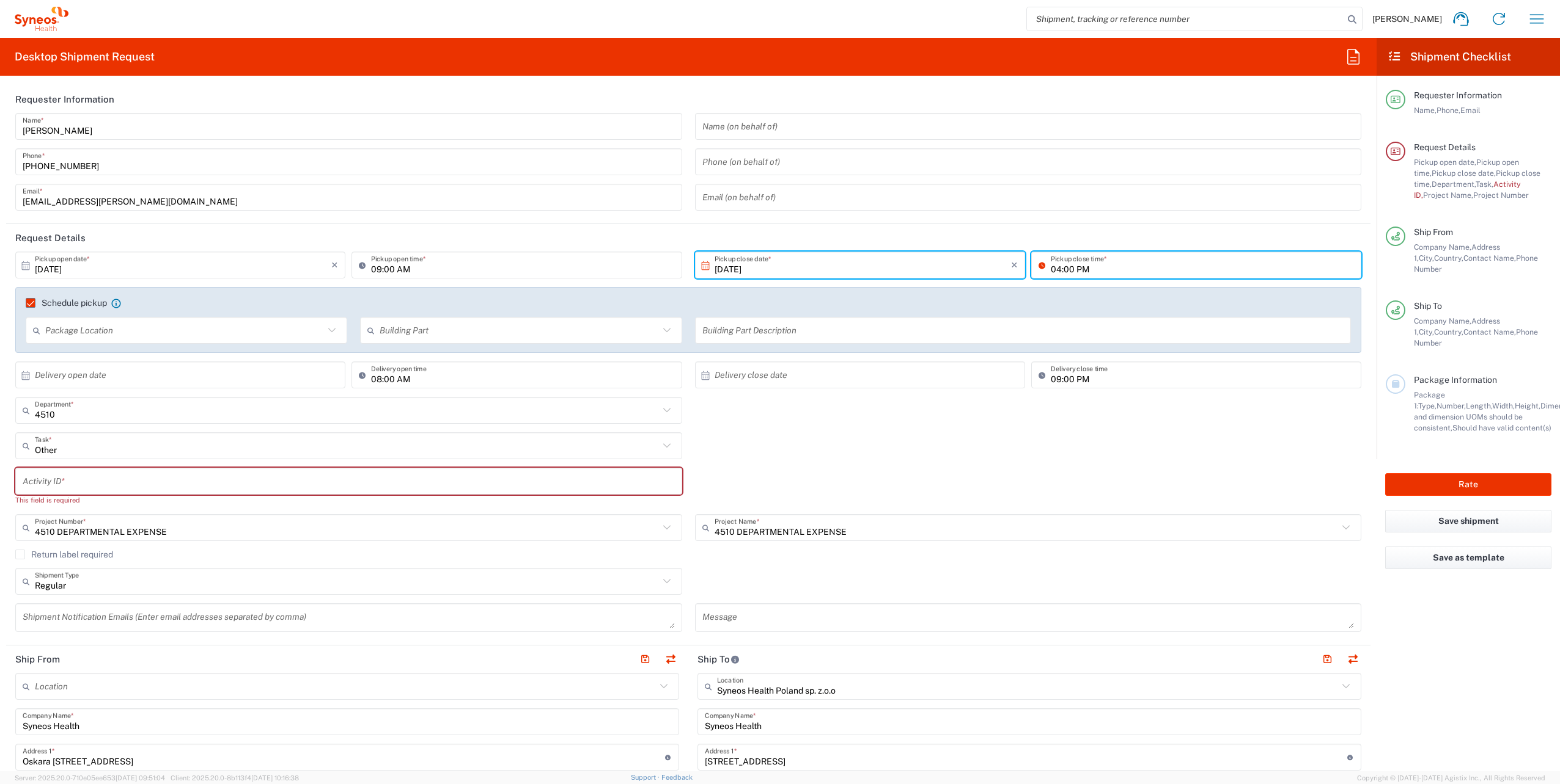
click at [1080, 272] on input "04:00 PM" at bounding box center [1202, 265] width 303 height 22
type input "04:00 PM"
click at [822, 268] on input "[DATE]" at bounding box center [863, 265] width 297 height 22
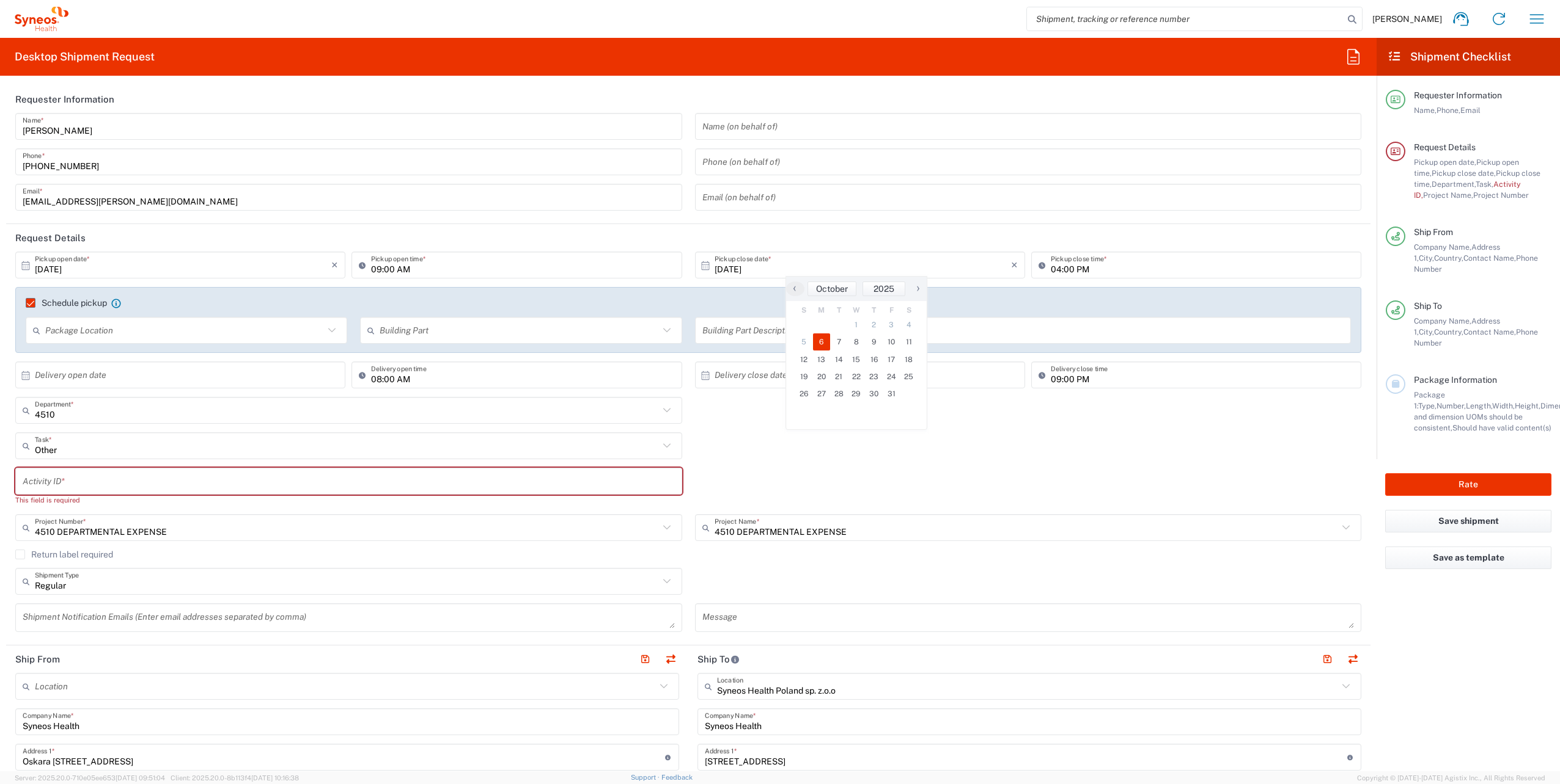
click at [877, 479] on div "Activity ID * This field is required" at bounding box center [688, 492] width 1358 height 47
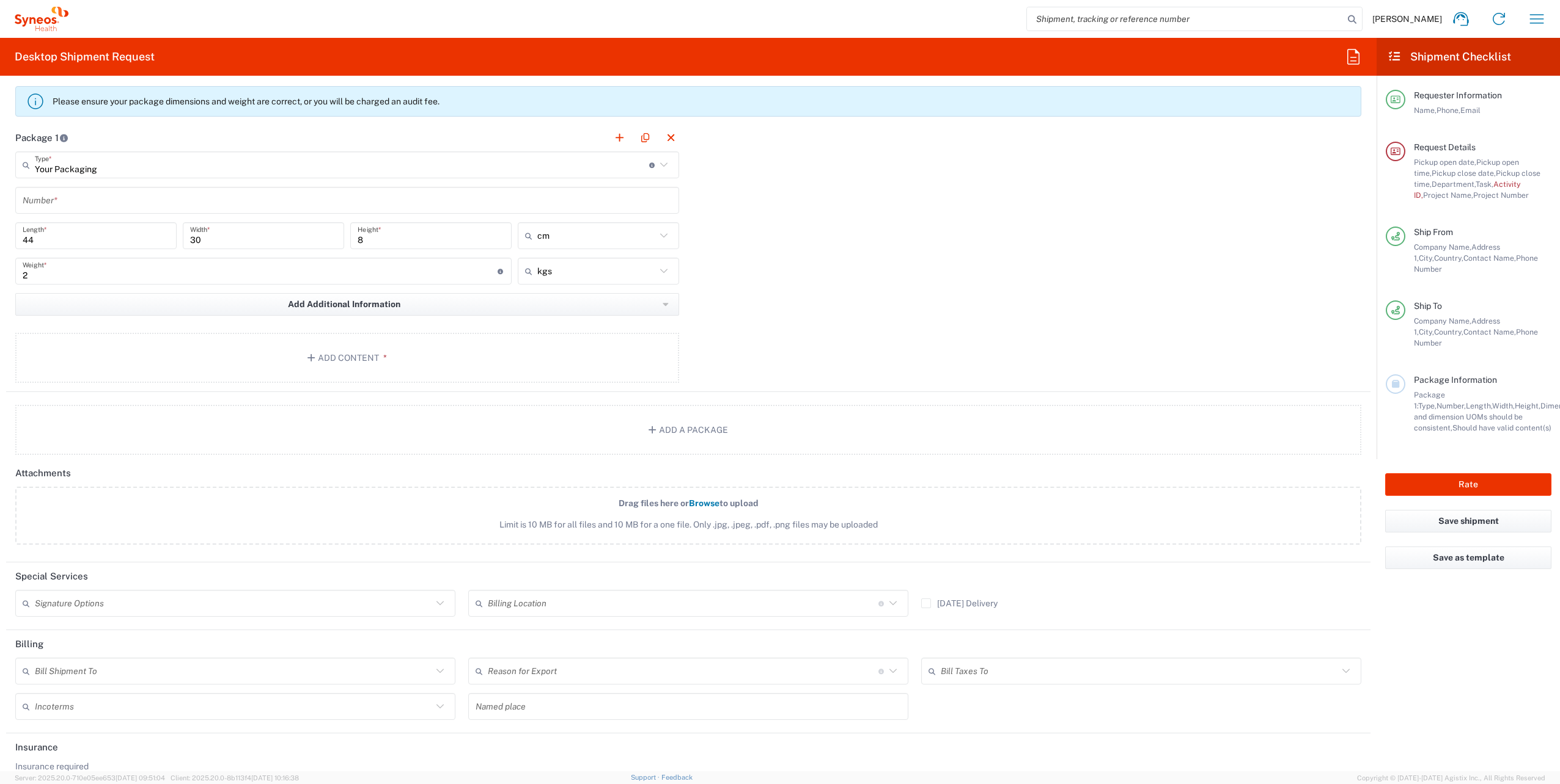
scroll to position [1222, 0]
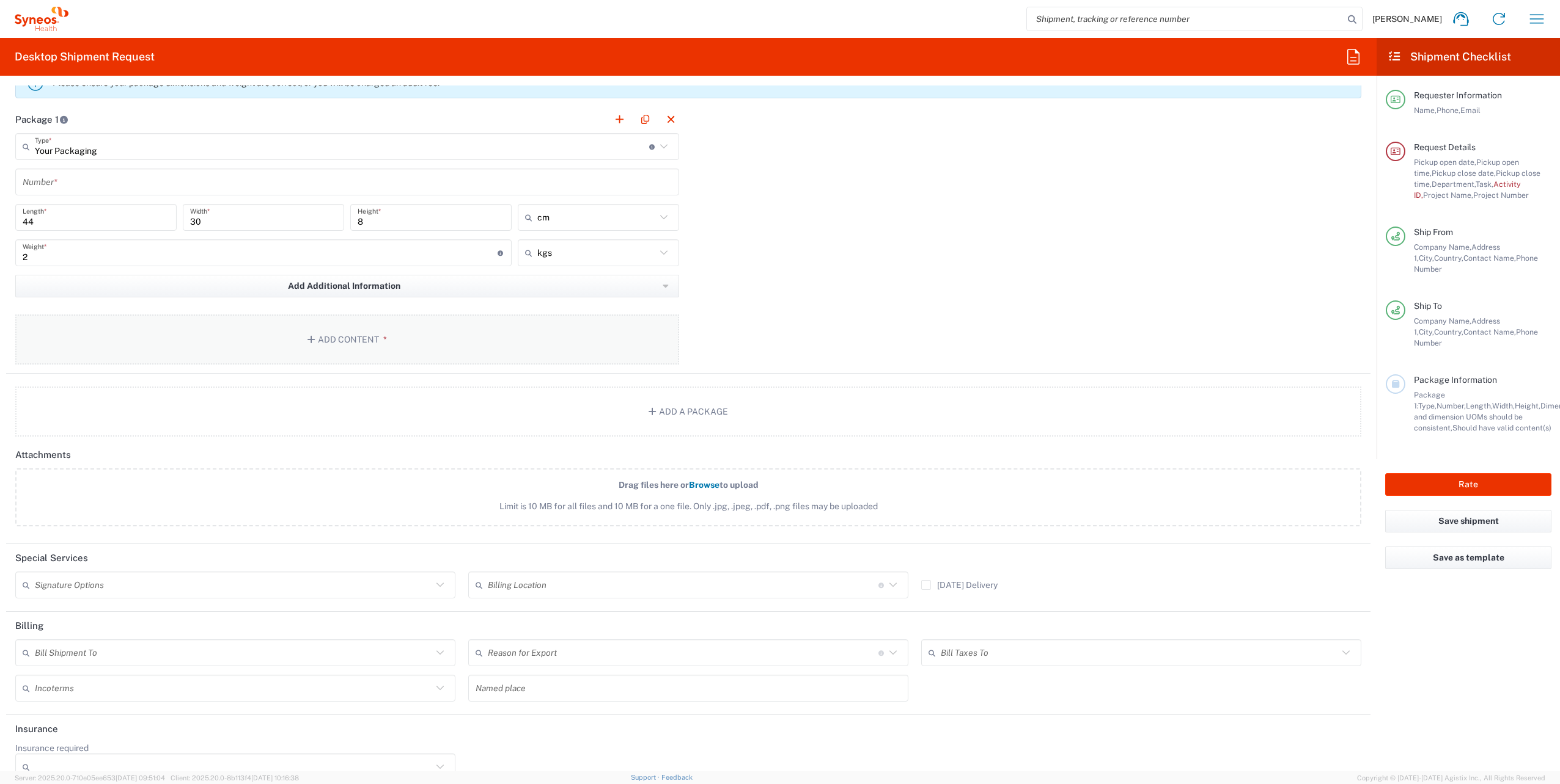
click at [356, 330] on button "Add Content *" at bounding box center [347, 339] width 664 height 50
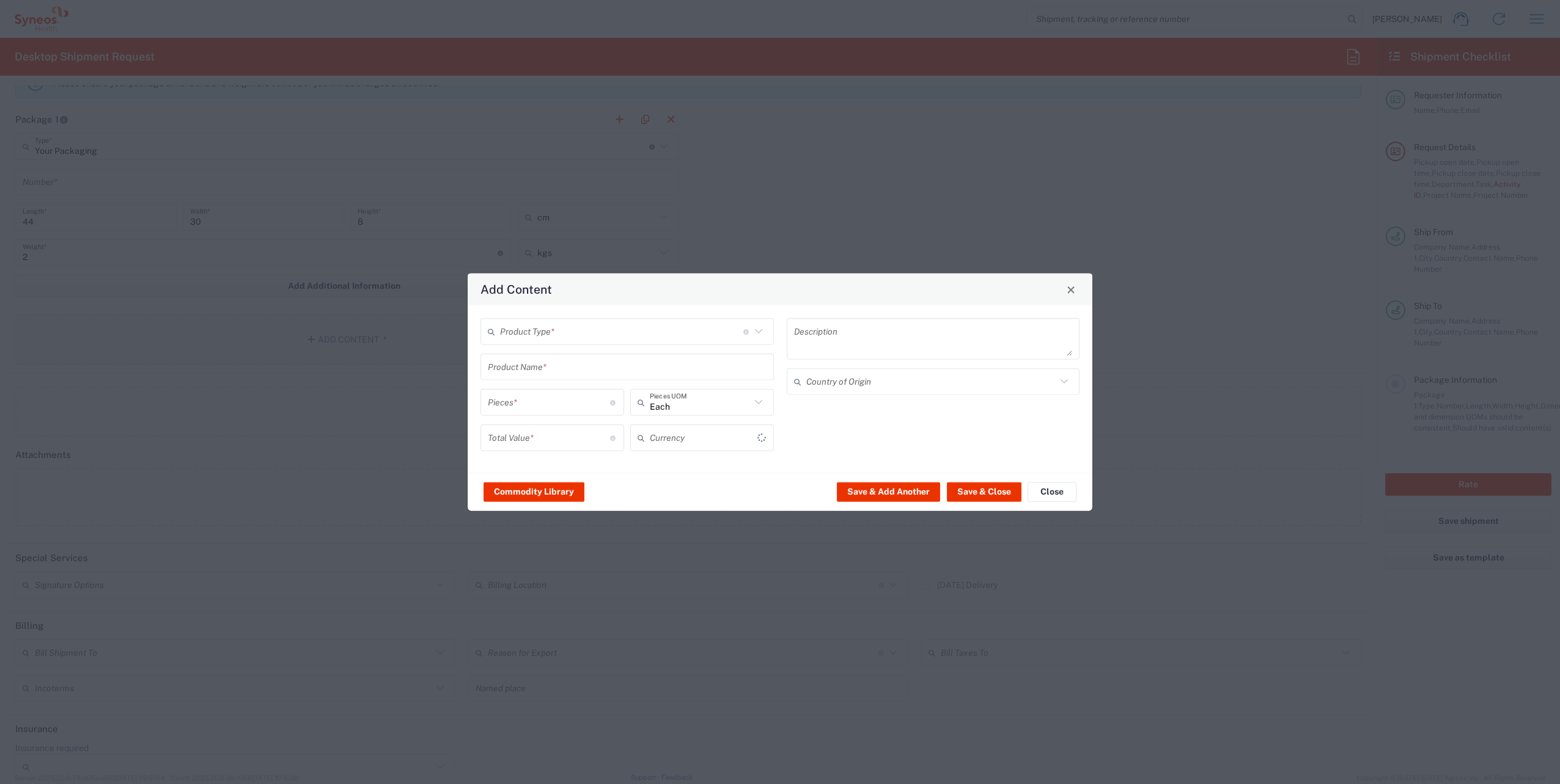
type input "US Dollar"
click at [655, 321] on input "text" at bounding box center [622, 331] width 243 height 22
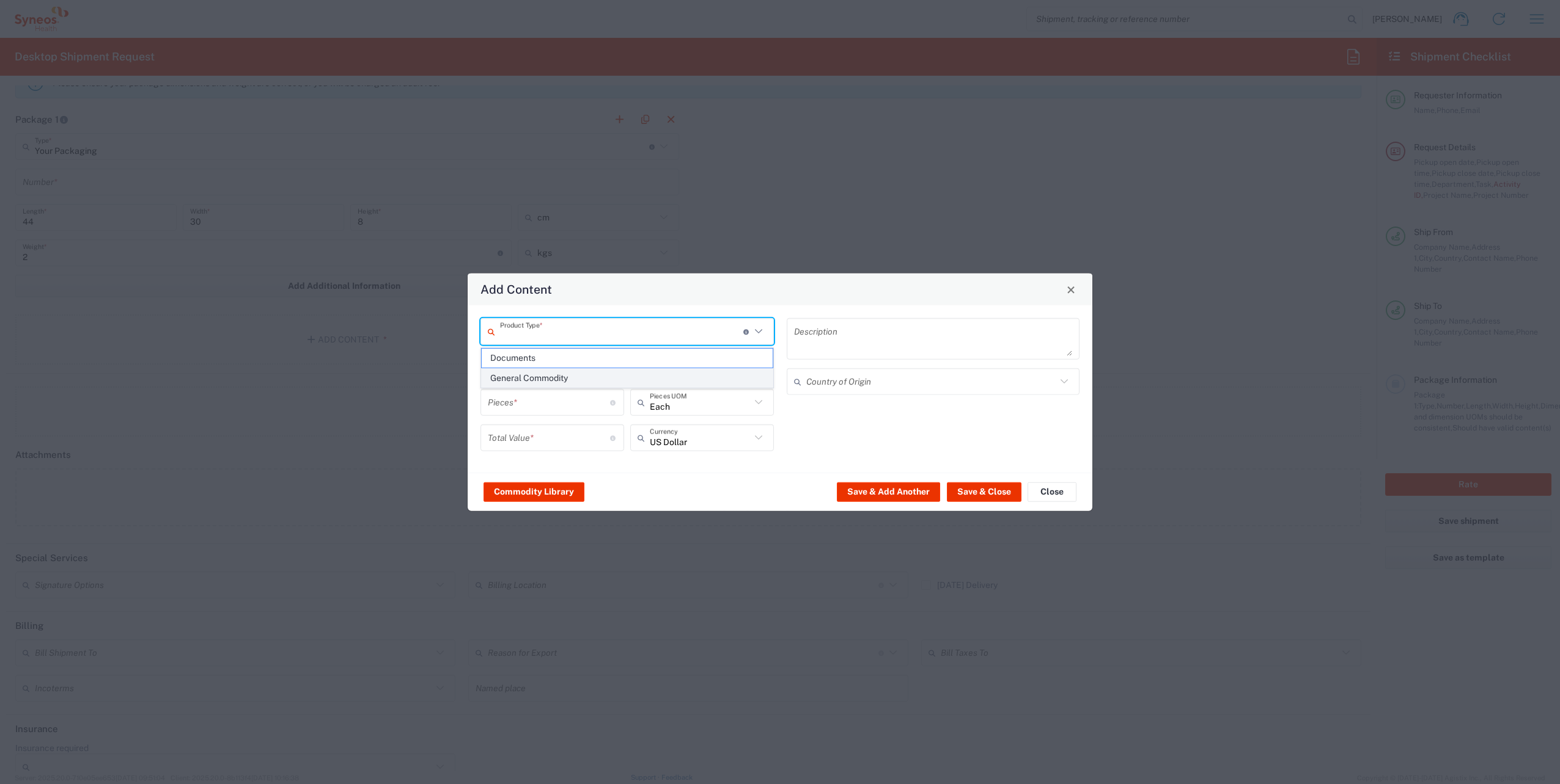
click at [570, 377] on span "General Commodity" at bounding box center [626, 378] width 291 height 19
type input "General Commodity"
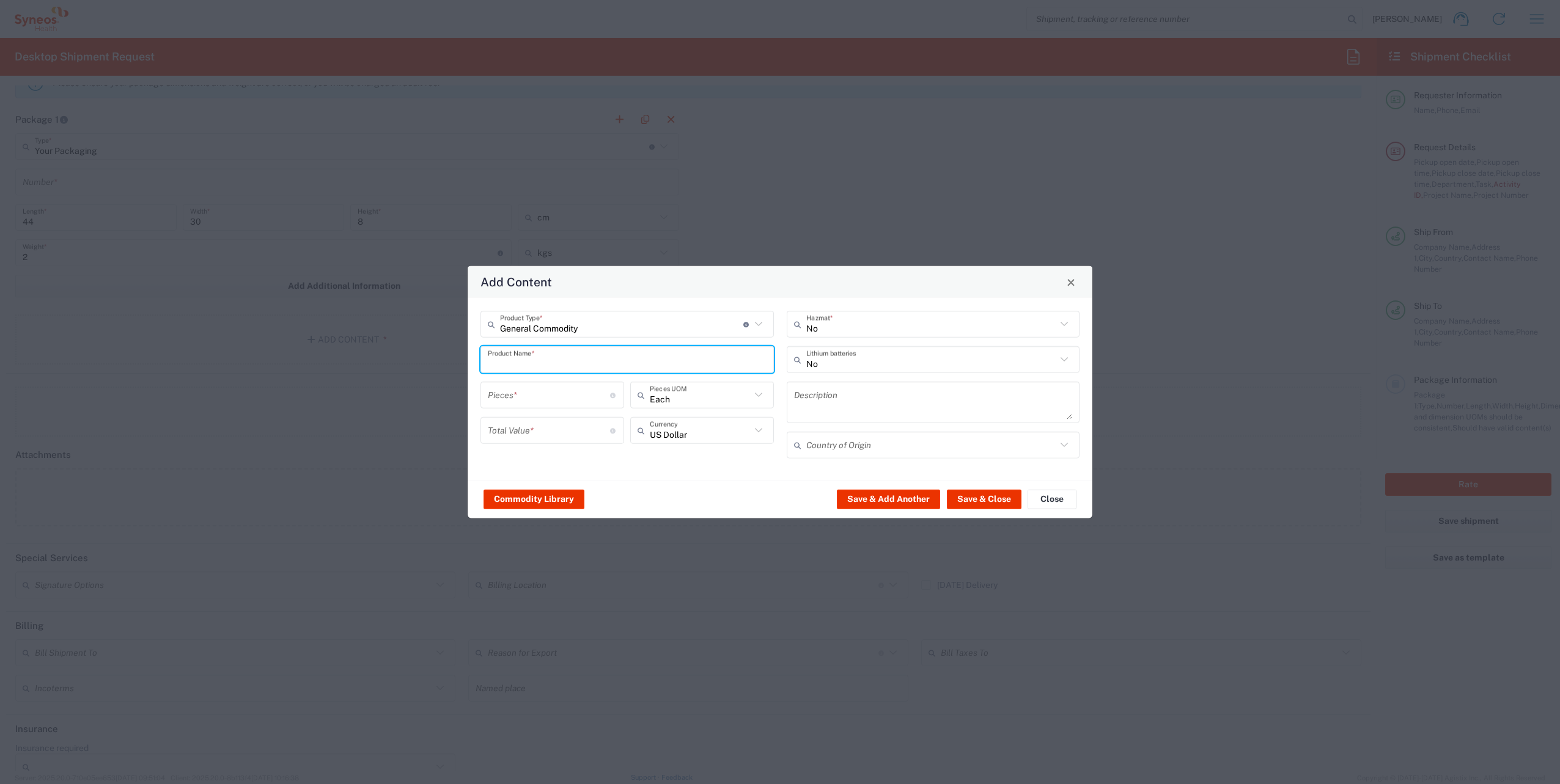
click at [564, 356] on input "text" at bounding box center [627, 359] width 279 height 22
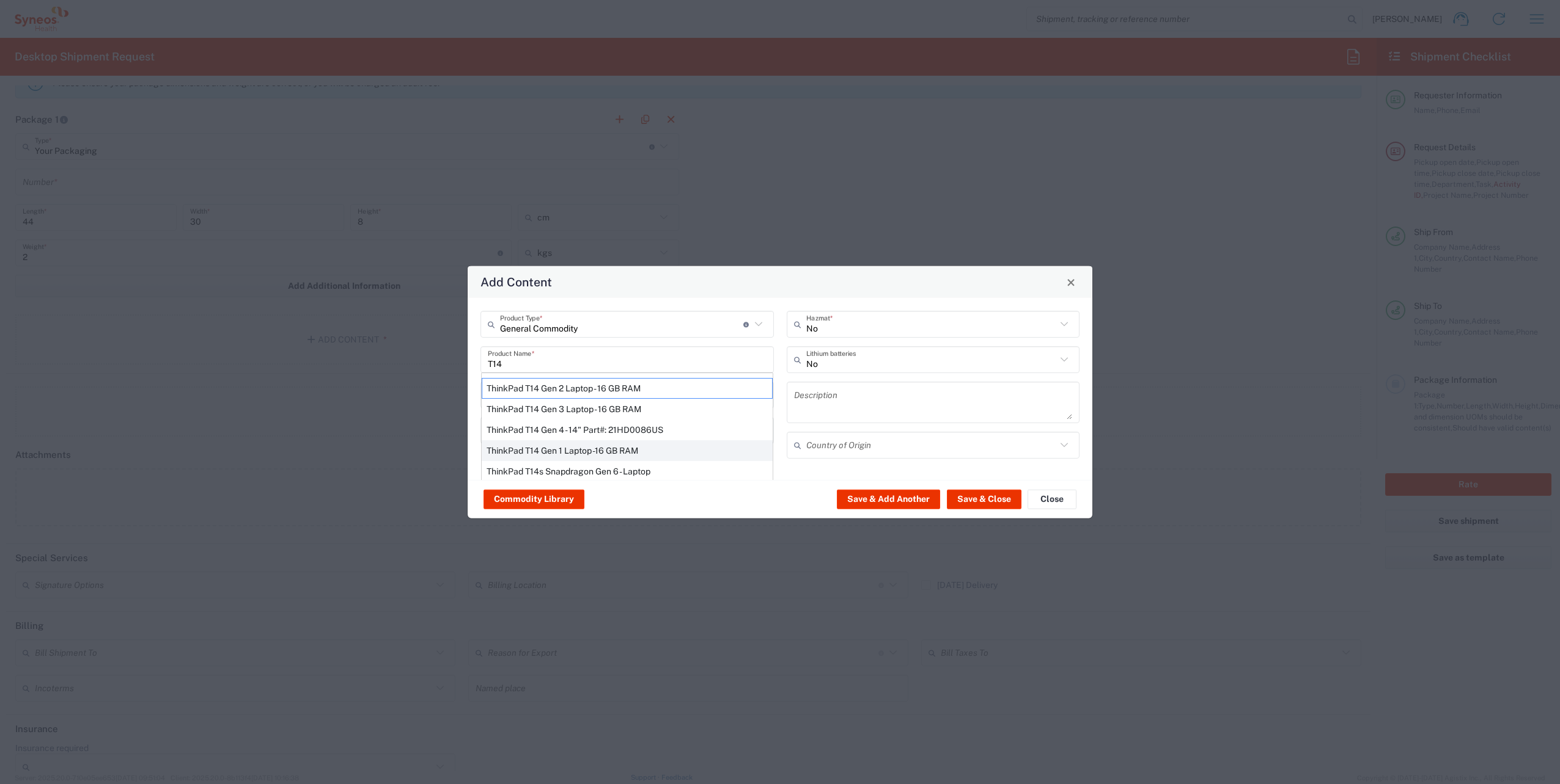
click at [635, 454] on div "ThinkPad T14 Gen 1 Laptop -16 GB RAM" at bounding box center [626, 451] width 291 height 21
type input "ThinkPad T14 Gen 1 Laptop -16 GB RAM"
type textarea "Intel Core i5-10210U- 14"- 512 GB SSD"
type input "[GEOGRAPHIC_DATA]"
type input "Yes"
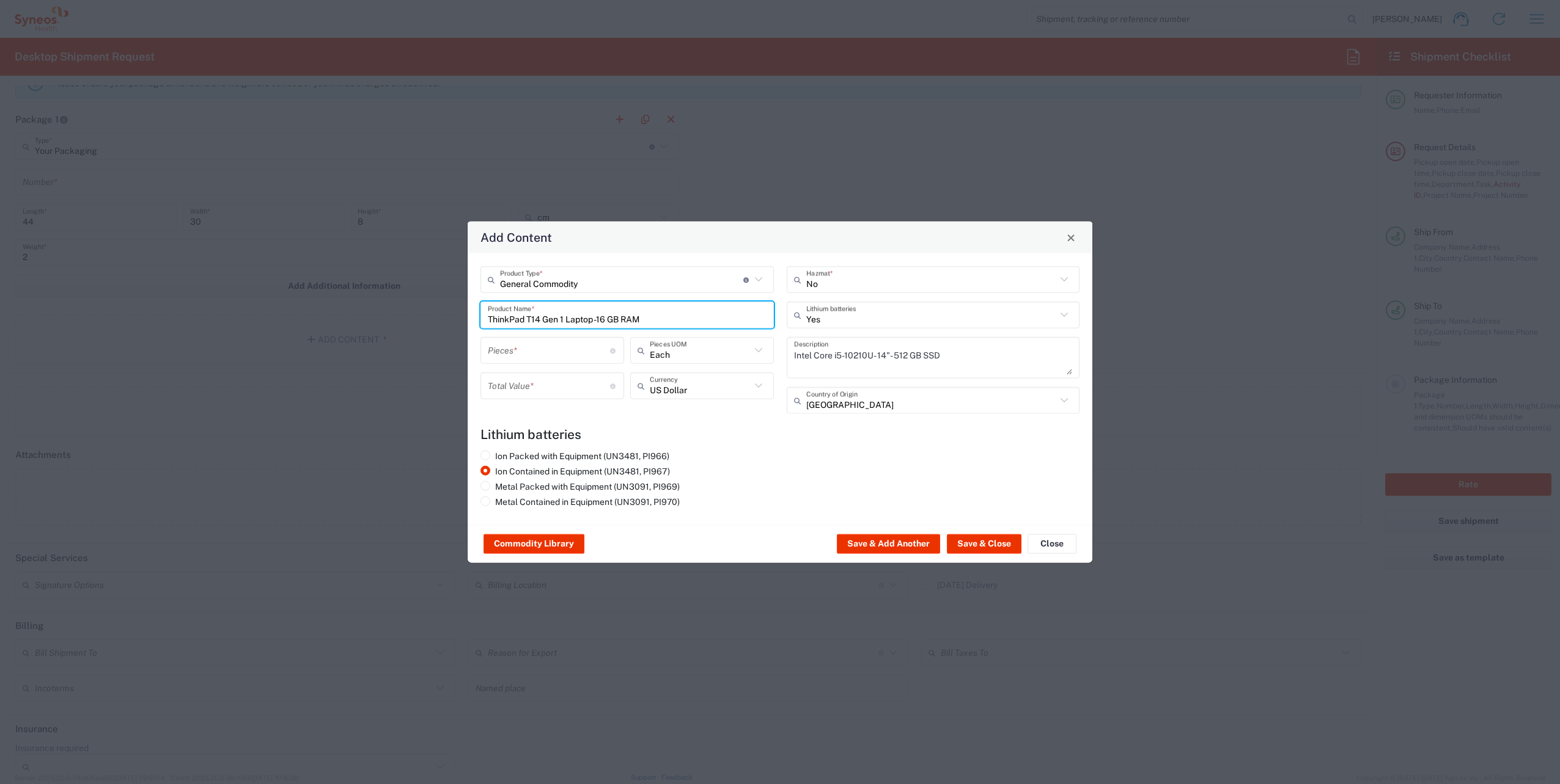
click at [562, 337] on div "Pieces * Number of pieces inside all the packages" at bounding box center [552, 350] width 144 height 27
type input "1"
click at [558, 379] on input "number" at bounding box center [549, 385] width 123 height 22
type input "1"
click at [798, 454] on div "Ion Packed with Equipment (UN3481, PI966) Ion Contained in Equipment (UN3481, P…" at bounding box center [780, 481] width 612 height 61
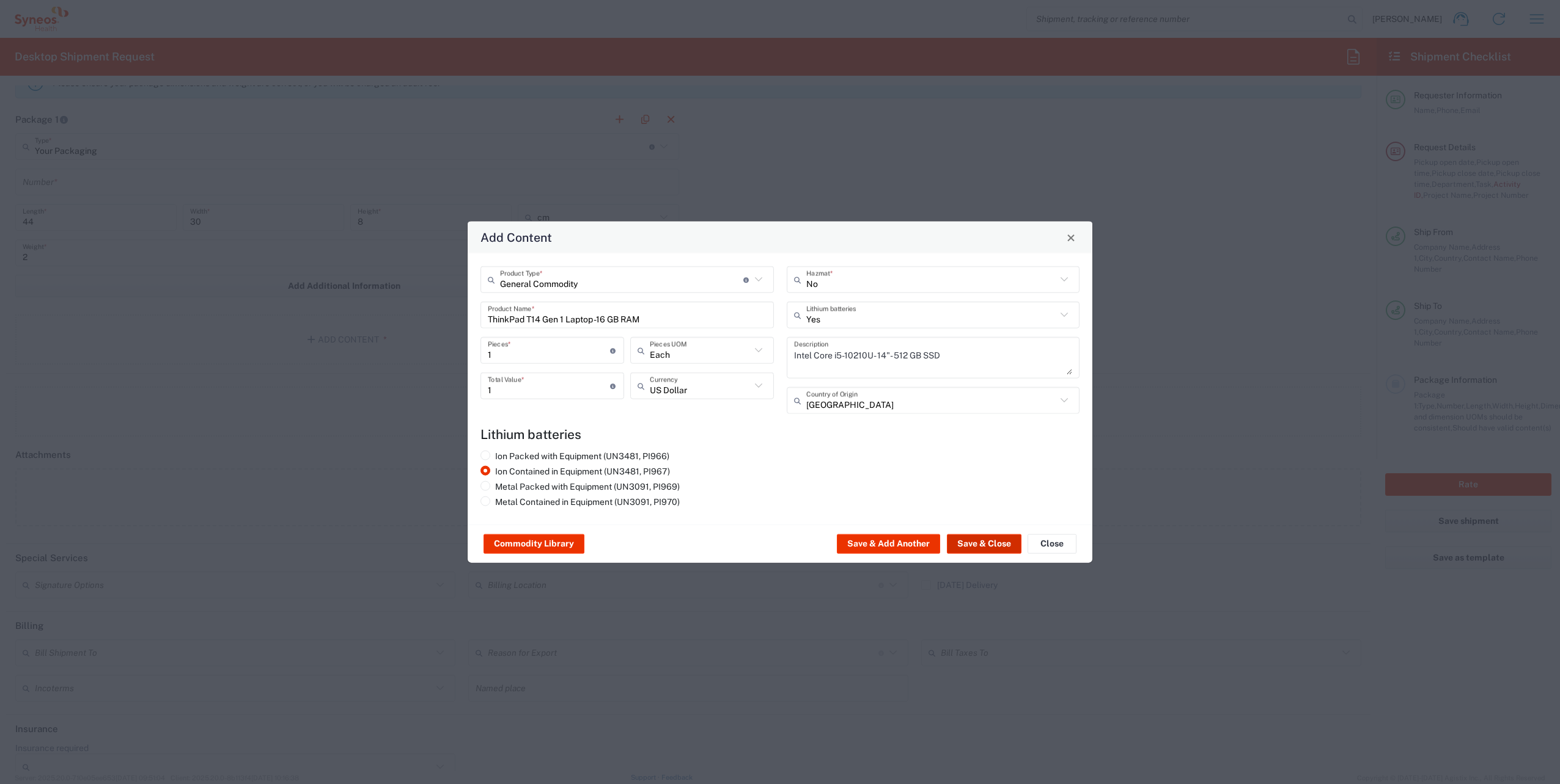
click at [999, 543] on button "Save & Close" at bounding box center [984, 544] width 74 height 19
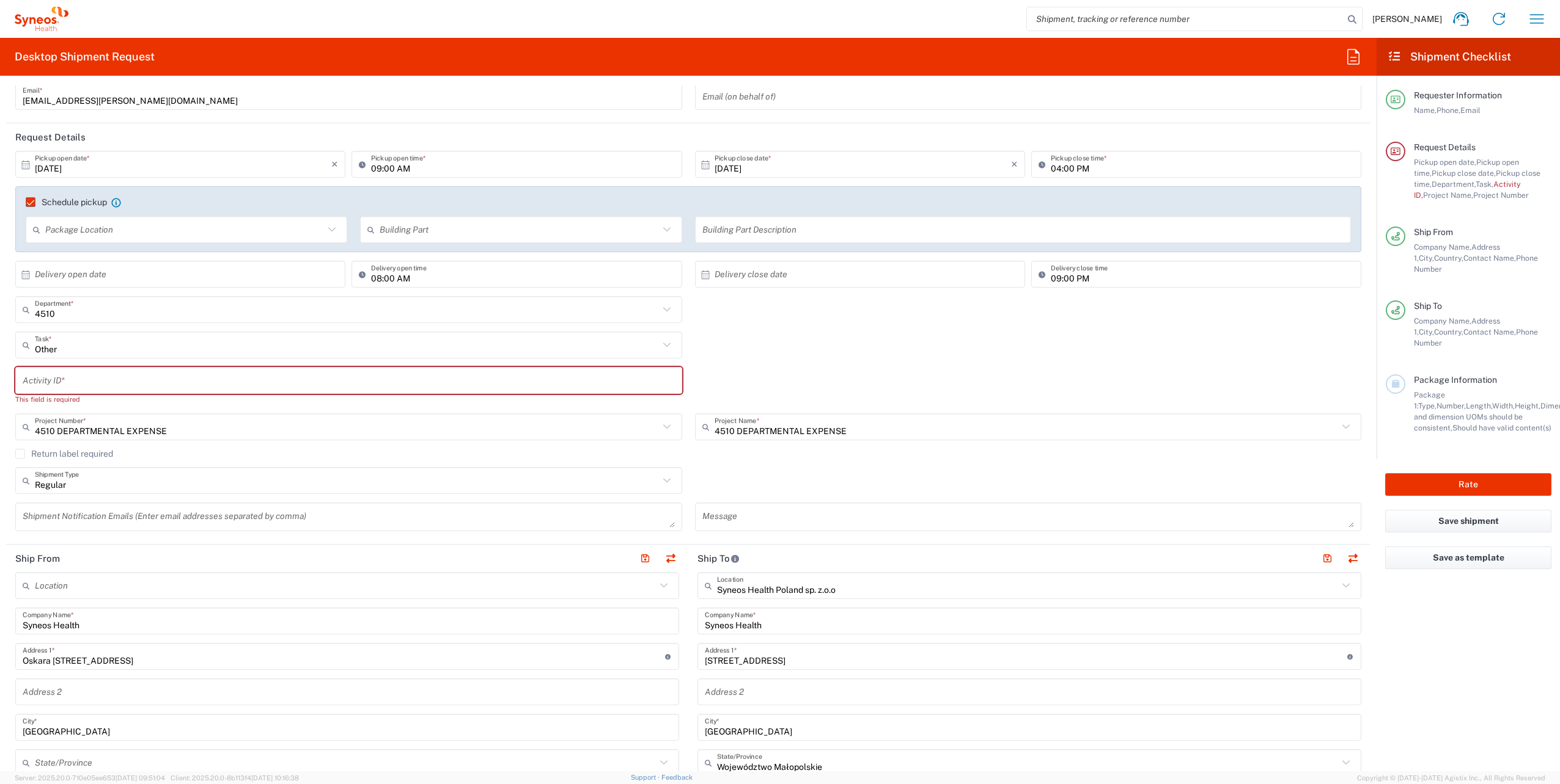
scroll to position [94, 0]
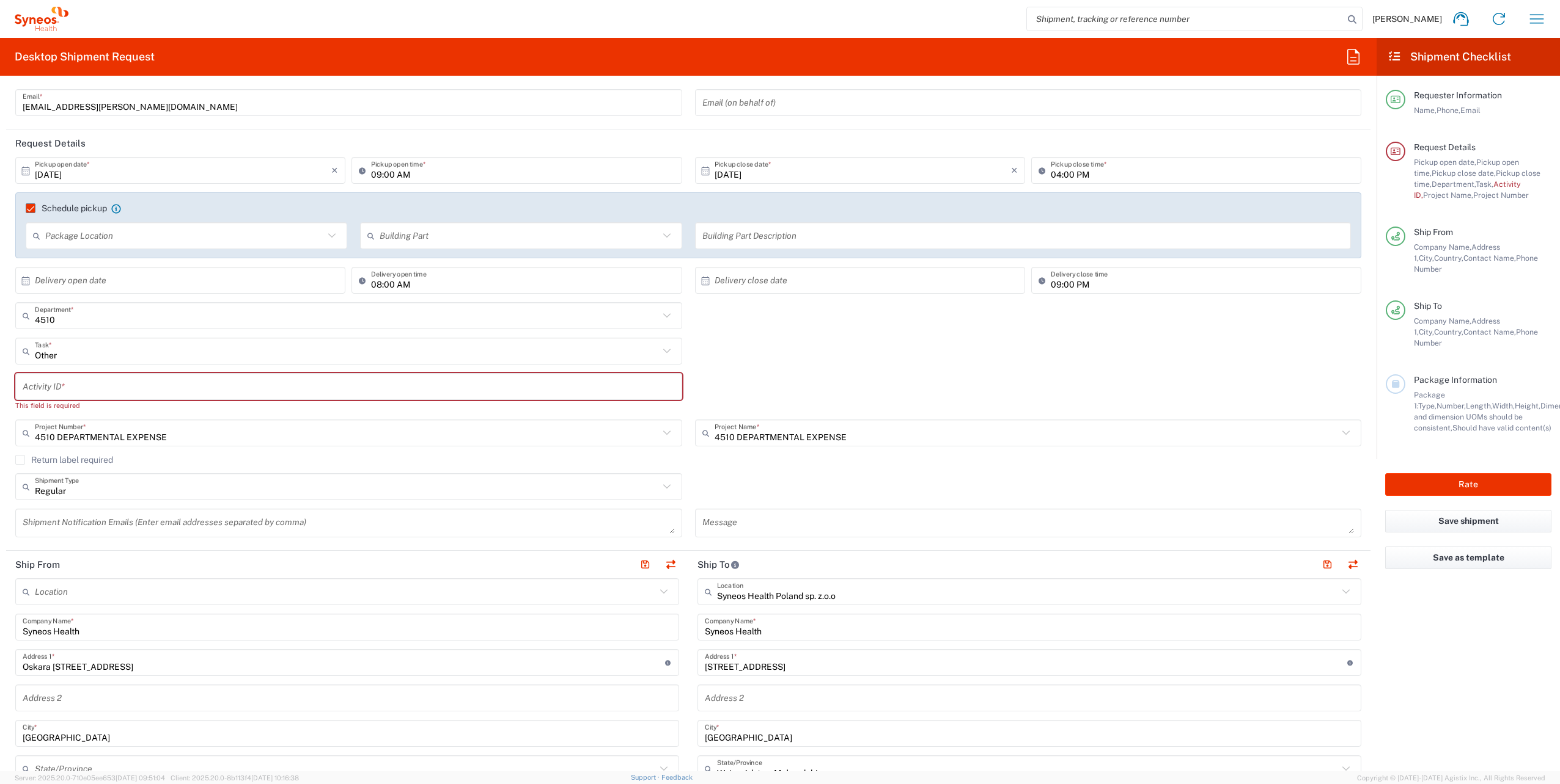
click at [123, 388] on input "text" at bounding box center [348, 387] width 652 height 22
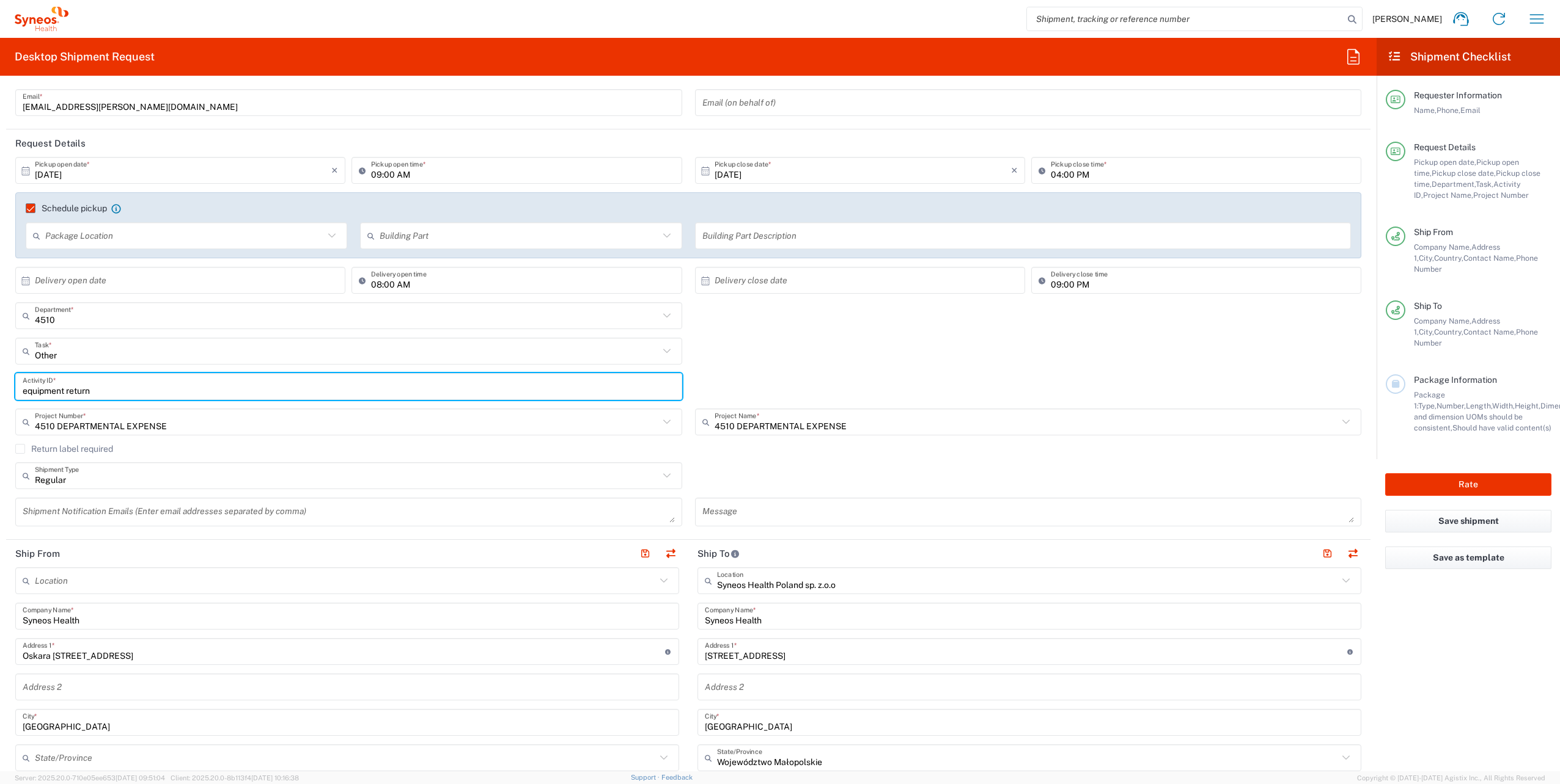
type input "equipment return"
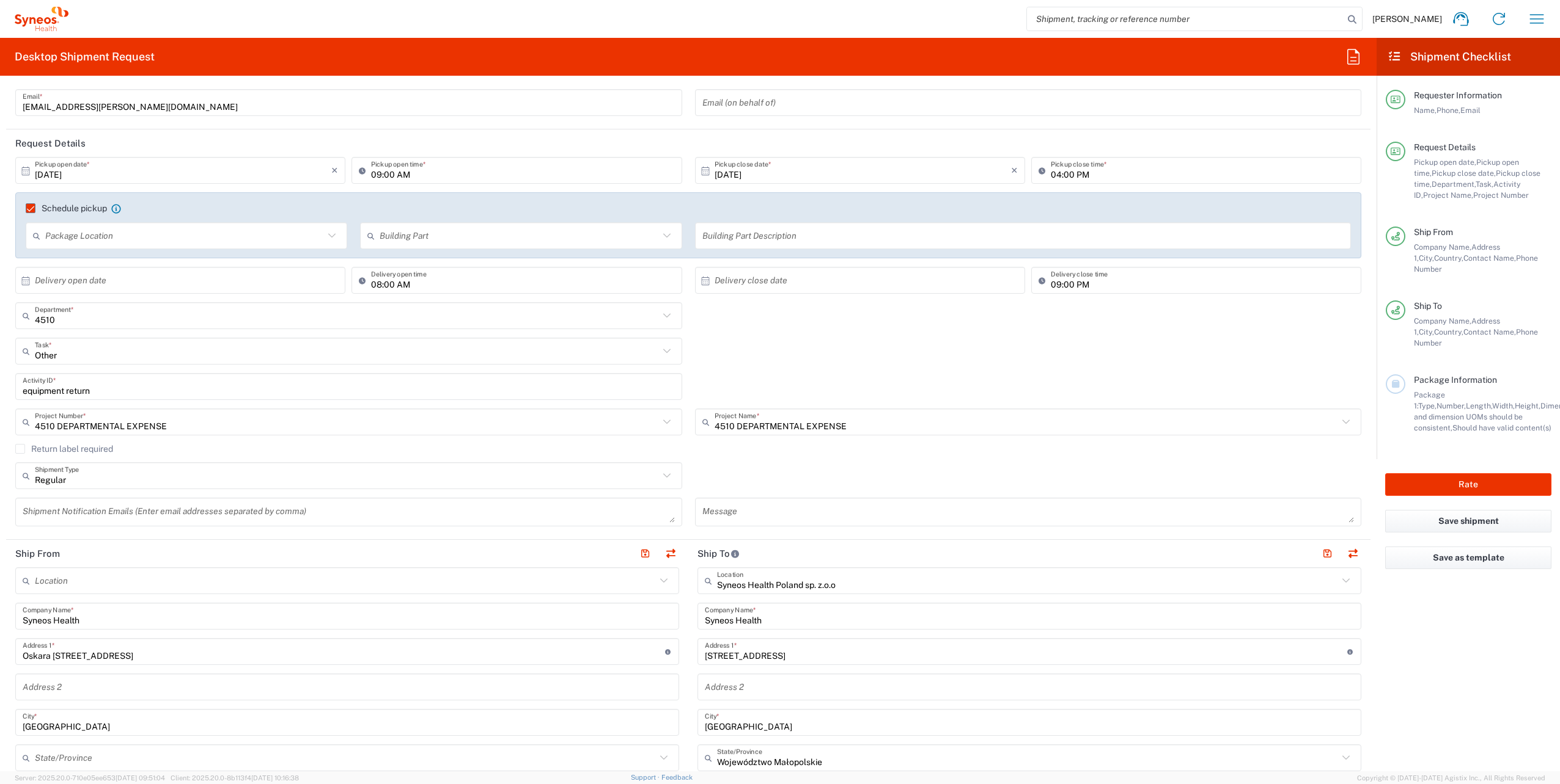
click at [835, 352] on div "Other Task * Break/Fix Inventory Transfer New Hire Other Refresh" at bounding box center [688, 355] width 1358 height 35
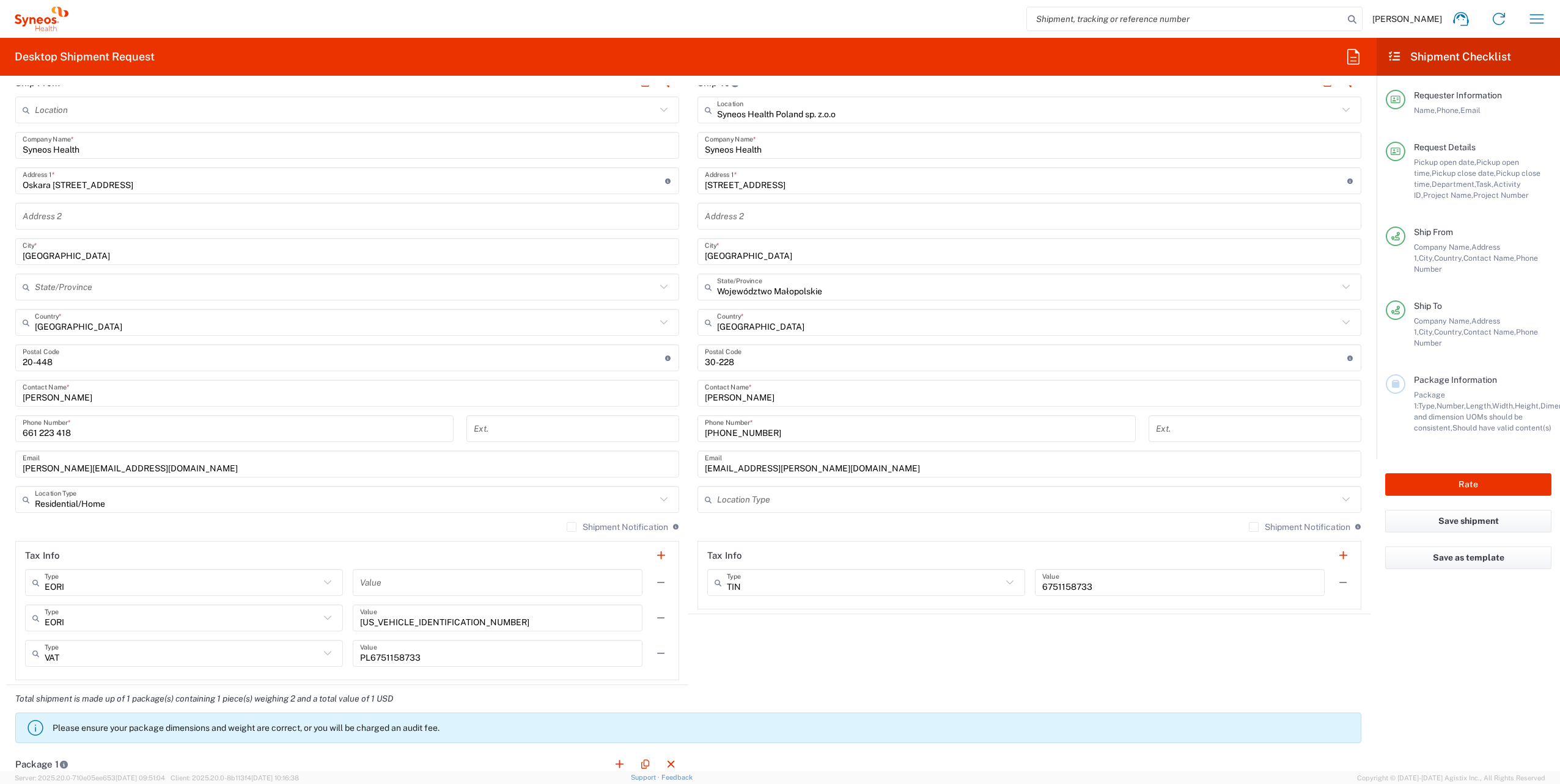
scroll to position [583, 0]
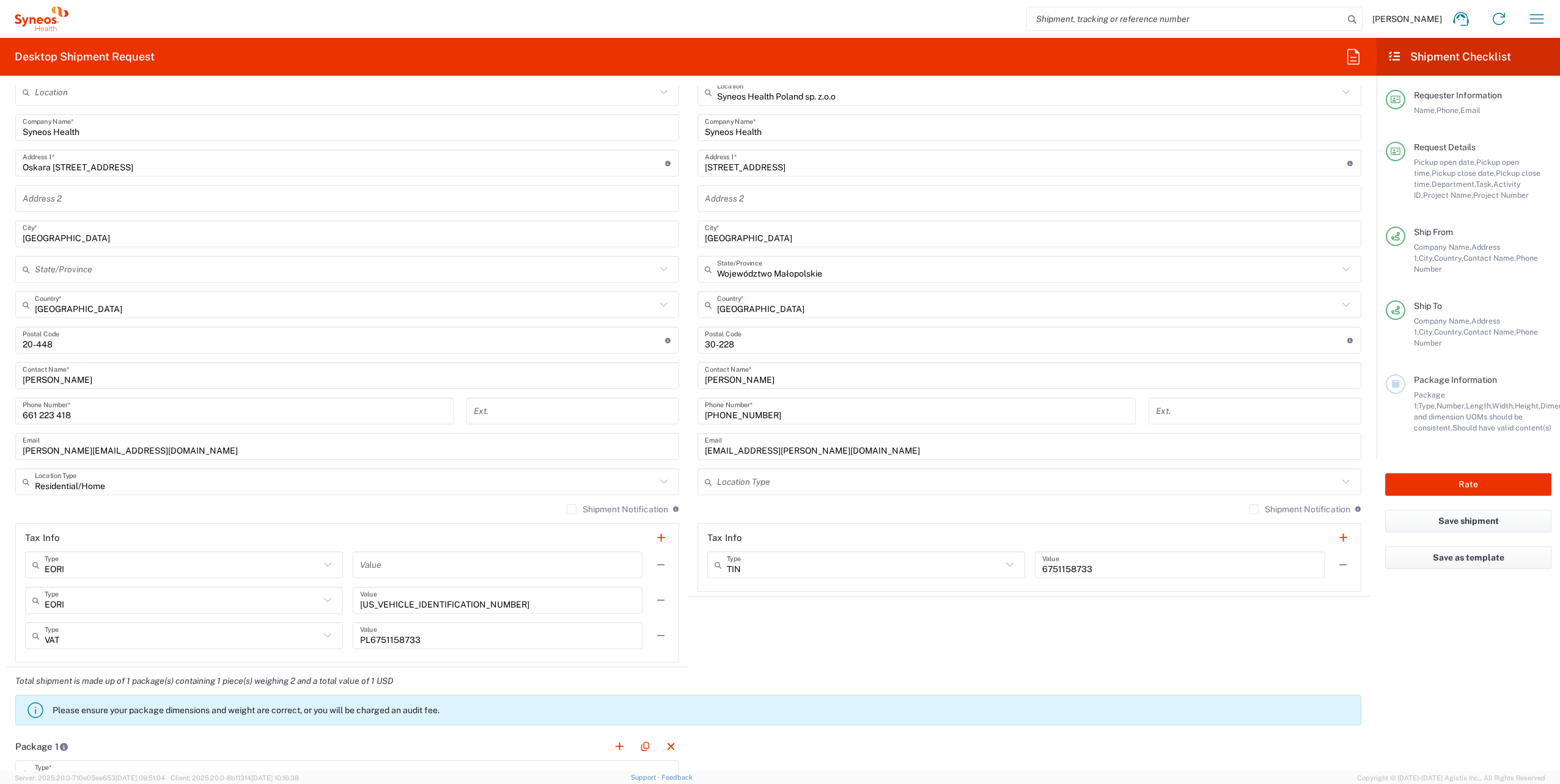
click at [577, 509] on label "Shipment Notification" at bounding box center [618, 509] width 102 height 10
click at [572, 509] on input "Shipment Notification" at bounding box center [572, 509] width 0 height 0
click at [1286, 511] on label "Shipment Notification" at bounding box center [1300, 509] width 102 height 10
click at [1254, 509] on input "Shipment Notification" at bounding box center [1254, 509] width 0 height 0
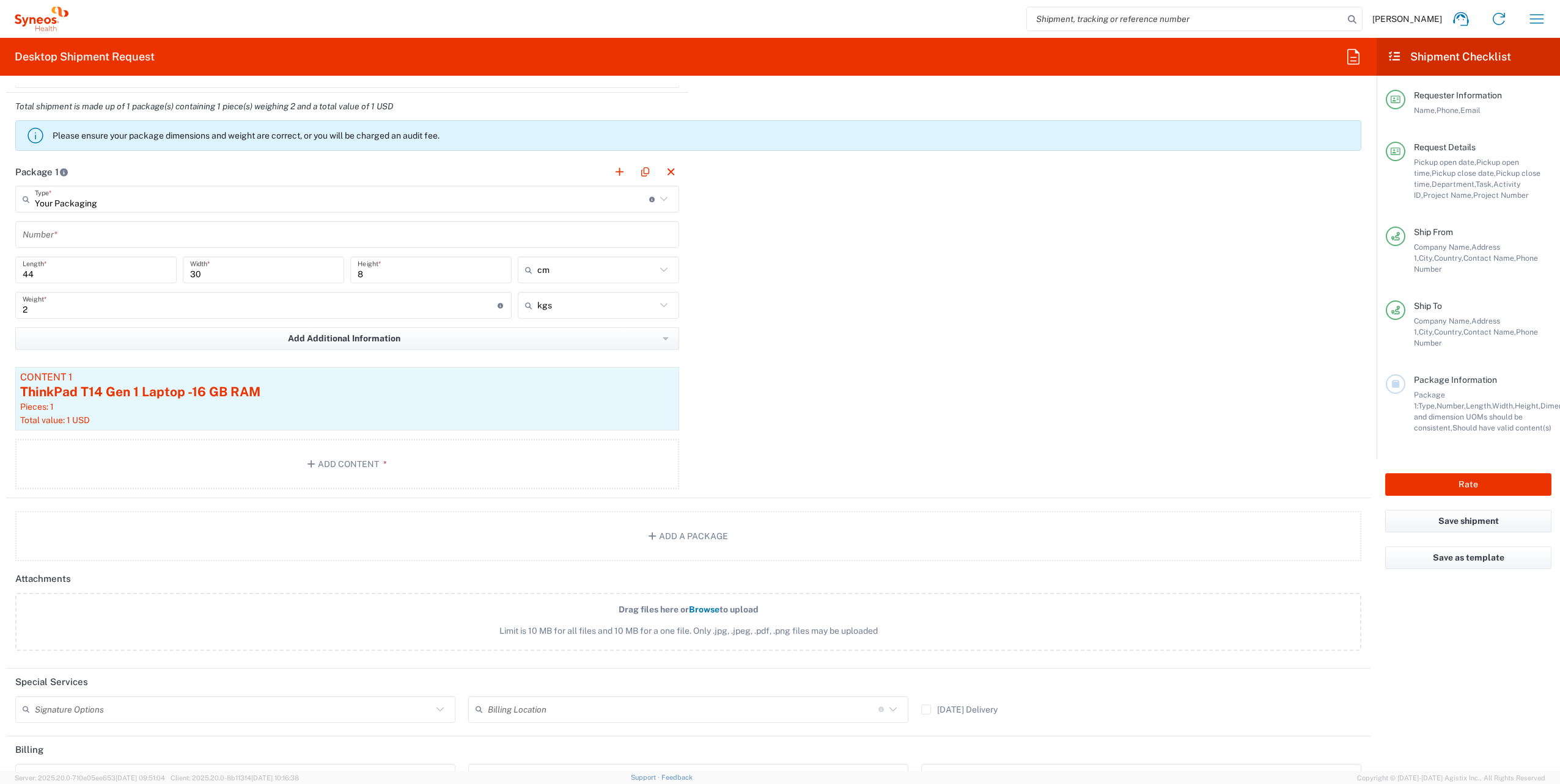
scroll to position [1222, 0]
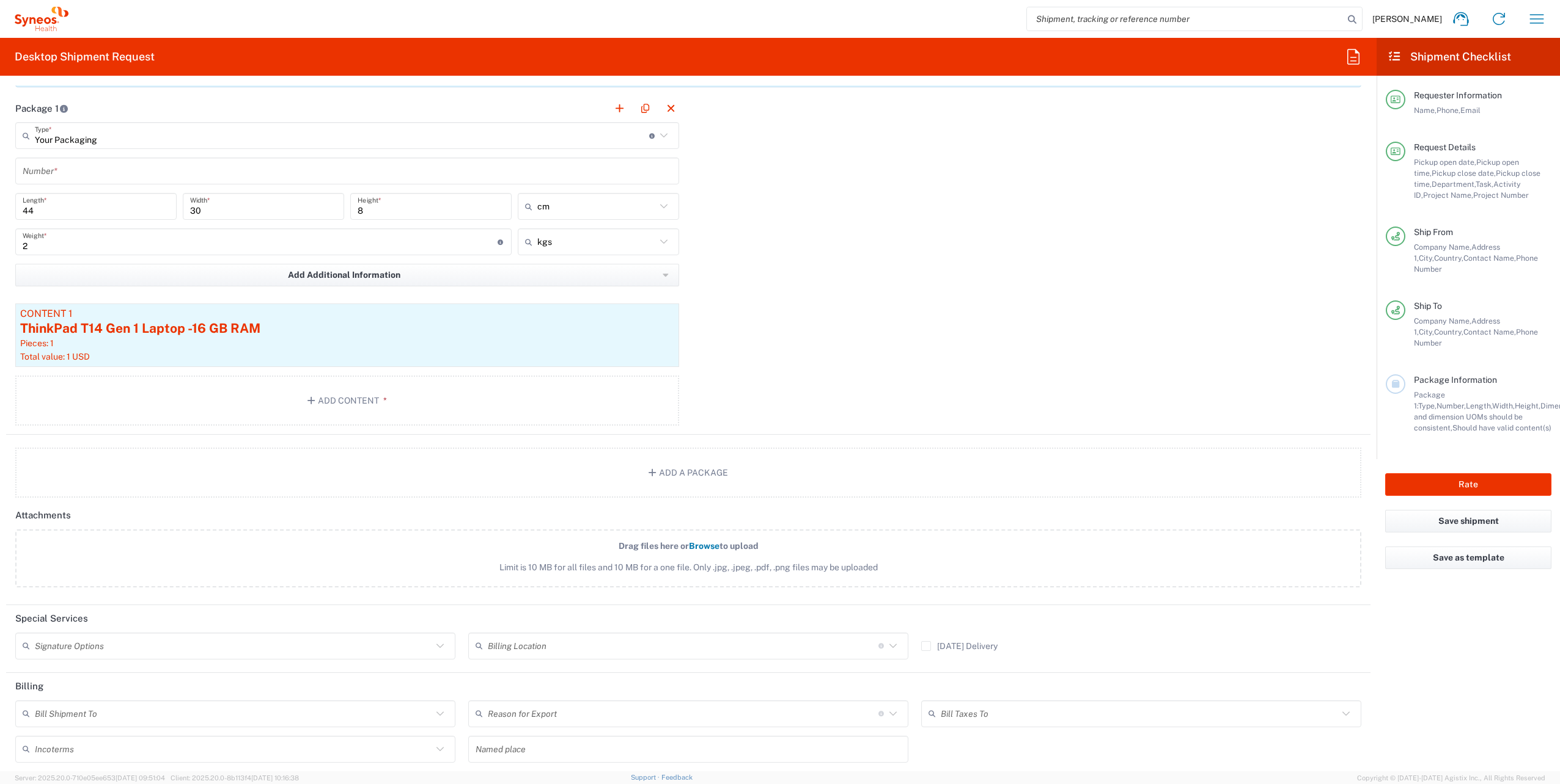
click at [896, 239] on div "Package 1 Your Packaging Type * Material used to package goods Envelope Large B…" at bounding box center [688, 264] width 1364 height 340
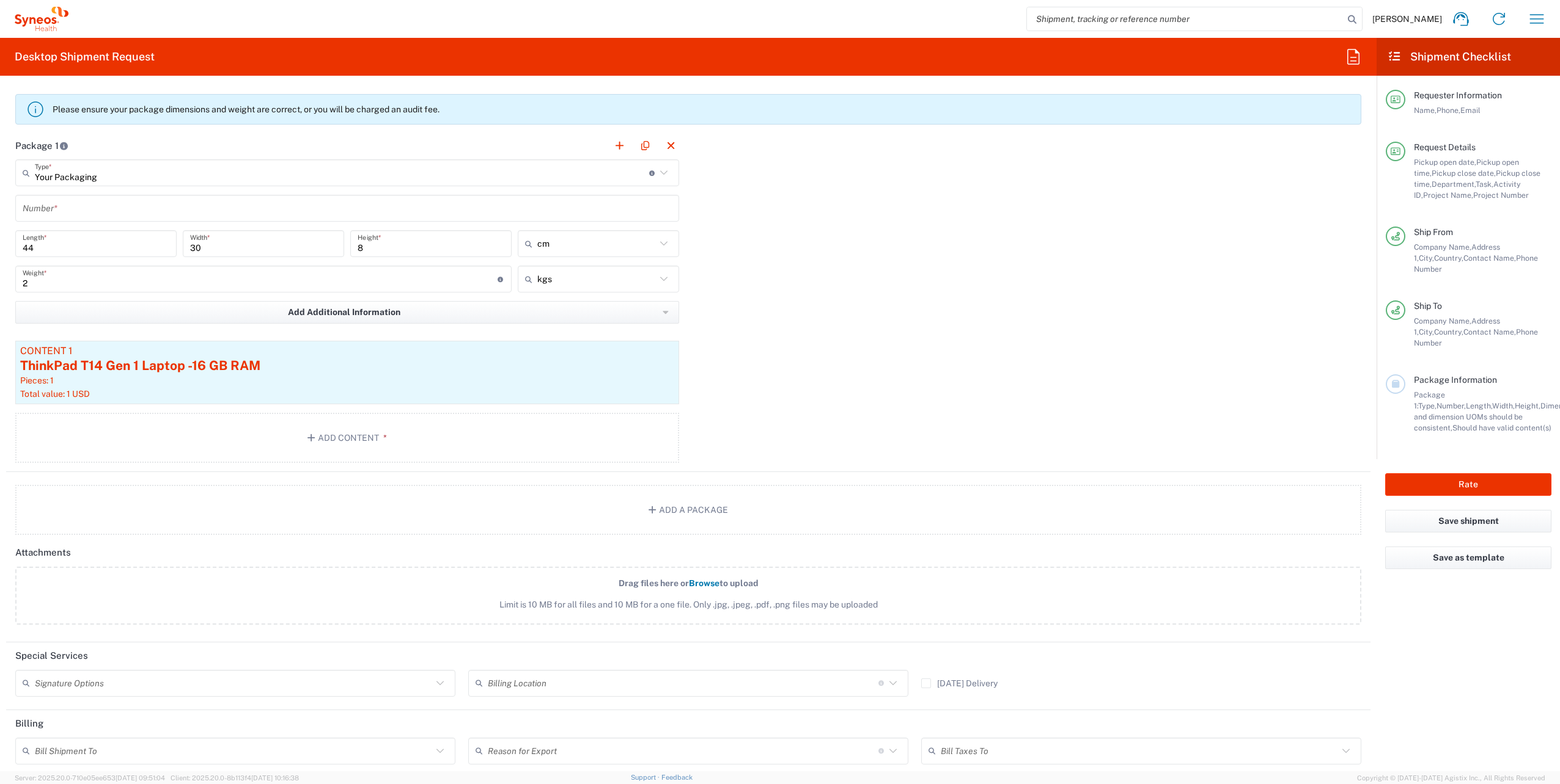
scroll to position [1183, 0]
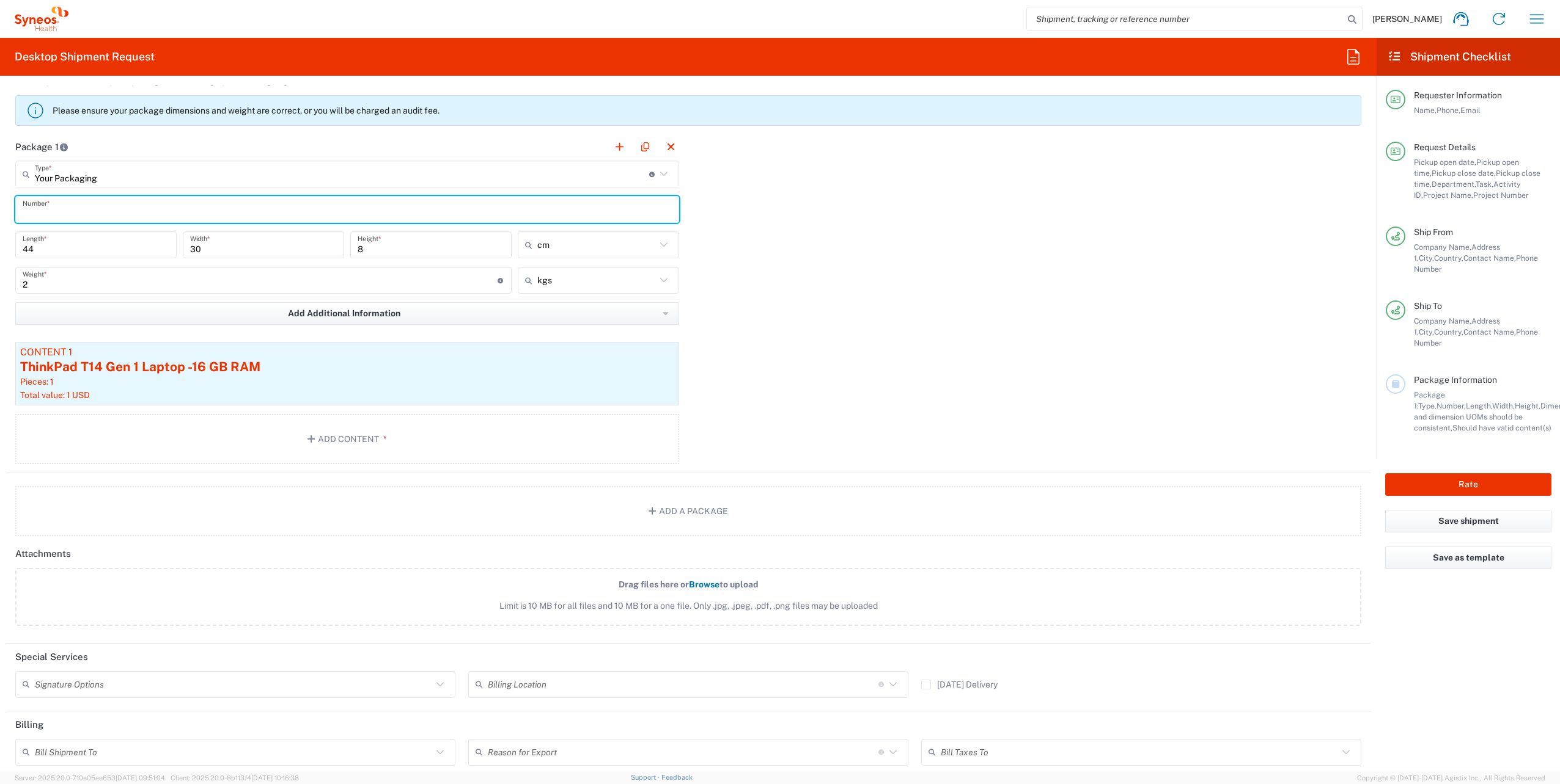
click at [233, 209] on input "text" at bounding box center [347, 209] width 649 height 22
type input "01"
click at [991, 366] on div "Package 1 Your Packaging Type * Material used to package goods Envelope Large B…" at bounding box center [688, 303] width 1364 height 340
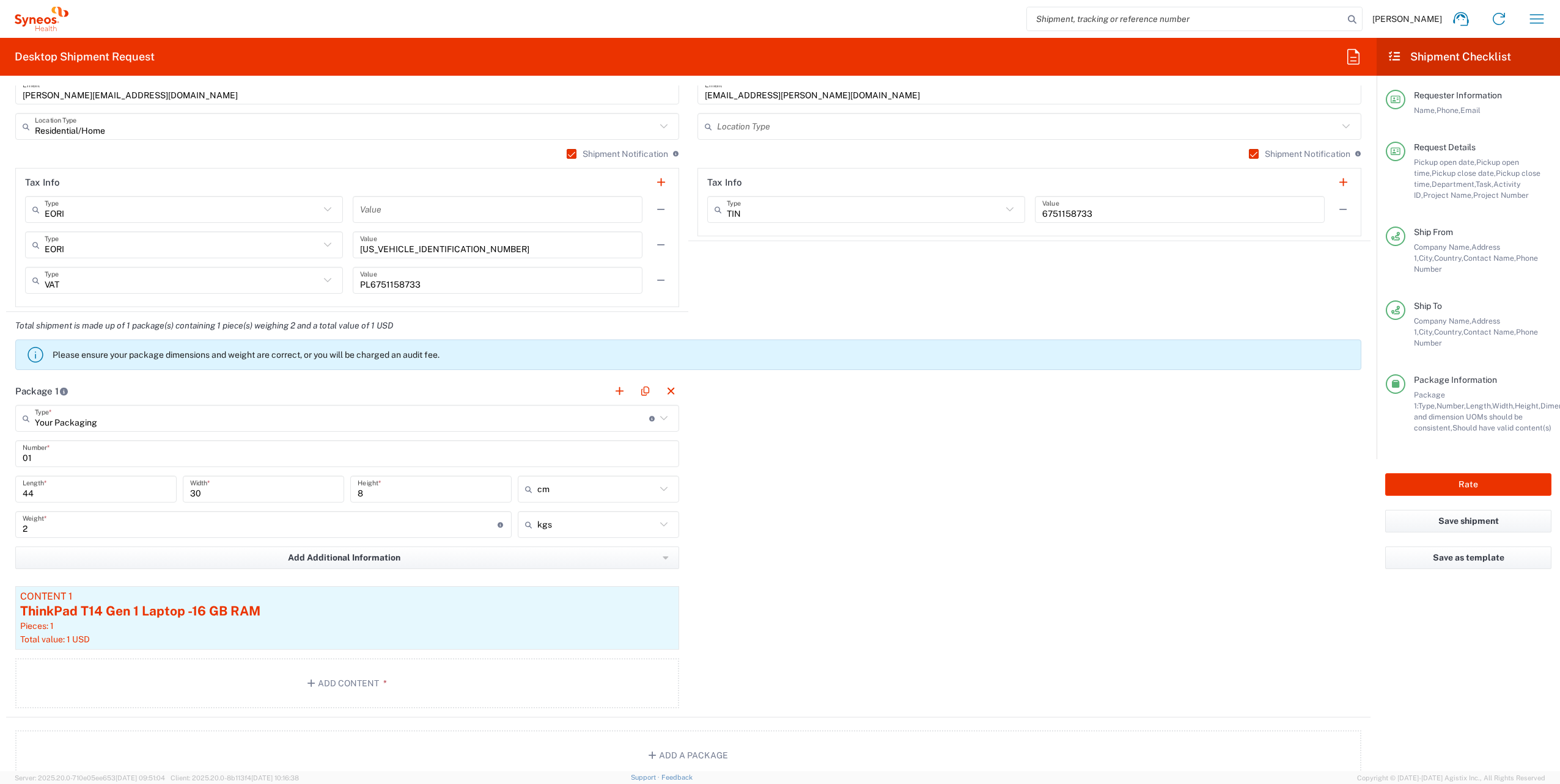
scroll to position [877, 0]
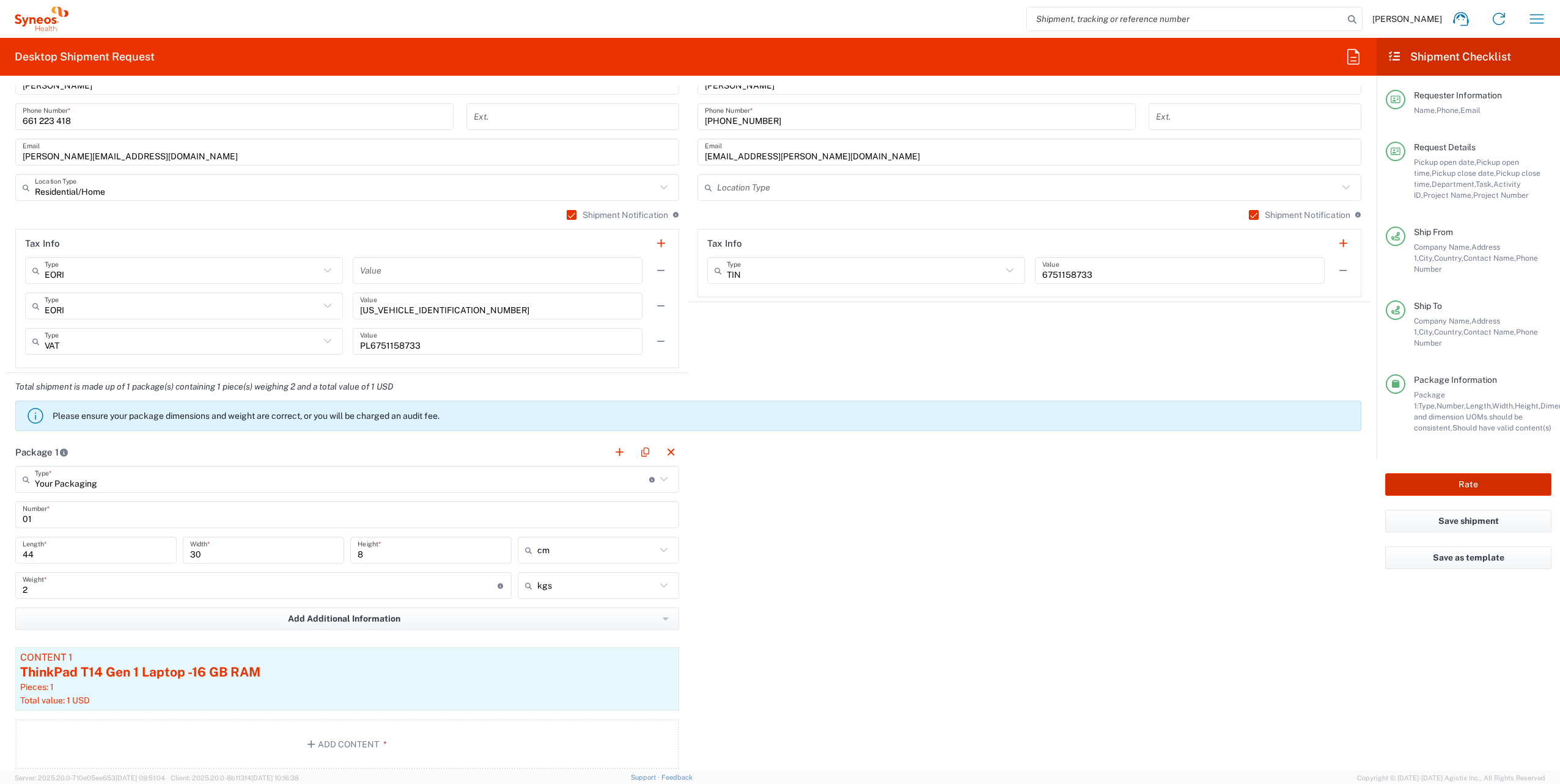
click at [1457, 473] on button "Rate" at bounding box center [1468, 484] width 166 height 23
type input "4510 DEPARTMENTAL EXPENSE"
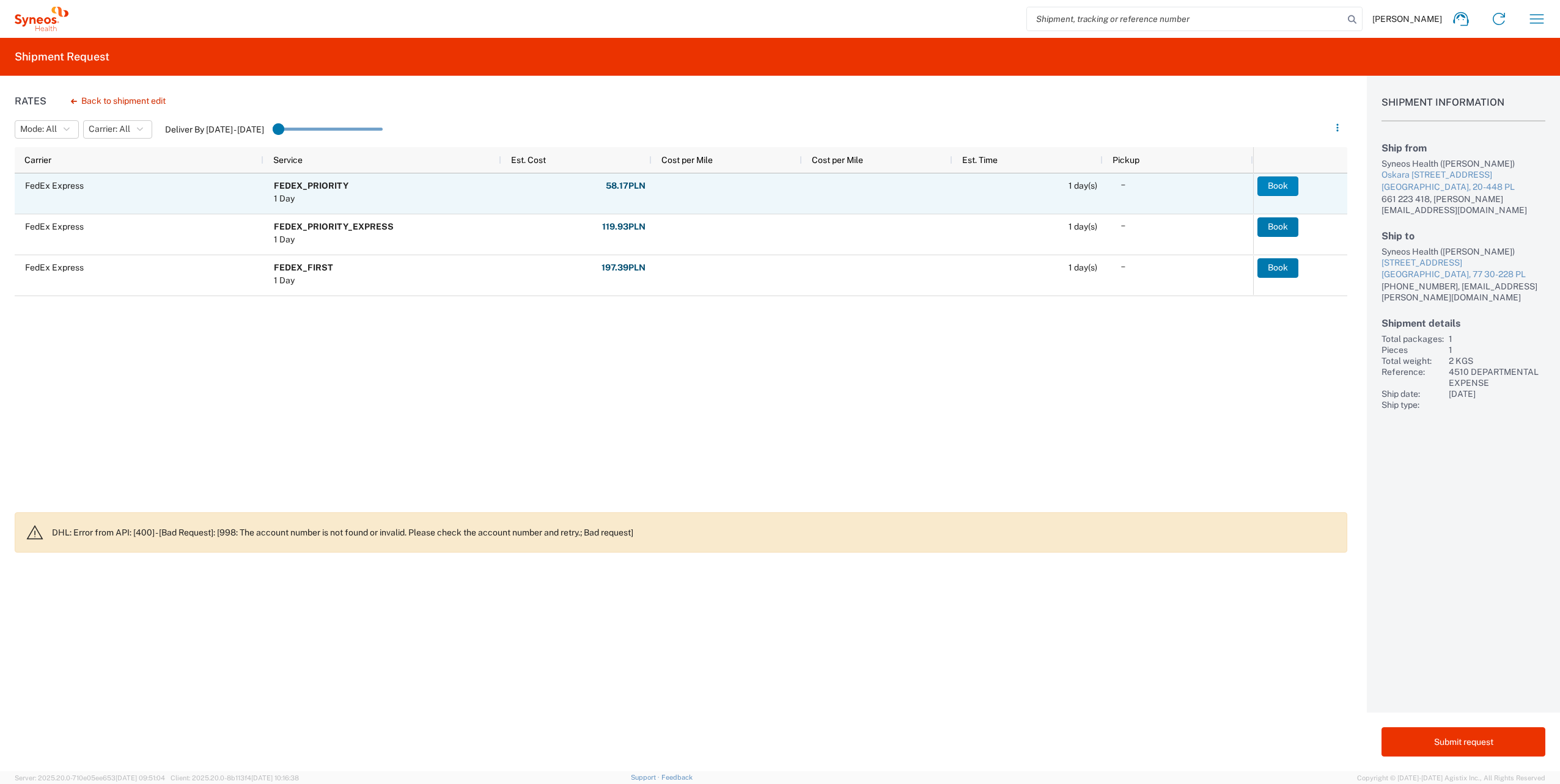
click at [1282, 188] on button "Book" at bounding box center [1277, 186] width 41 height 19
